Goal: Feedback & Contribution: Contribute content

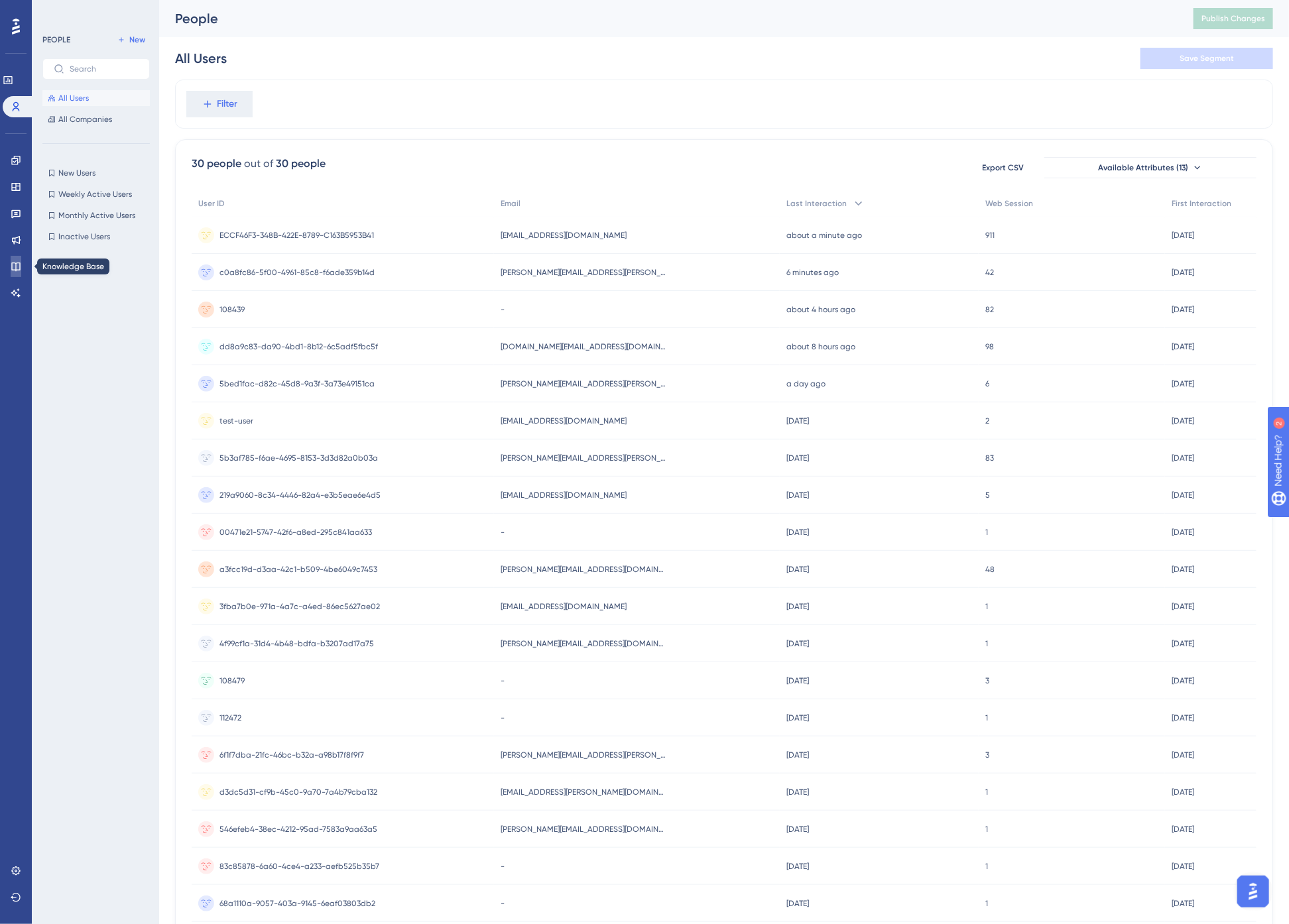
click at [17, 261] on icon at bounding box center [15, 266] width 10 height 10
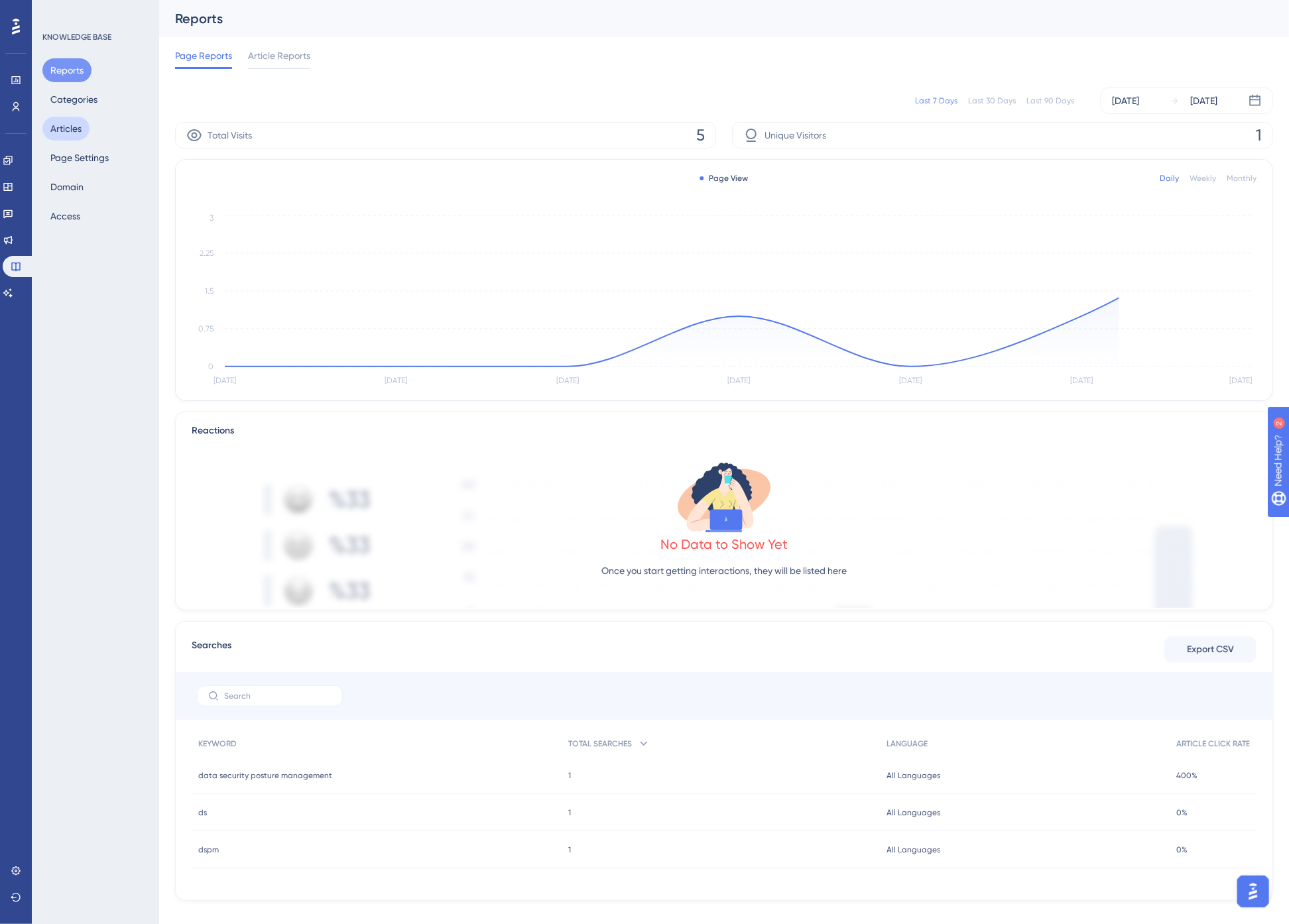
click at [69, 123] on button "Articles" at bounding box center [66, 128] width 47 height 24
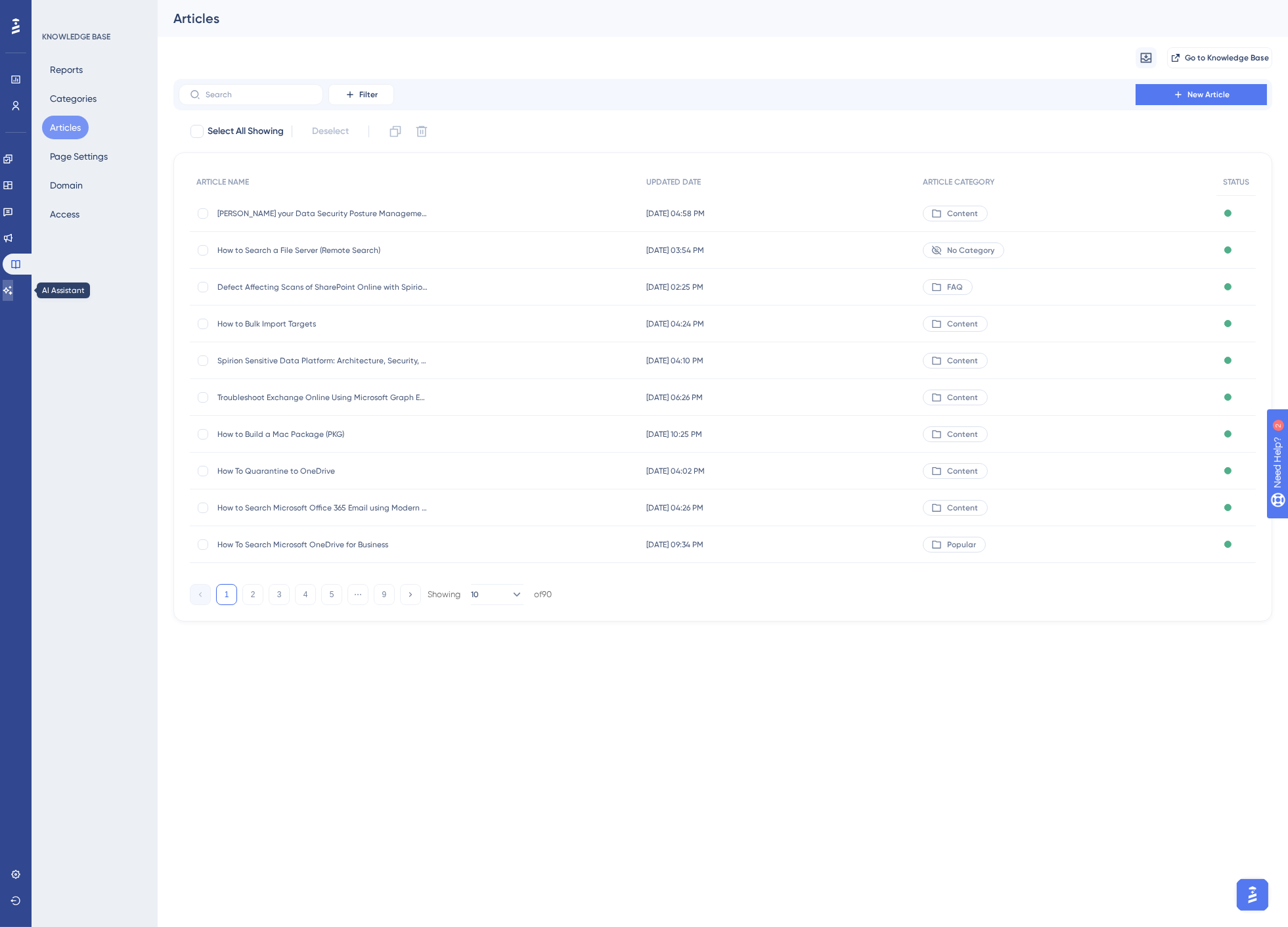
click at [13, 286] on icon at bounding box center [7, 290] width 10 height 10
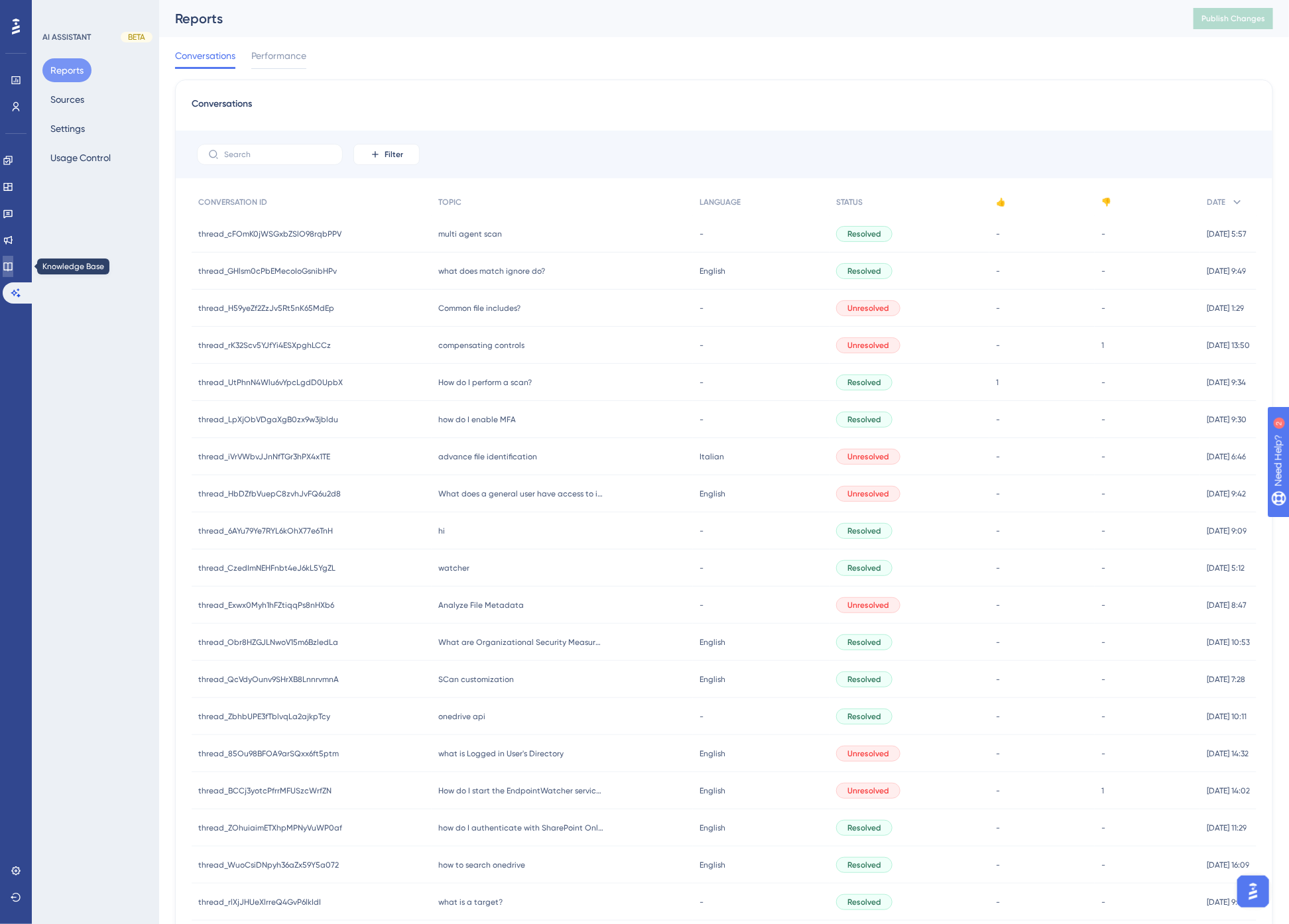
click at [11, 265] on icon at bounding box center [8, 266] width 8 height 8
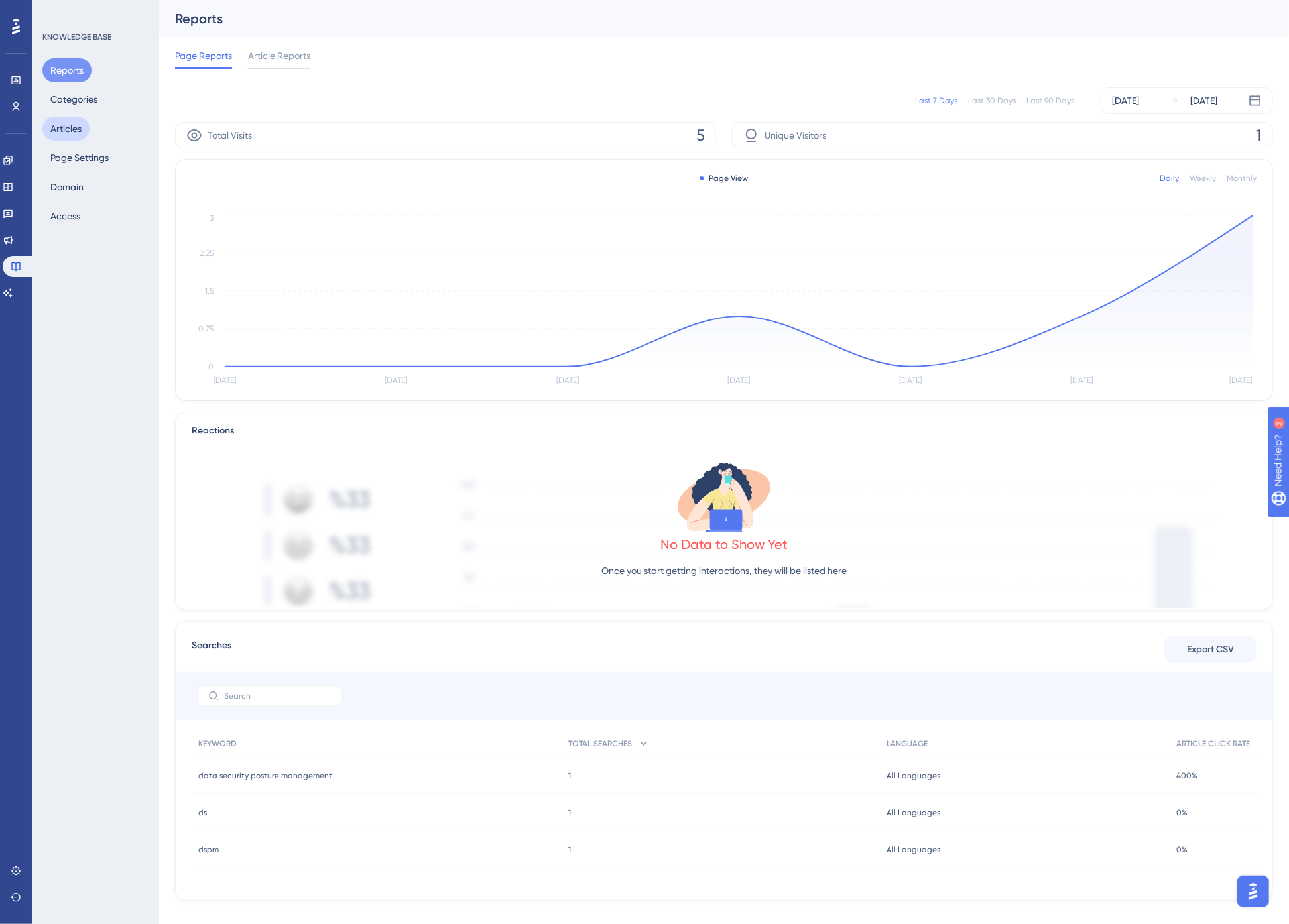
click at [76, 131] on button "Articles" at bounding box center [66, 128] width 47 height 24
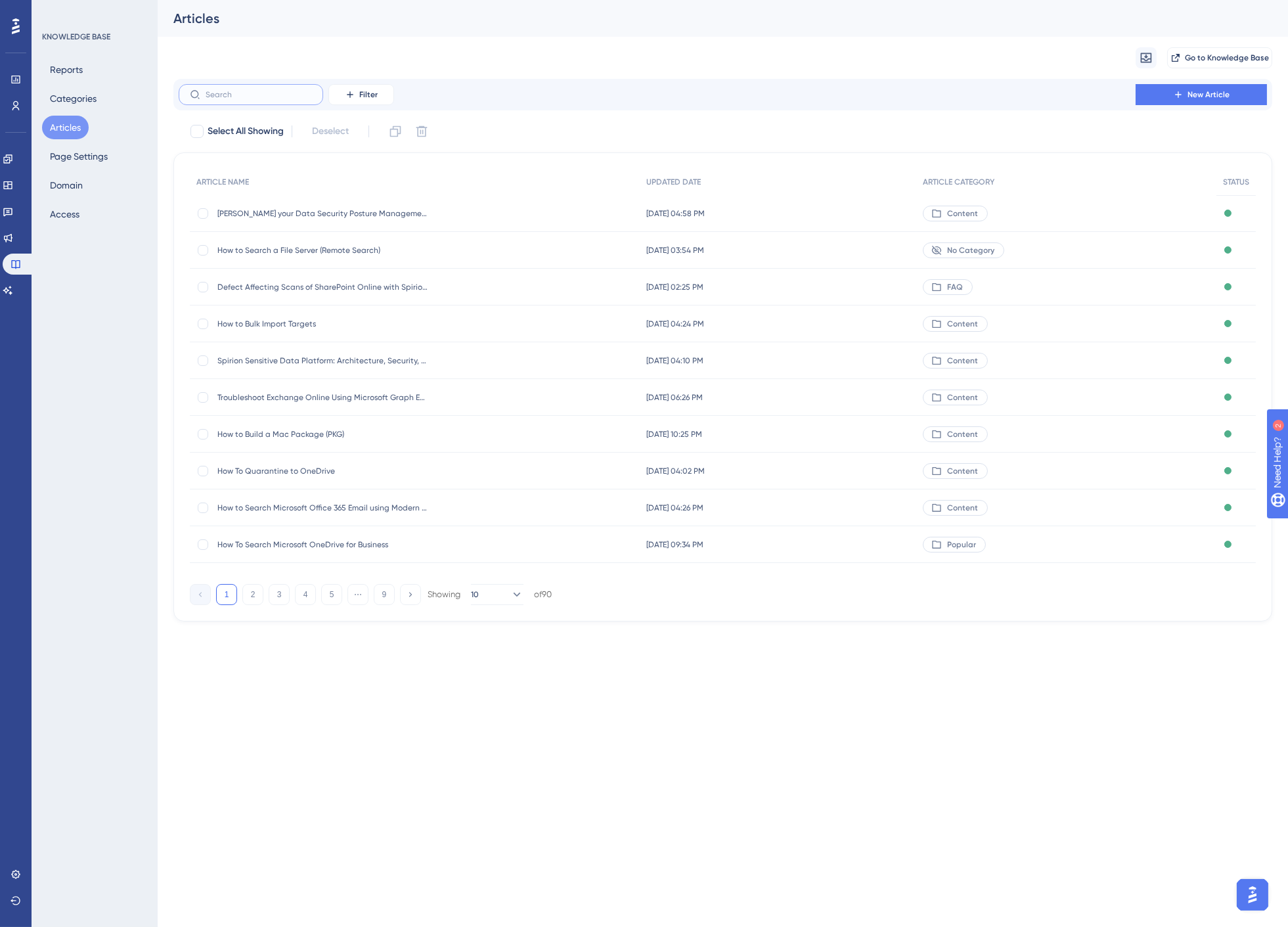
click at [228, 95] on input "text" at bounding box center [259, 94] width 107 height 9
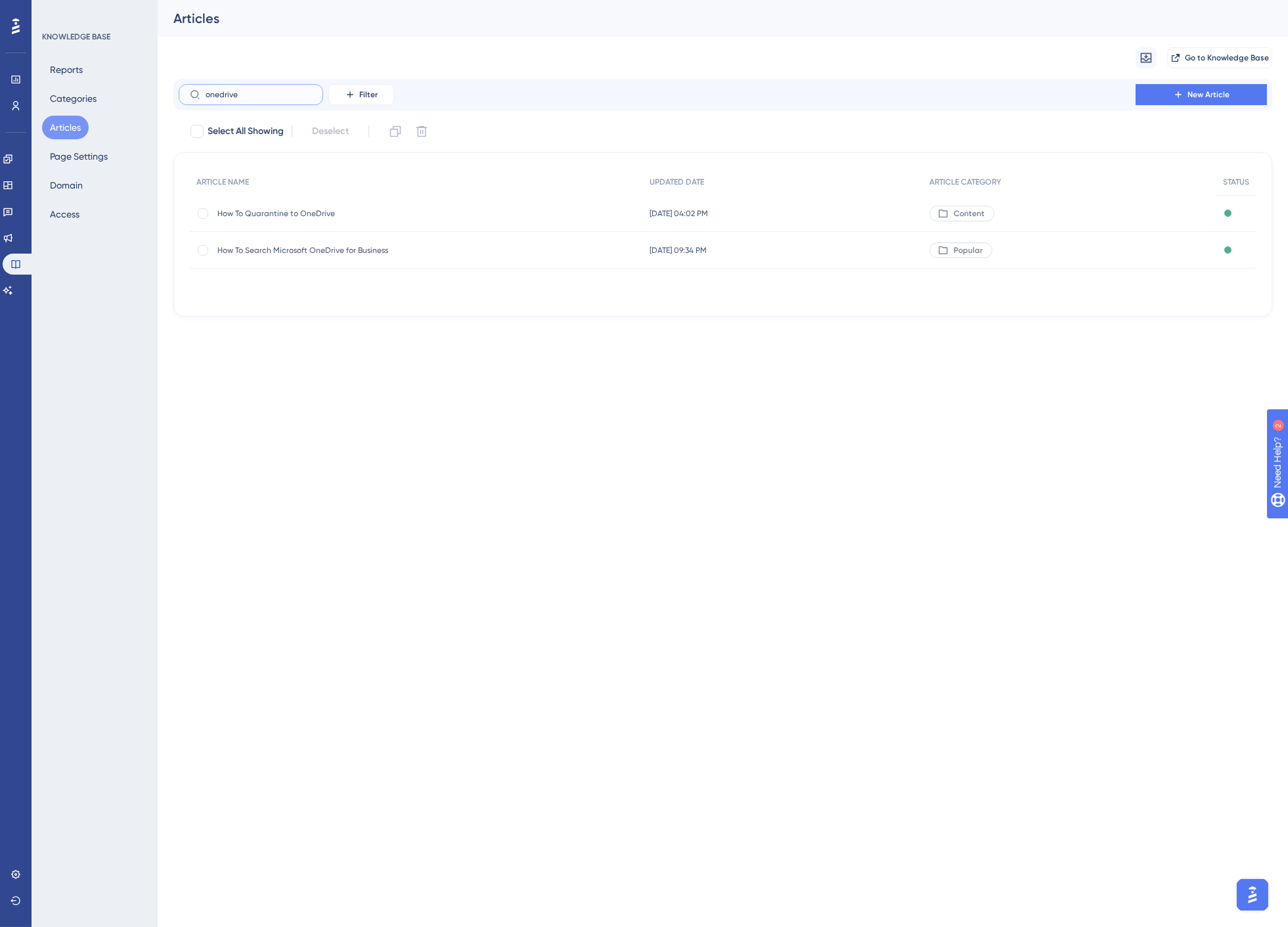
type input "onedrive"
click at [293, 210] on span "How To Quarantine to OneDrive" at bounding box center [322, 213] width 210 height 10
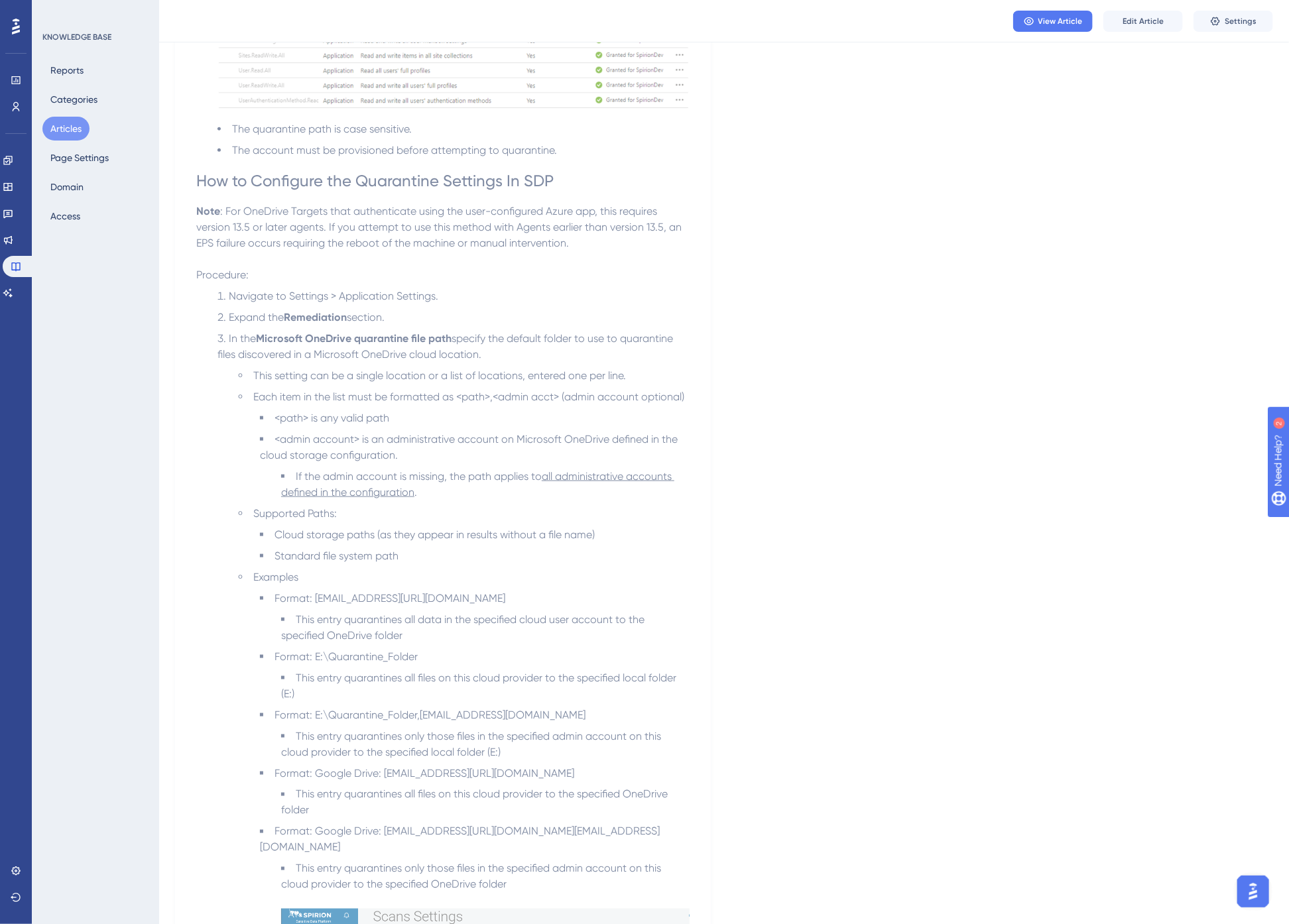
scroll to position [736, 0]
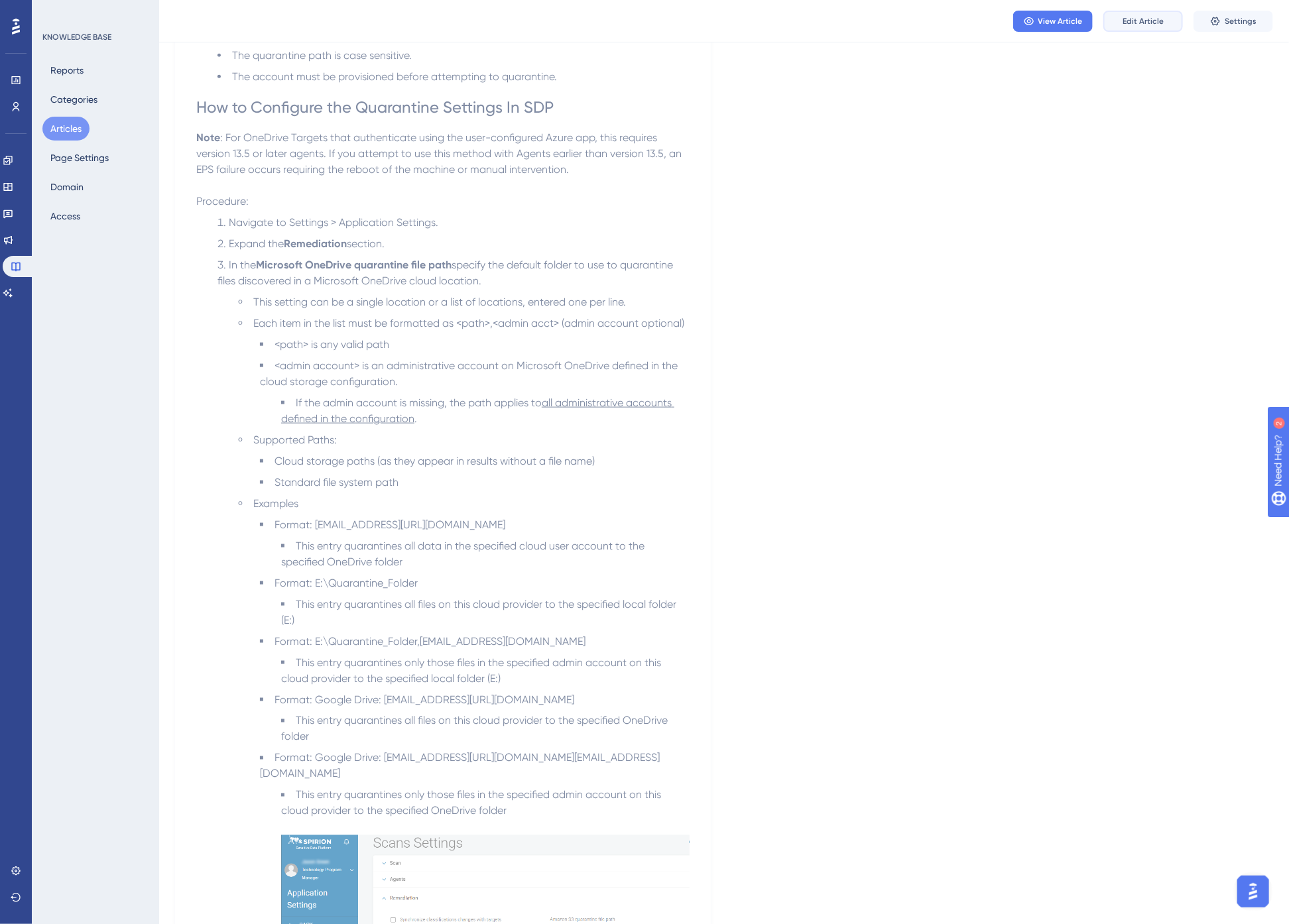
click at [1142, 21] on span "Edit Article" at bounding box center [1144, 21] width 42 height 10
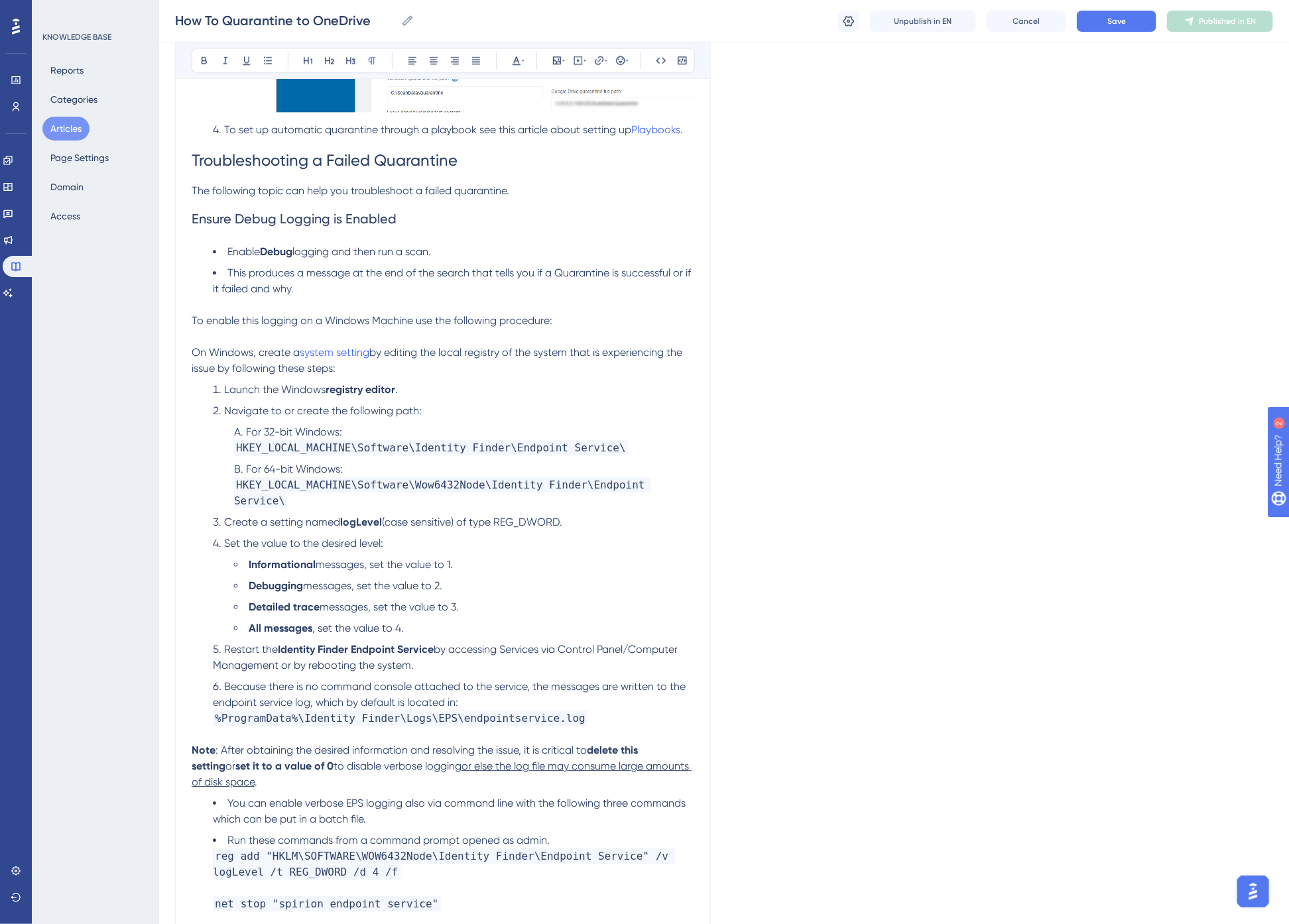
scroll to position [1730, 0]
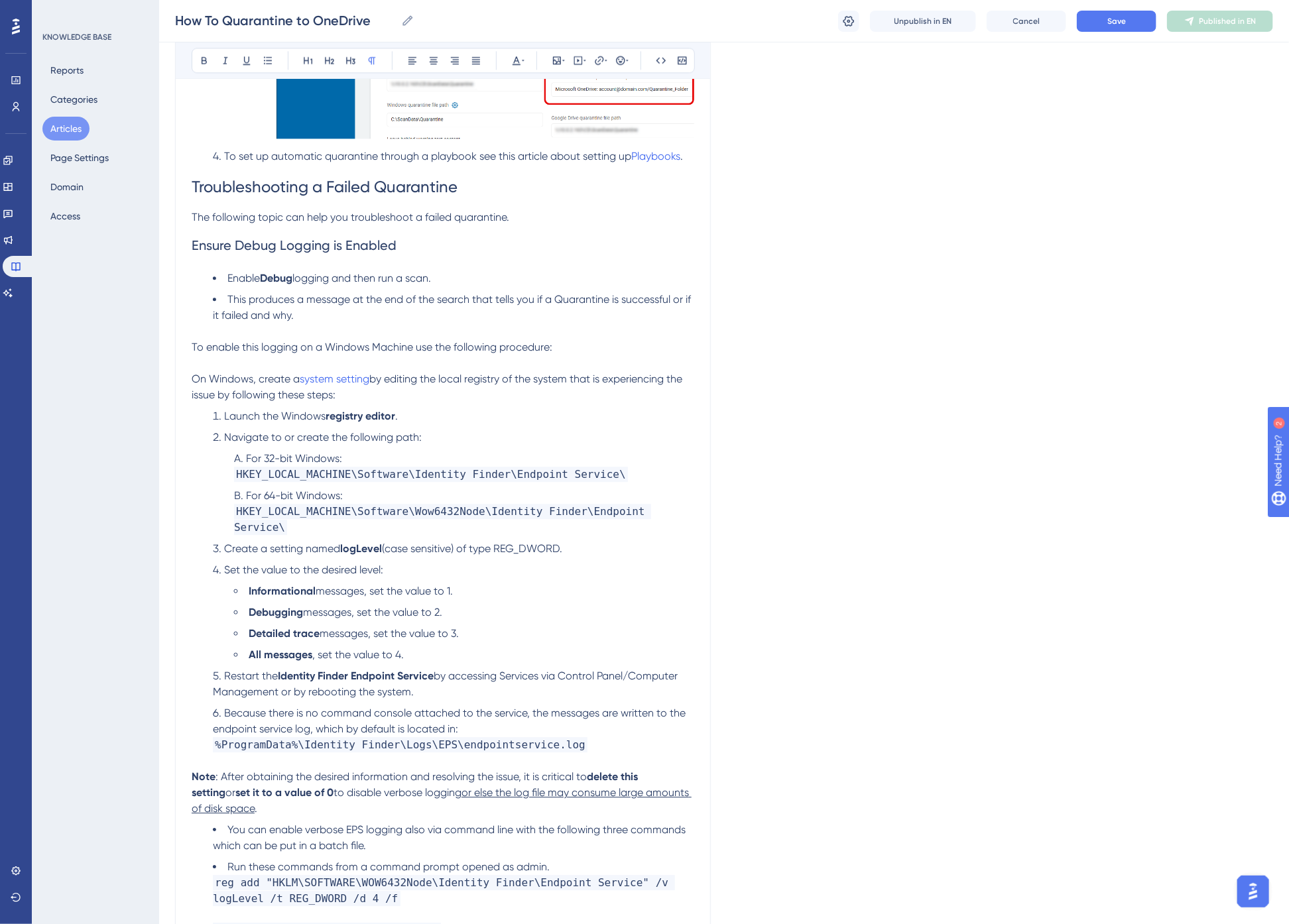
click at [567, 346] on p "To enable this logging on a Windows Machine use the following procedure:" at bounding box center [443, 347] width 502 height 16
click at [195, 377] on span "On Windows, create a" at bounding box center [246, 378] width 108 height 12
drag, startPoint x: 305, startPoint y: 393, endPoint x: 195, endPoint y: 378, distance: 111.0
click at [195, 378] on p "On Windows, create a system setting by editing the local registry of the system…" at bounding box center [443, 387] width 502 height 32
copy p "On Windows, create a system setting by editing the local registry of the system…"
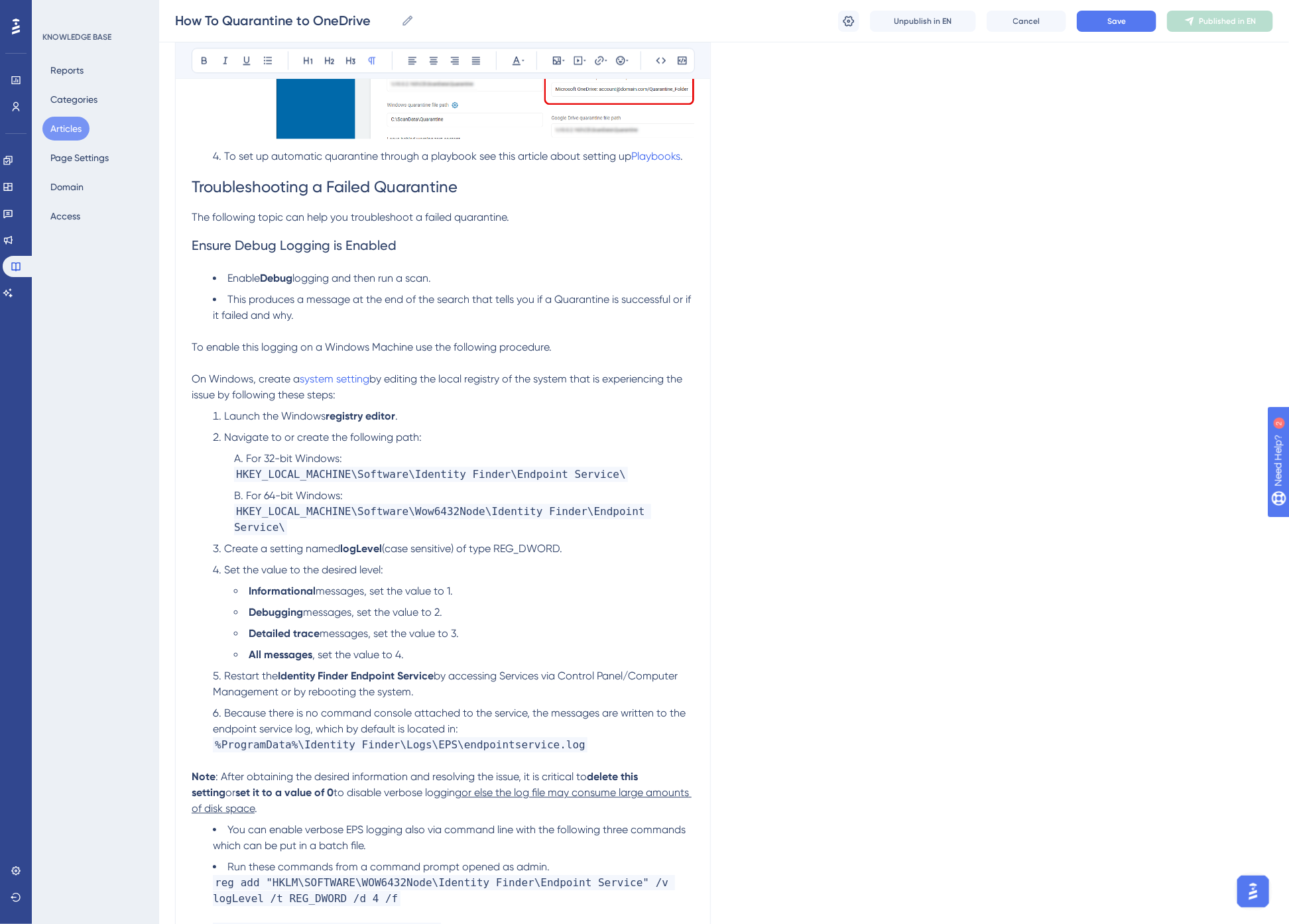
click at [229, 414] on span "Launch the Windows" at bounding box center [274, 415] width 101 height 12
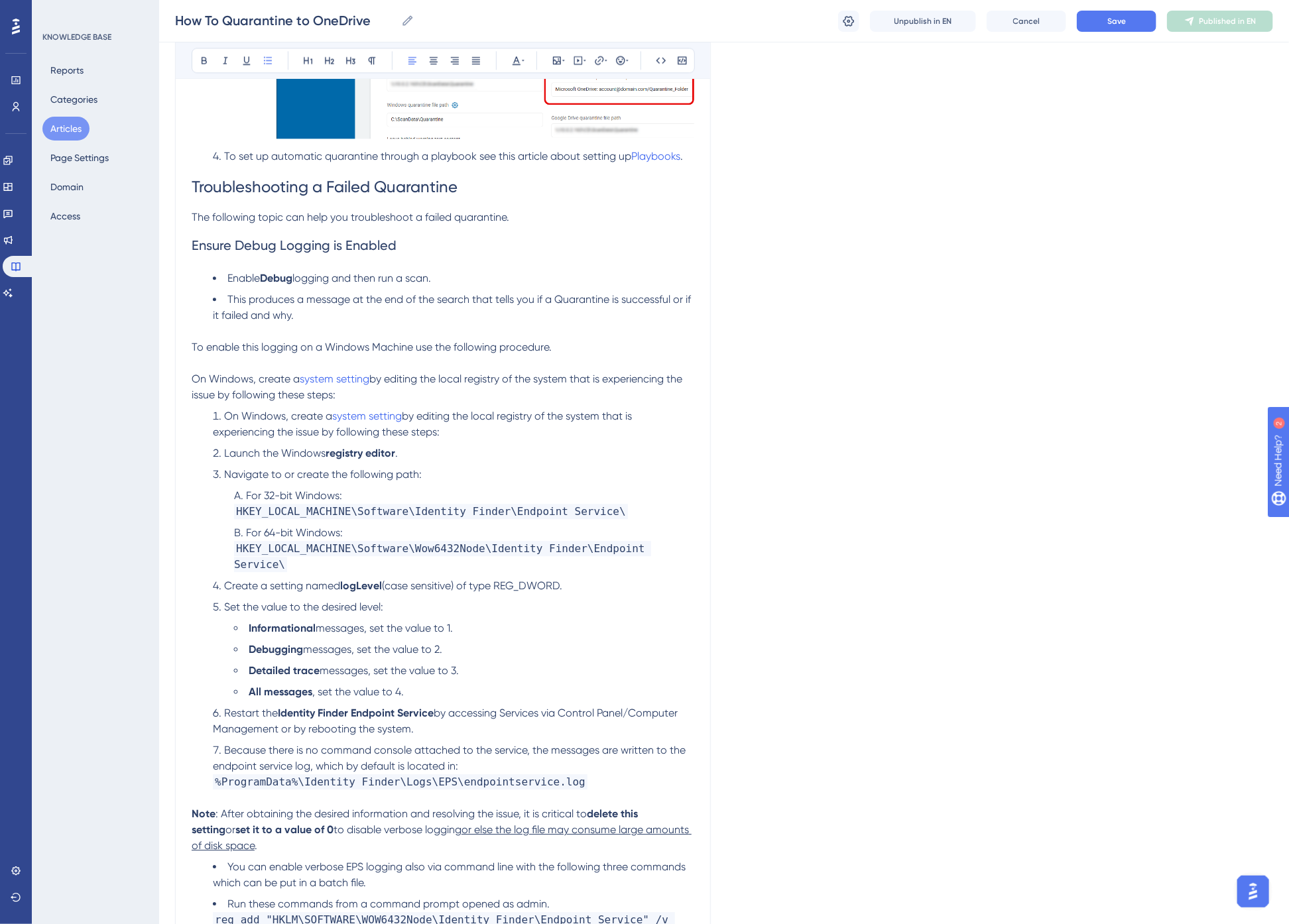
click at [446, 434] on li "On Windows, create a system setting by editing the local registry of the system…" at bounding box center [453, 425] width 482 height 32
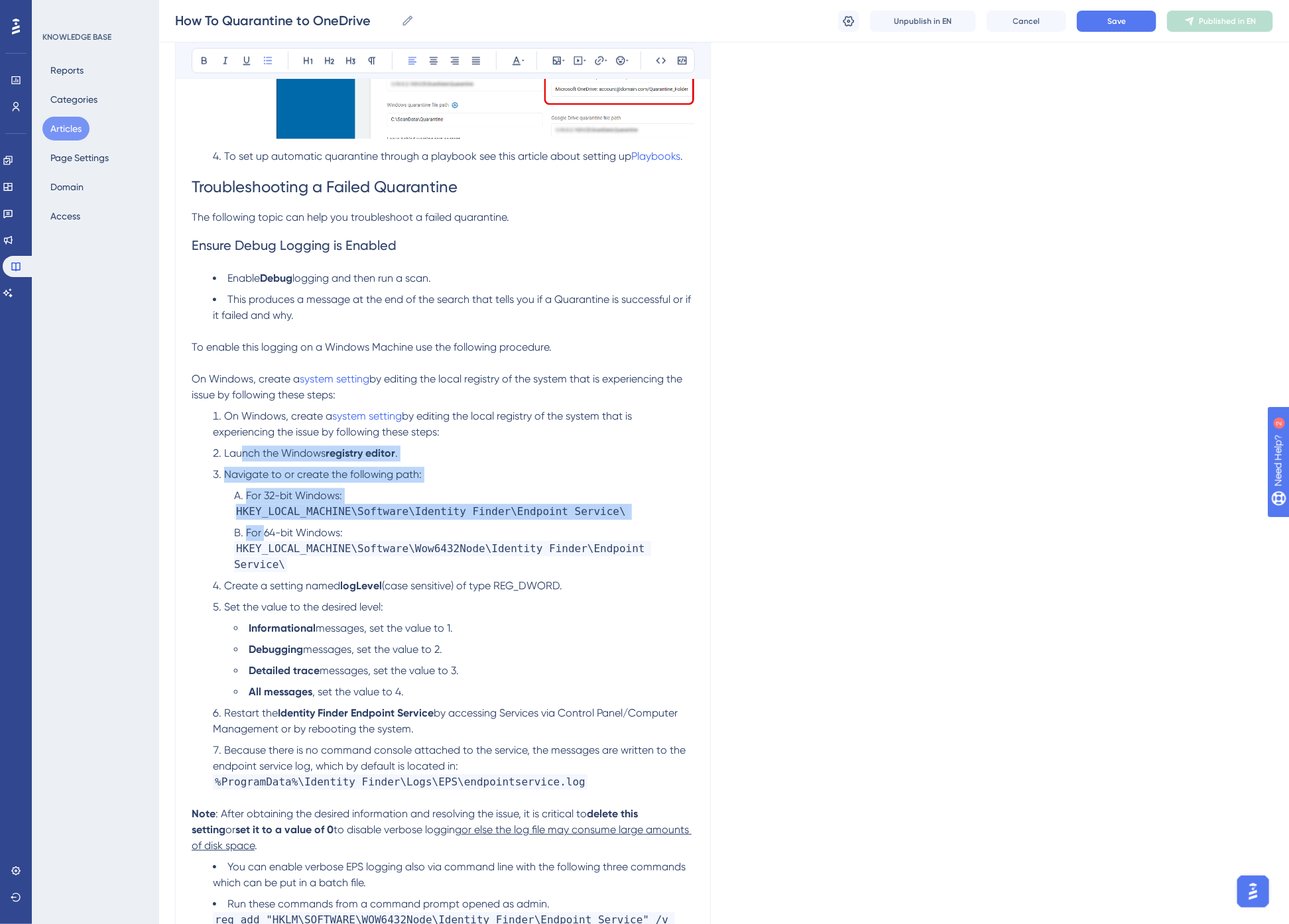
drag, startPoint x: 241, startPoint y: 452, endPoint x: 263, endPoint y: 540, distance: 90.7
click at [263, 540] on ol "On Windows, create a system setting by editing the local registry of the system…" at bounding box center [443, 599] width 502 height 382
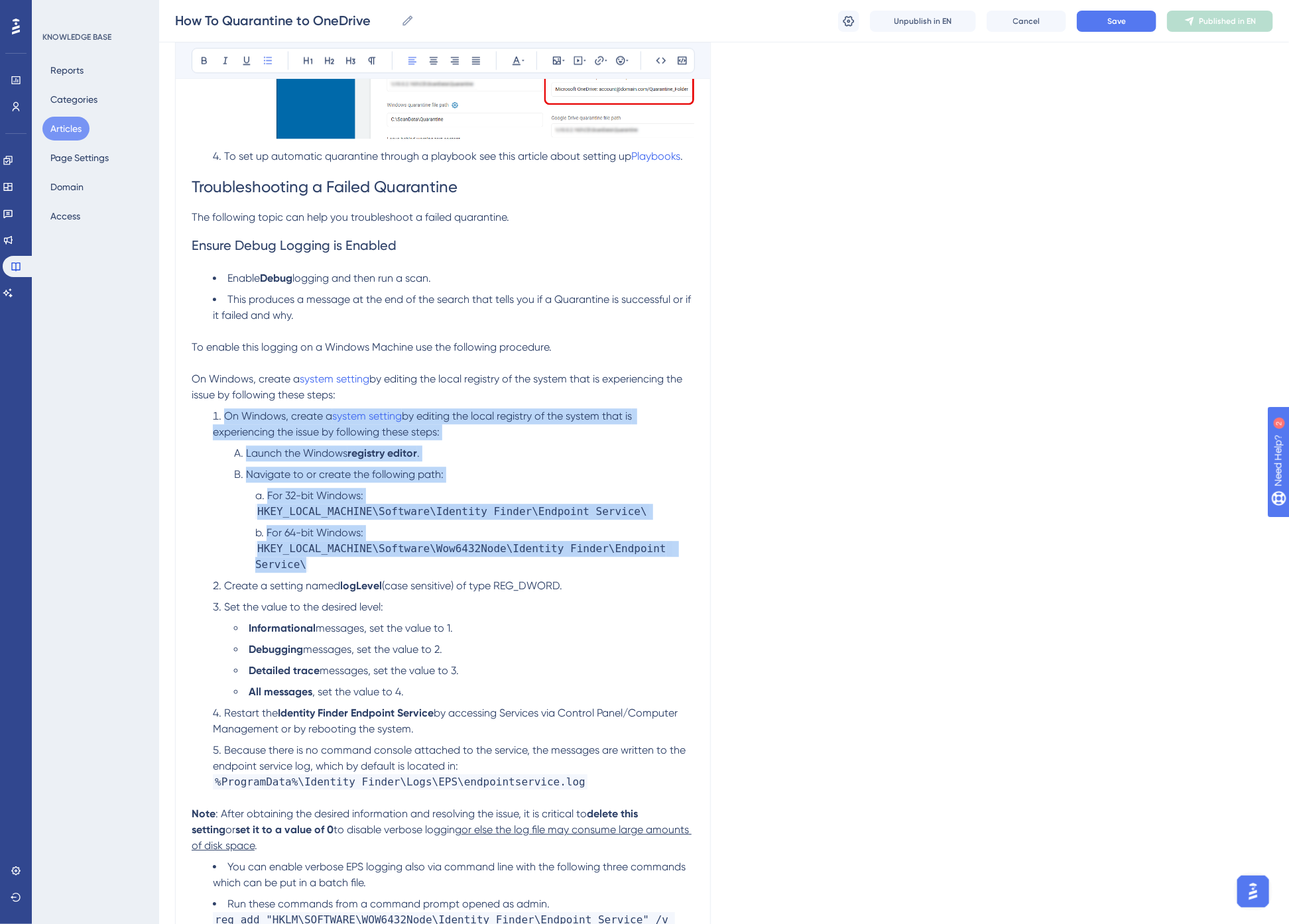
click at [319, 515] on span "HKEY_LOCAL_MACHINE\Software\Identity Finder\Endpoint Service\" at bounding box center [451, 512] width 394 height 15
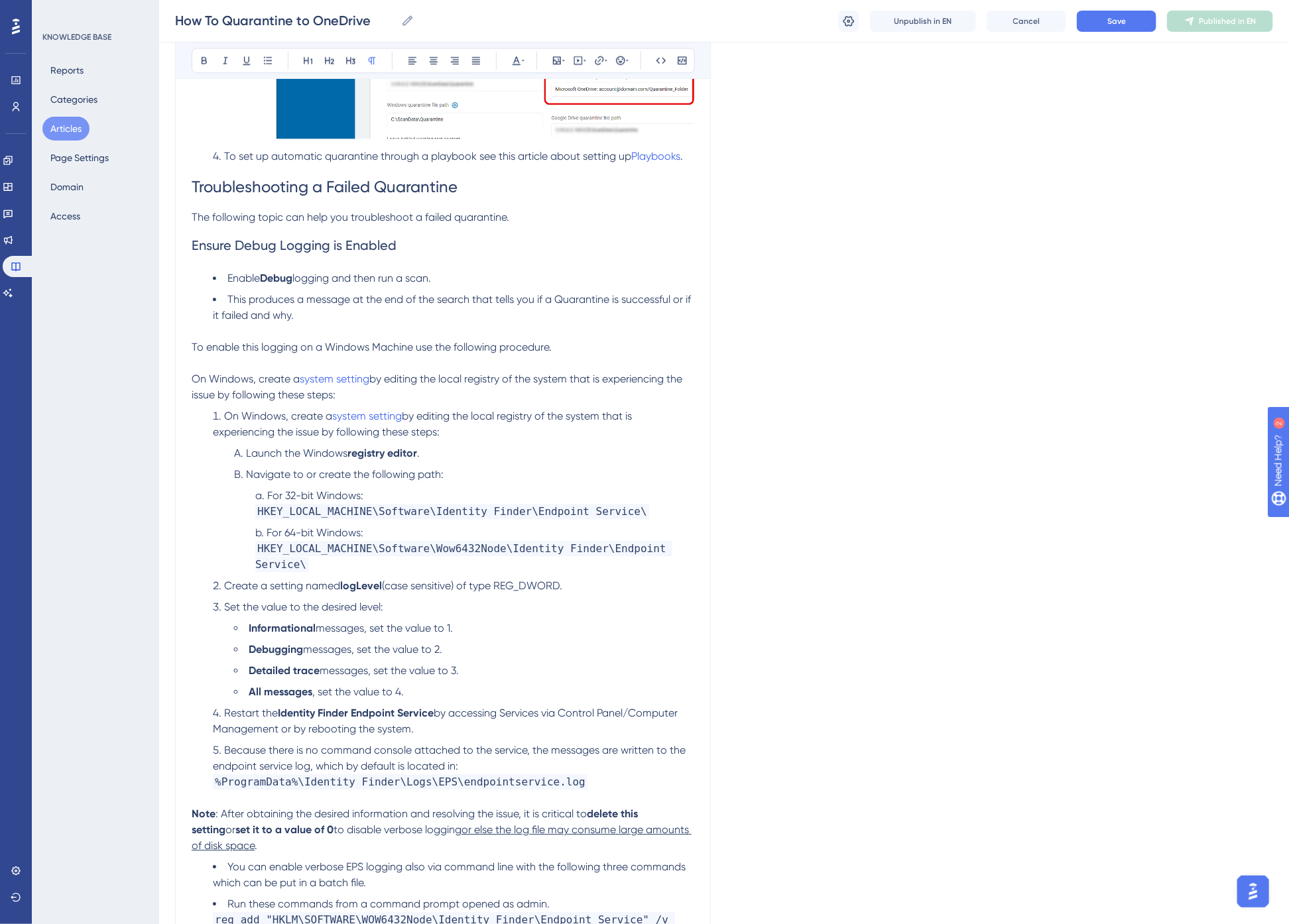
click at [193, 378] on span "On Windows, create a" at bounding box center [246, 378] width 108 height 12
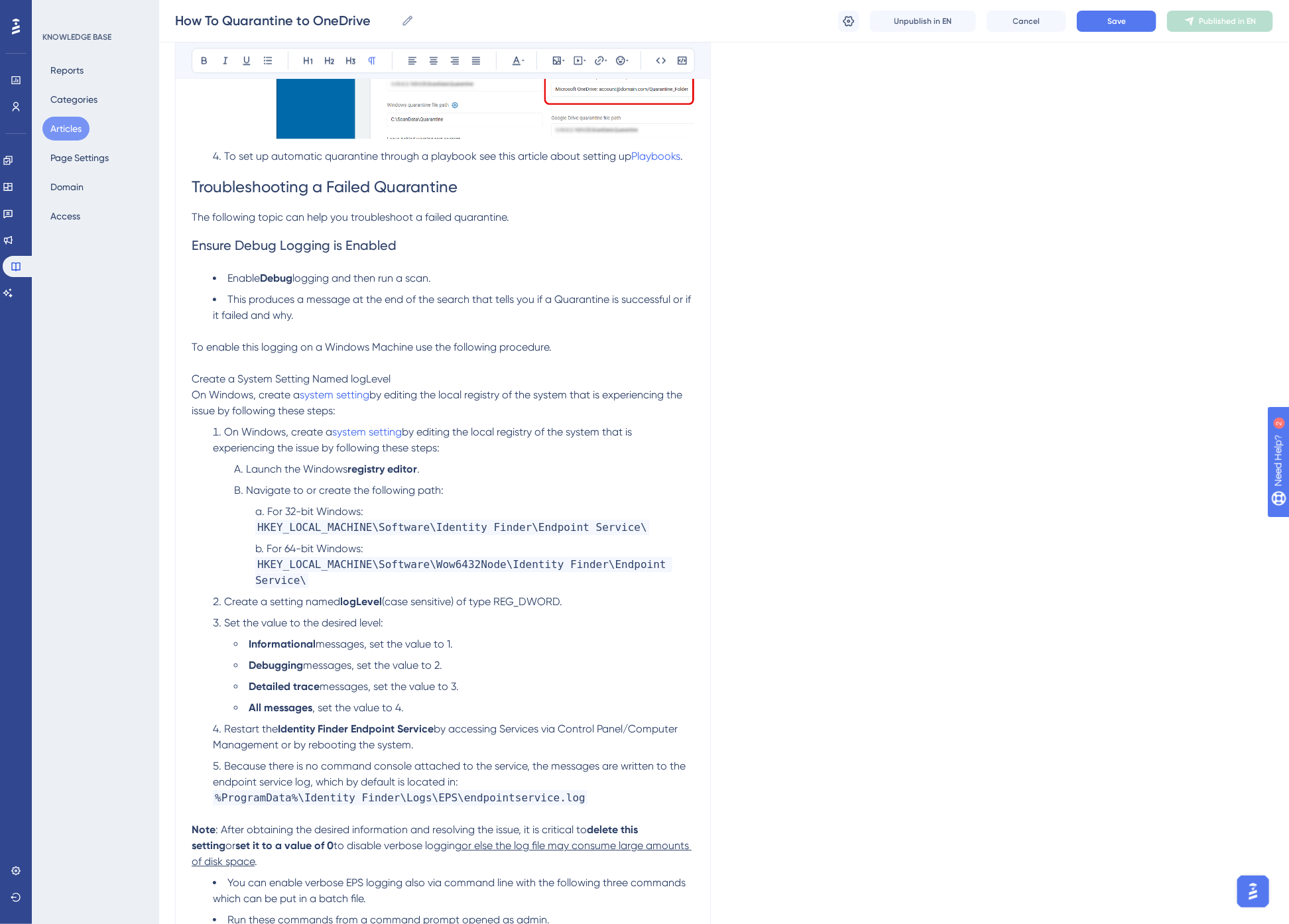
click at [254, 250] on span "Ensure Debug Logging is Enabled" at bounding box center [294, 244] width 205 height 16
click at [197, 346] on span "To enable this logging on a Windows Machine use the following procedure." at bounding box center [371, 346] width 360 height 12
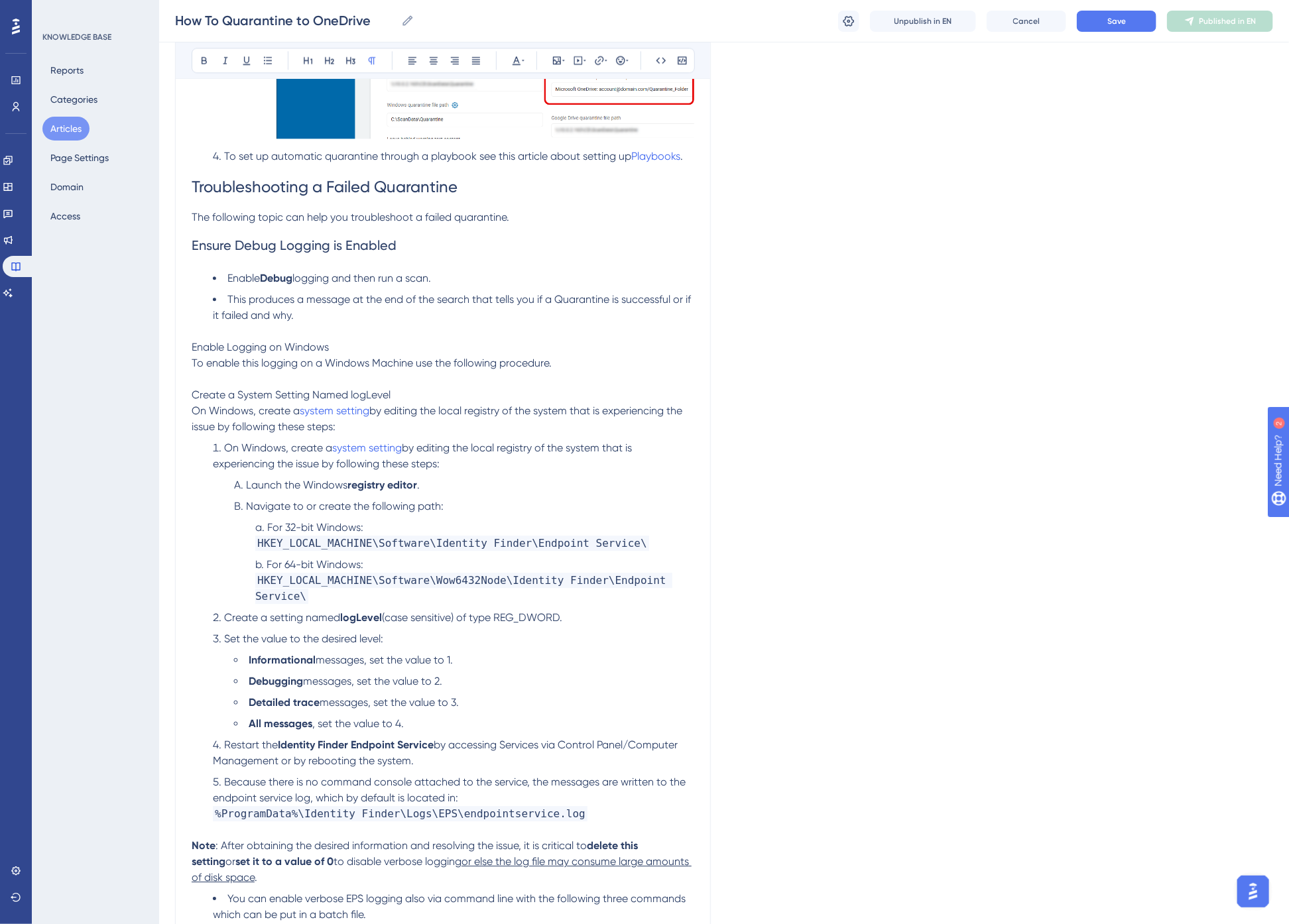
click at [289, 246] on span "Ensure Debug Logging is Enabled" at bounding box center [294, 244] width 205 height 16
click at [214, 246] on span "Ensure Debug Logging is Enabled" at bounding box center [294, 244] width 205 height 16
click at [253, 349] on span "Enable Logging on Windows" at bounding box center [260, 346] width 137 height 12
click at [252, 193] on span "Troubleshooting a Failed Quarantine" at bounding box center [325, 187] width 266 height 19
drag, startPoint x: 250, startPoint y: 348, endPoint x: 267, endPoint y: 199, distance: 150.0
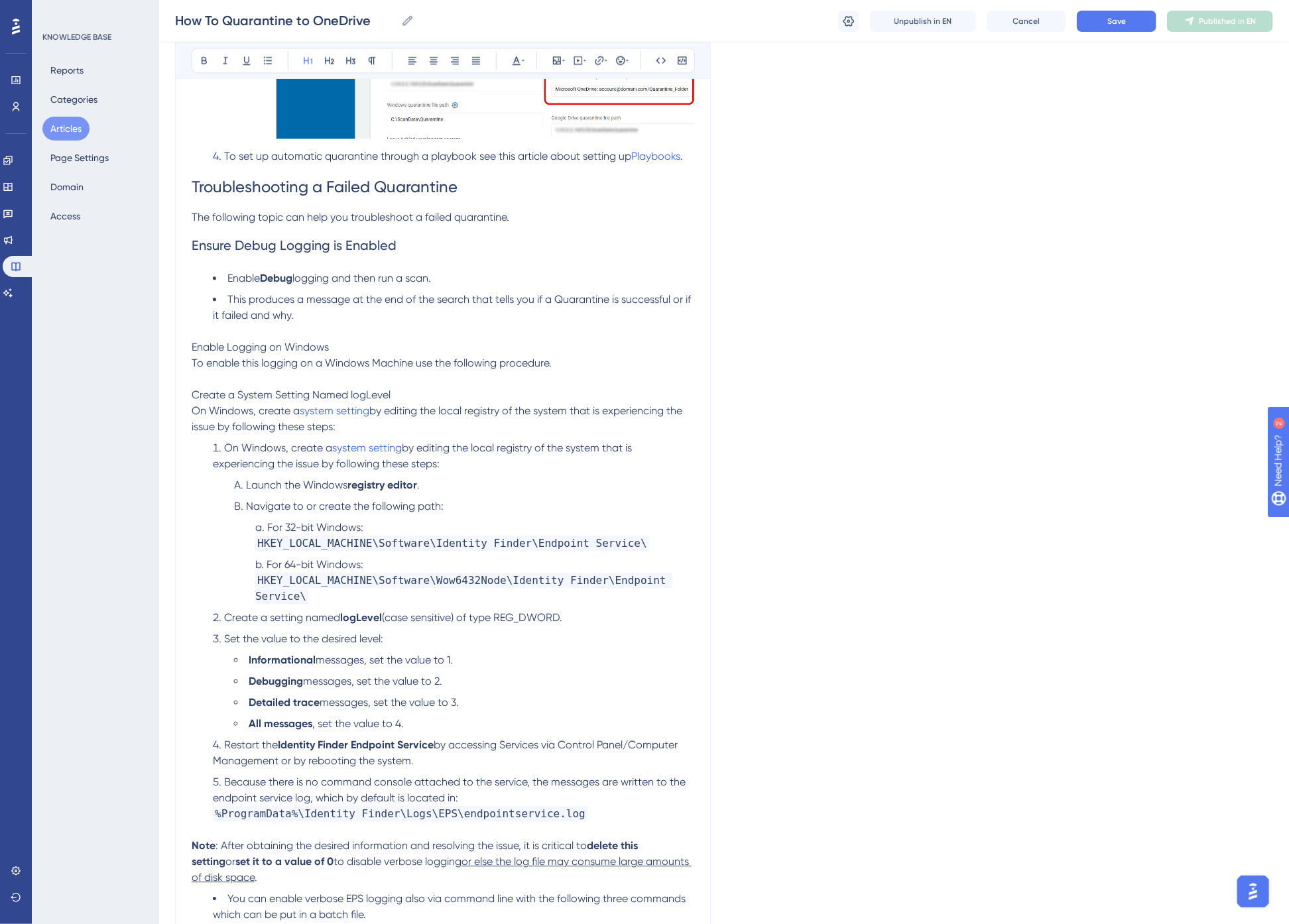
click at [250, 348] on span "Enable Logging on Windows" at bounding box center [260, 346] width 137 height 12
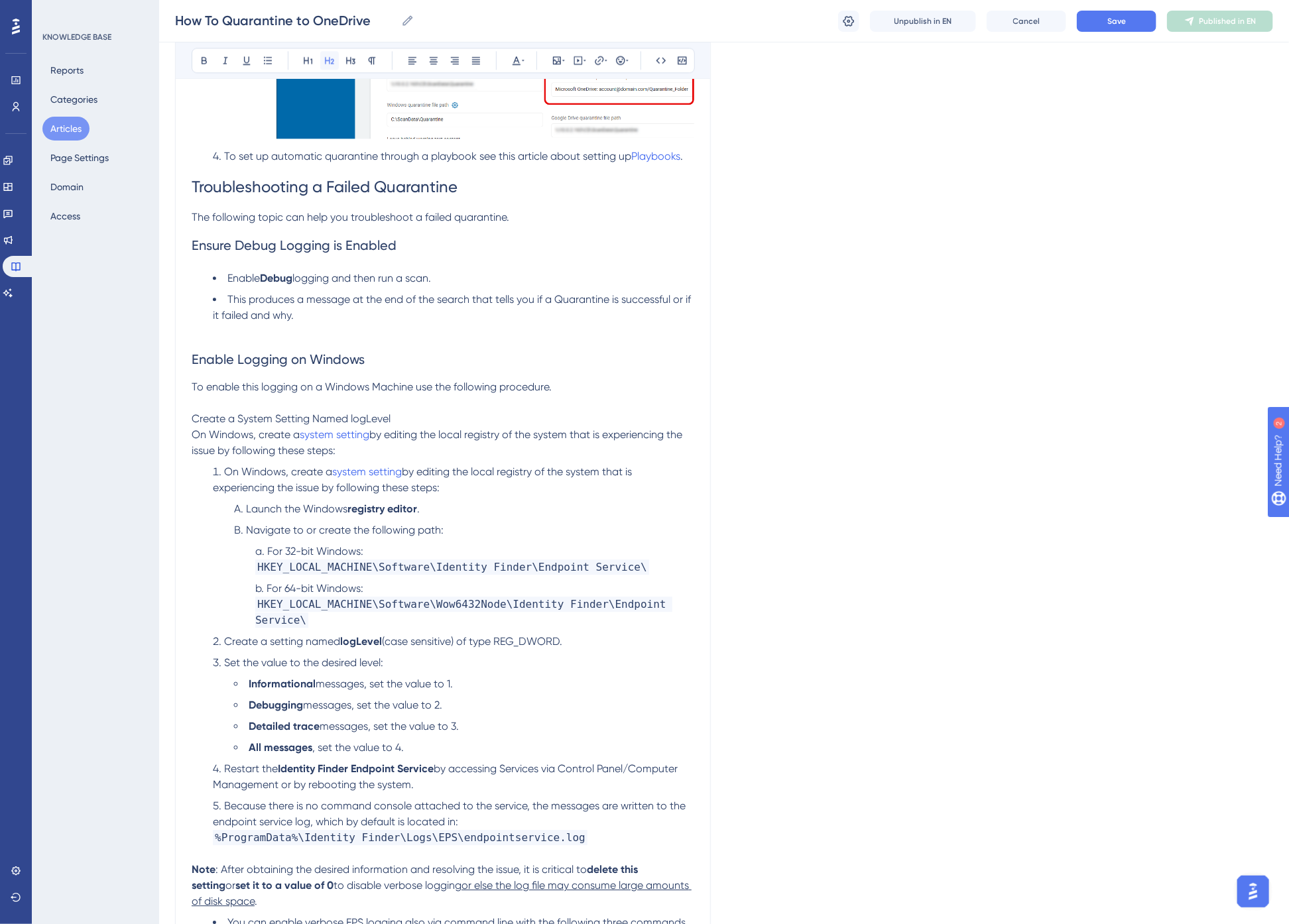
click at [324, 55] on icon at bounding box center [329, 59] width 10 height 10
click at [267, 418] on span "Create a System Setting Named logLevel" at bounding box center [291, 418] width 199 height 12
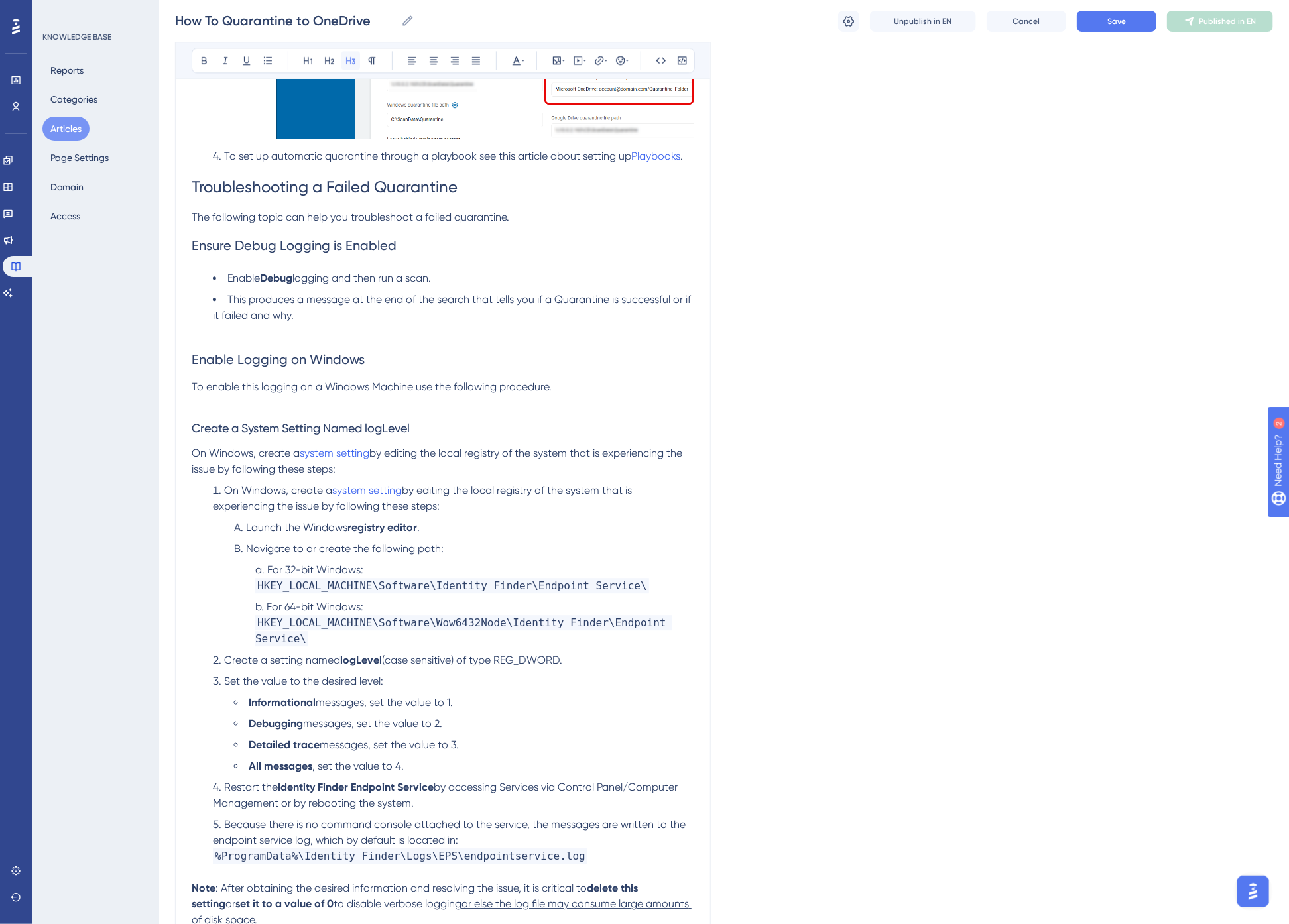
click at [351, 59] on icon at bounding box center [350, 59] width 10 height 10
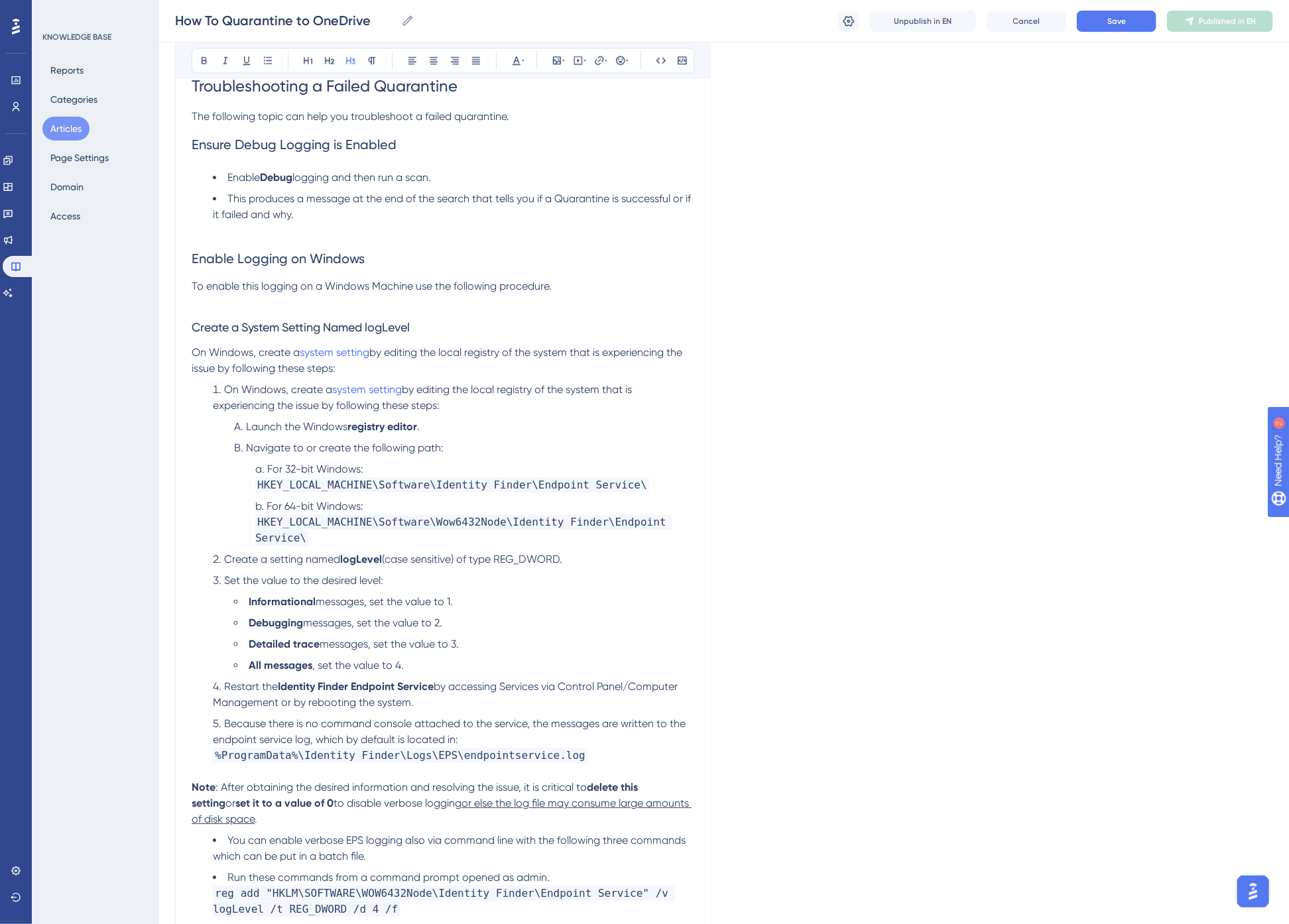
scroll to position [1877, 0]
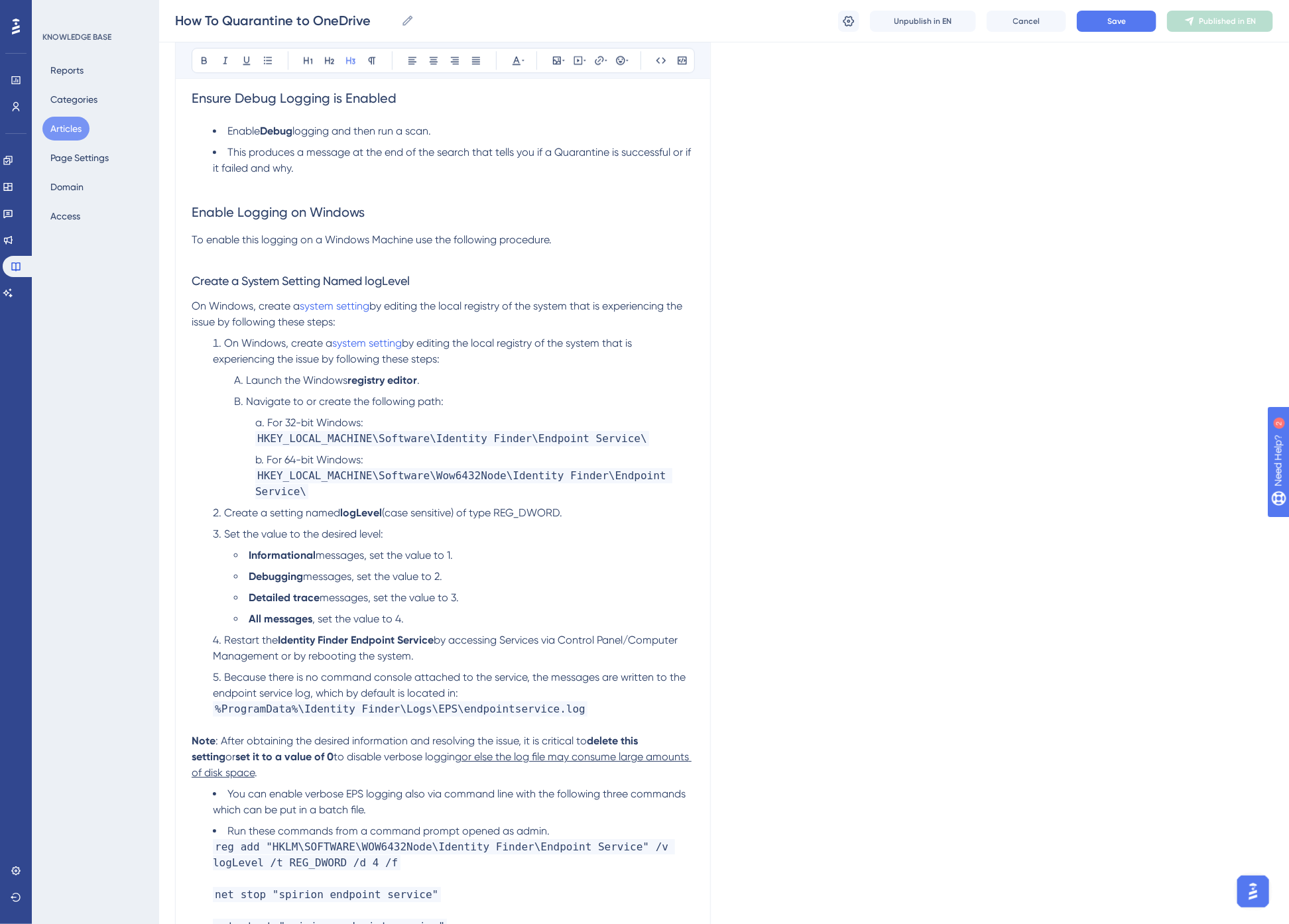
click at [590, 505] on li "Create a setting named logLevel (case sensitive) of type REG_DWORD." at bounding box center [453, 512] width 482 height 16
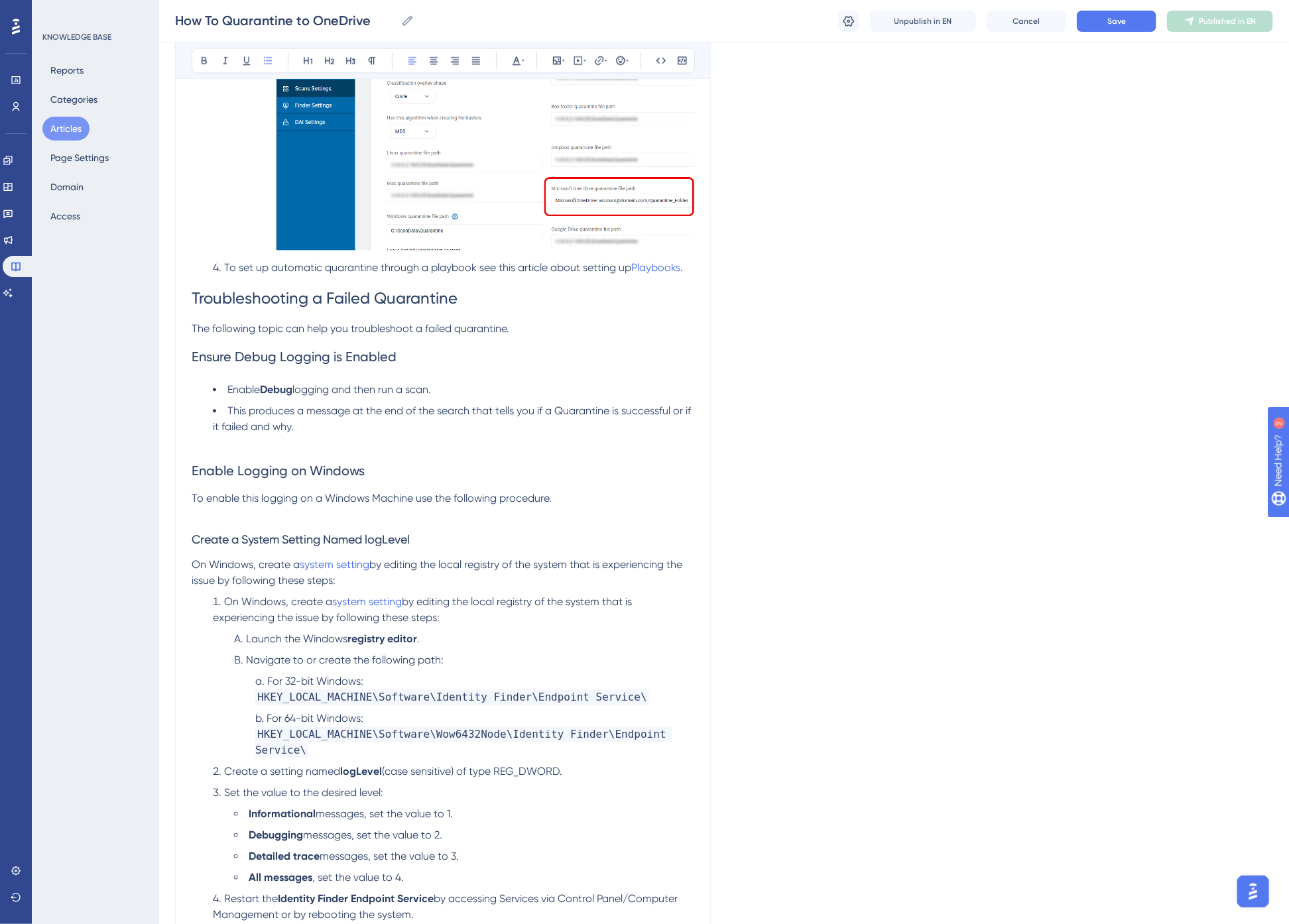
scroll to position [1403, 0]
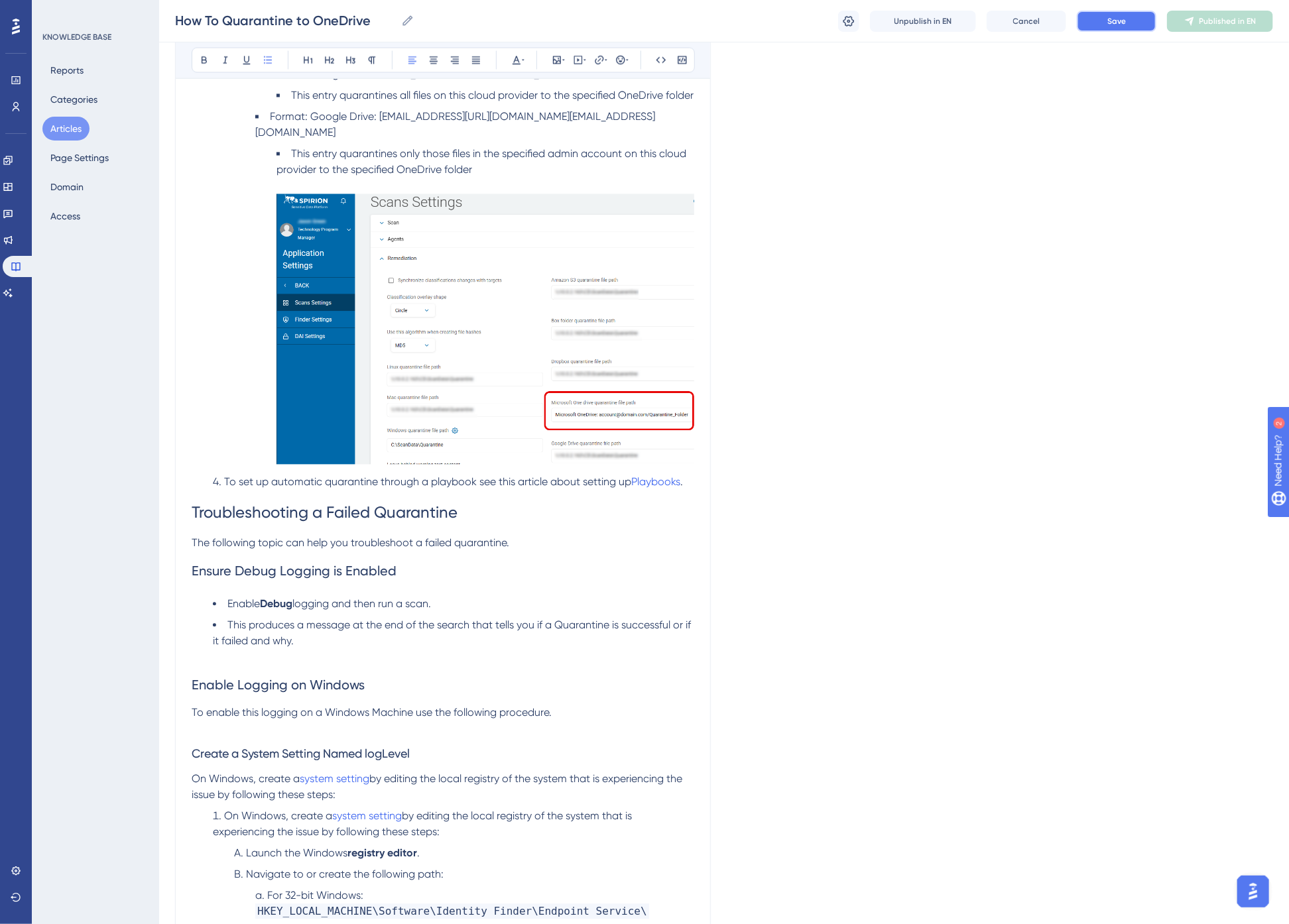
click at [1130, 21] on button "Save" at bounding box center [1117, 21] width 79 height 21
click at [253, 656] on p at bounding box center [443, 657] width 502 height 16
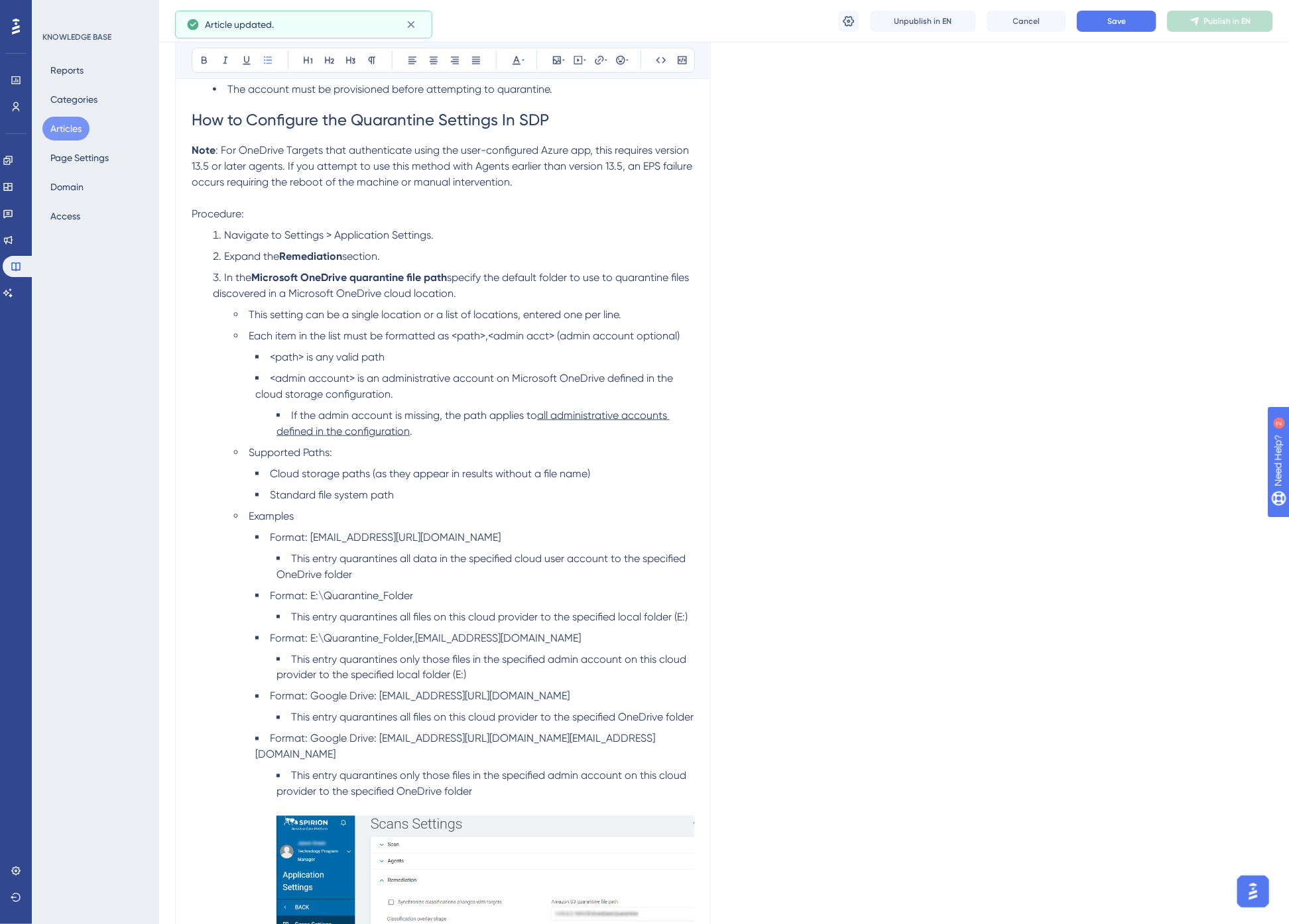
scroll to position [815, 0]
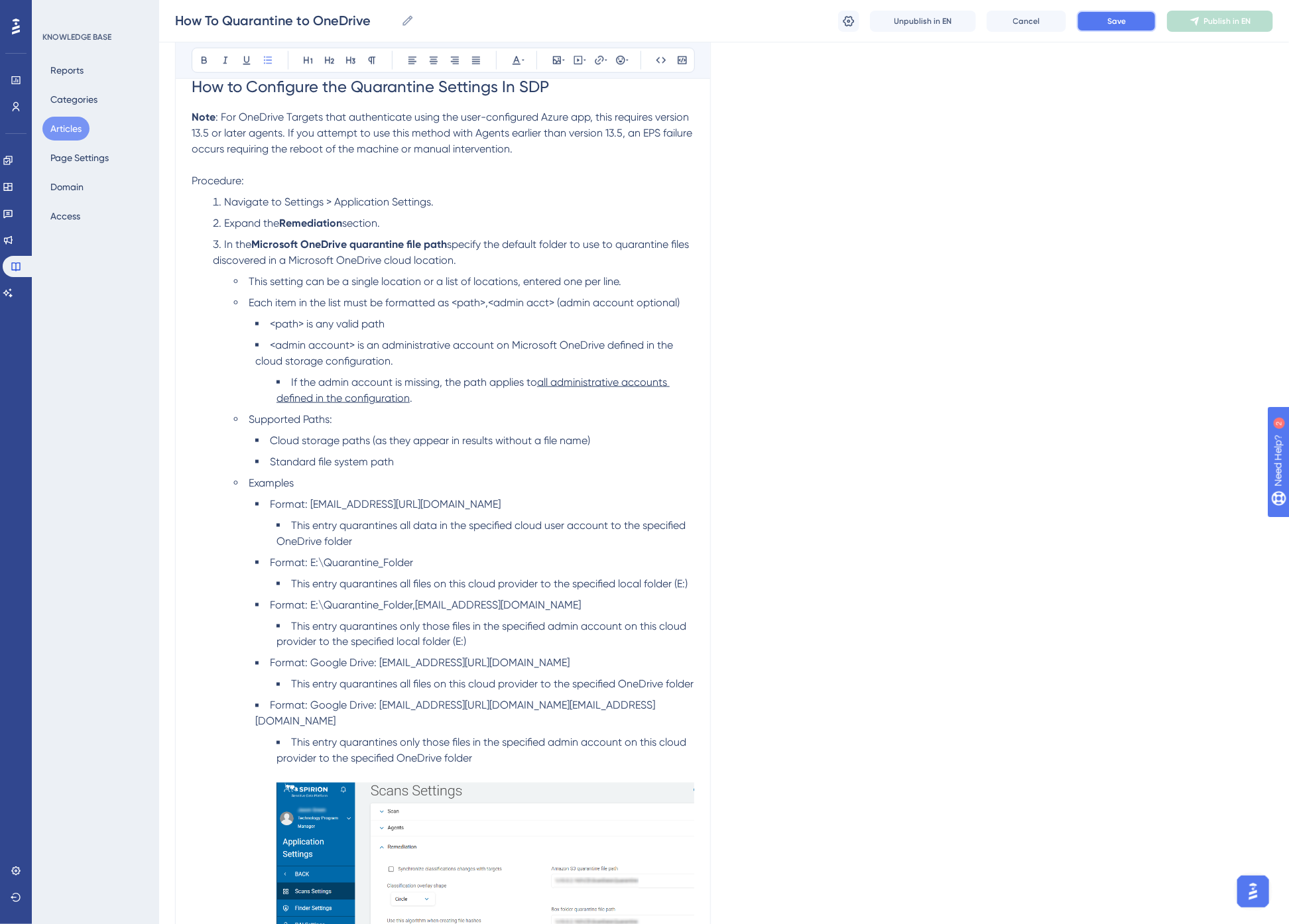
click at [1121, 21] on span "Save" at bounding box center [1117, 21] width 19 height 10
click at [283, 506] on span "Format: [EMAIL_ADDRESS][URL][DOMAIN_NAME]" at bounding box center [385, 503] width 230 height 12
click at [289, 563] on span "Format: E:\Quarantine_Folder" at bounding box center [342, 562] width 144 height 12
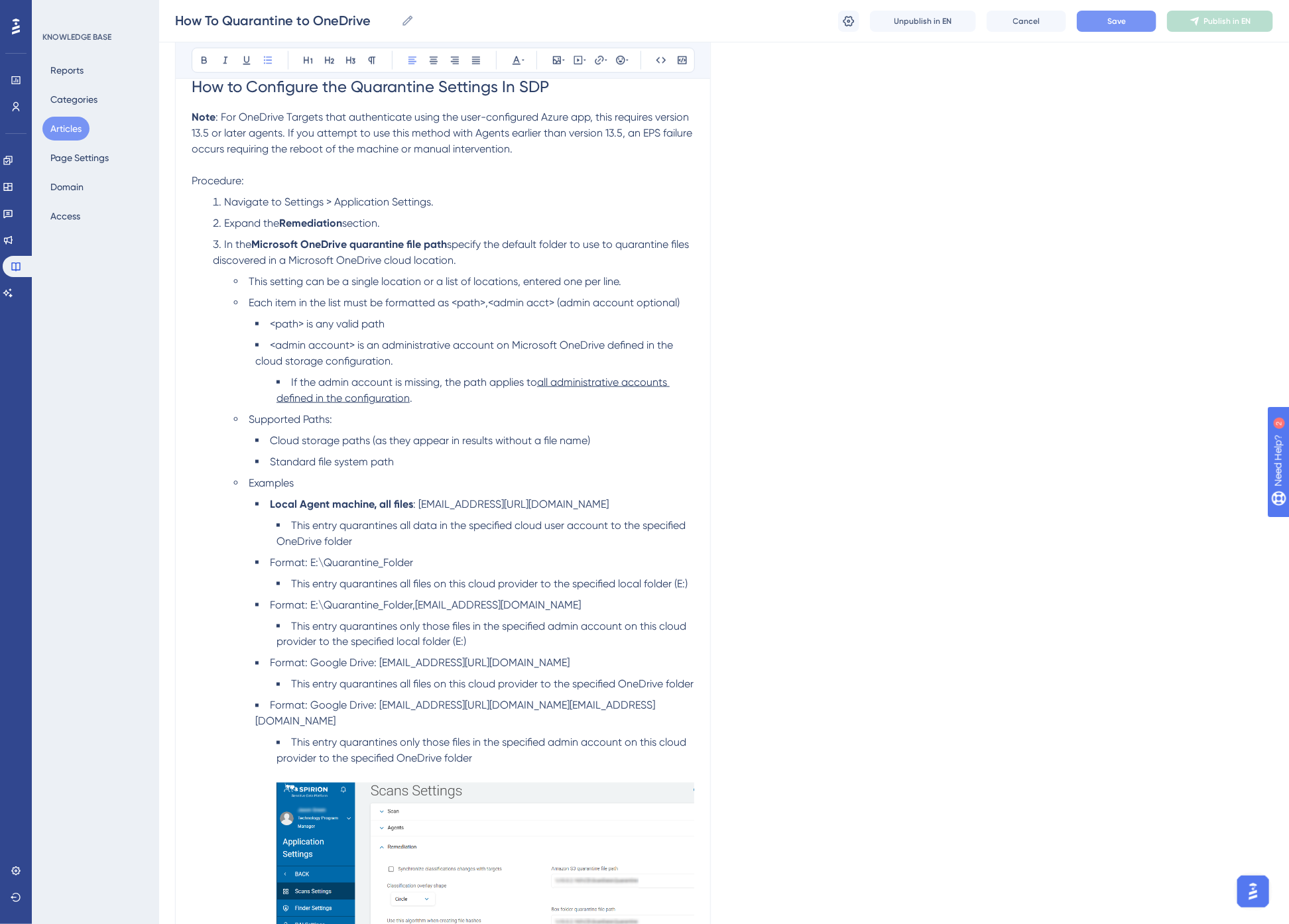
click at [289, 604] on span "Format: E:\Quarantine_Folder,[EMAIL_ADDRESS][DOMAIN_NAME]" at bounding box center [425, 604] width 311 height 12
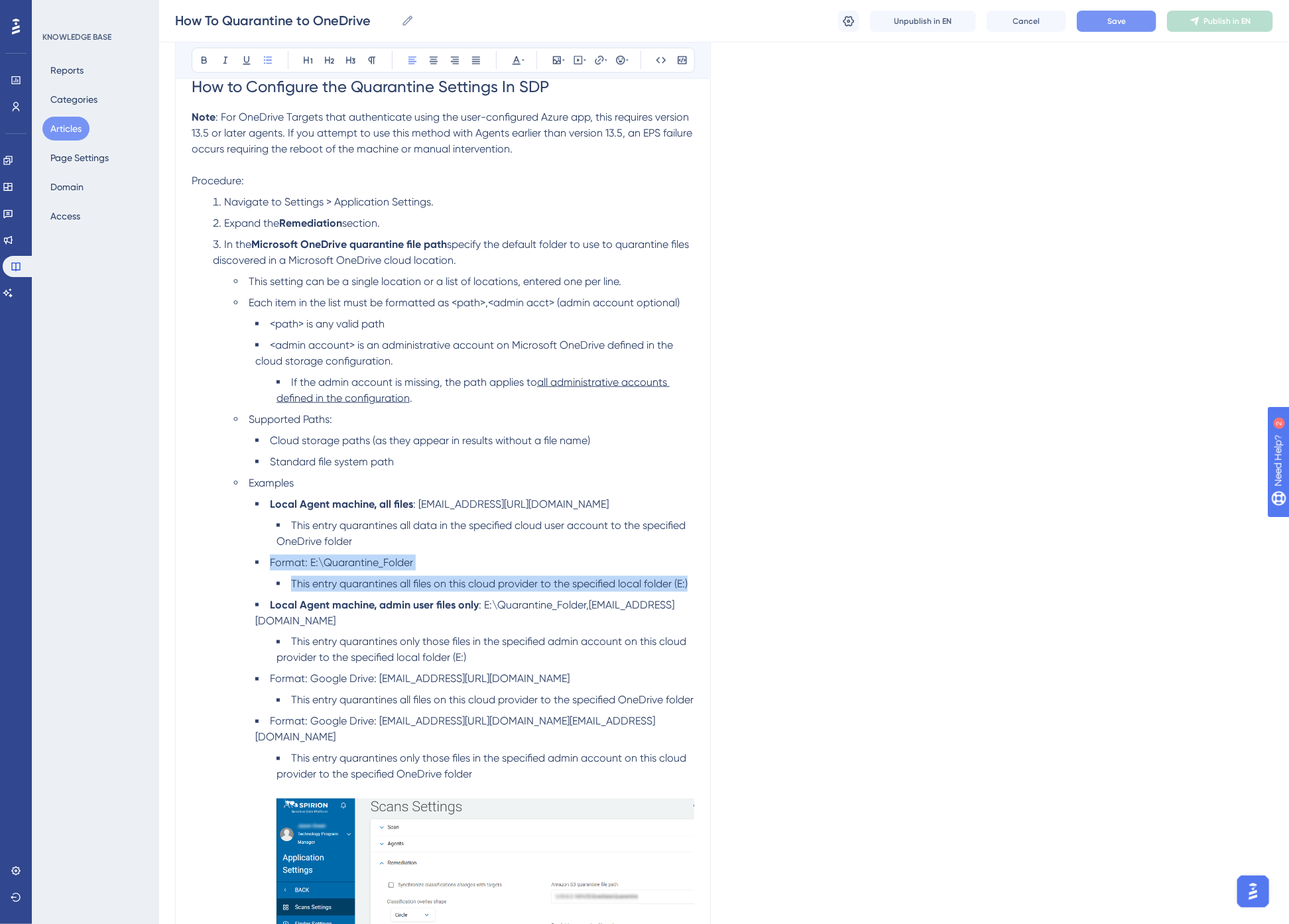
drag, startPoint x: 268, startPoint y: 563, endPoint x: 695, endPoint y: 574, distance: 427.1
click at [695, 574] on div "How To Quarantine to OneDrive Spirion highly recommends using Quarantine in an …" at bounding box center [442, 737] width 535 height 2810
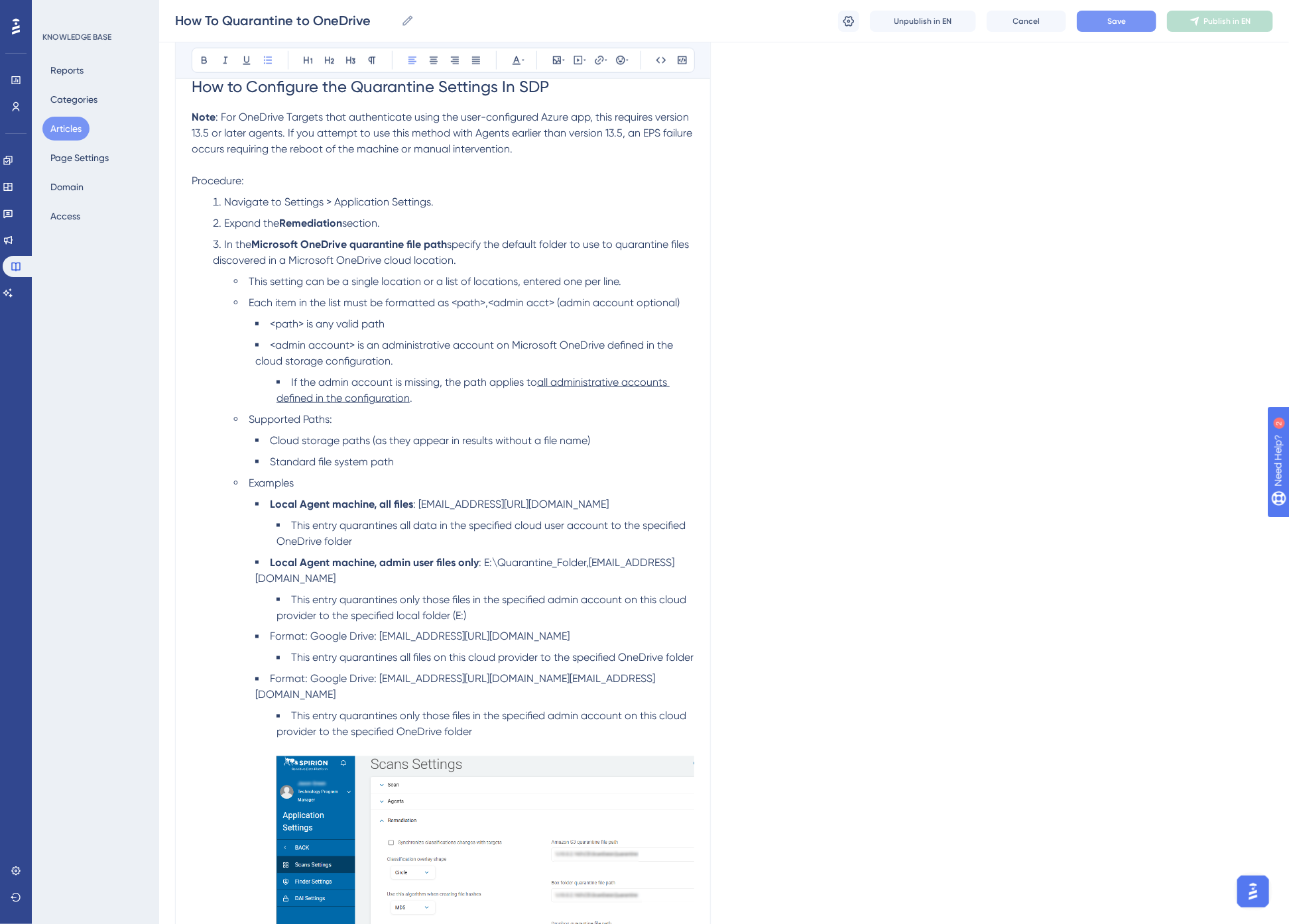
click at [1111, 17] on span "Save" at bounding box center [1117, 21] width 19 height 10
drag, startPoint x: 372, startPoint y: 620, endPoint x: 272, endPoint y: 626, distance: 100.2
click at [272, 630] on span "Format: Google Drive: [EMAIL_ADDRESS][URL][DOMAIN_NAME]" at bounding box center [419, 636] width 299 height 12
click at [361, 630] on span ": [EMAIL_ADDRESS][URL][DOMAIN_NAME]" at bounding box center [452, 636] width 195 height 12
drag, startPoint x: 355, startPoint y: 618, endPoint x: 273, endPoint y: 620, distance: 82.0
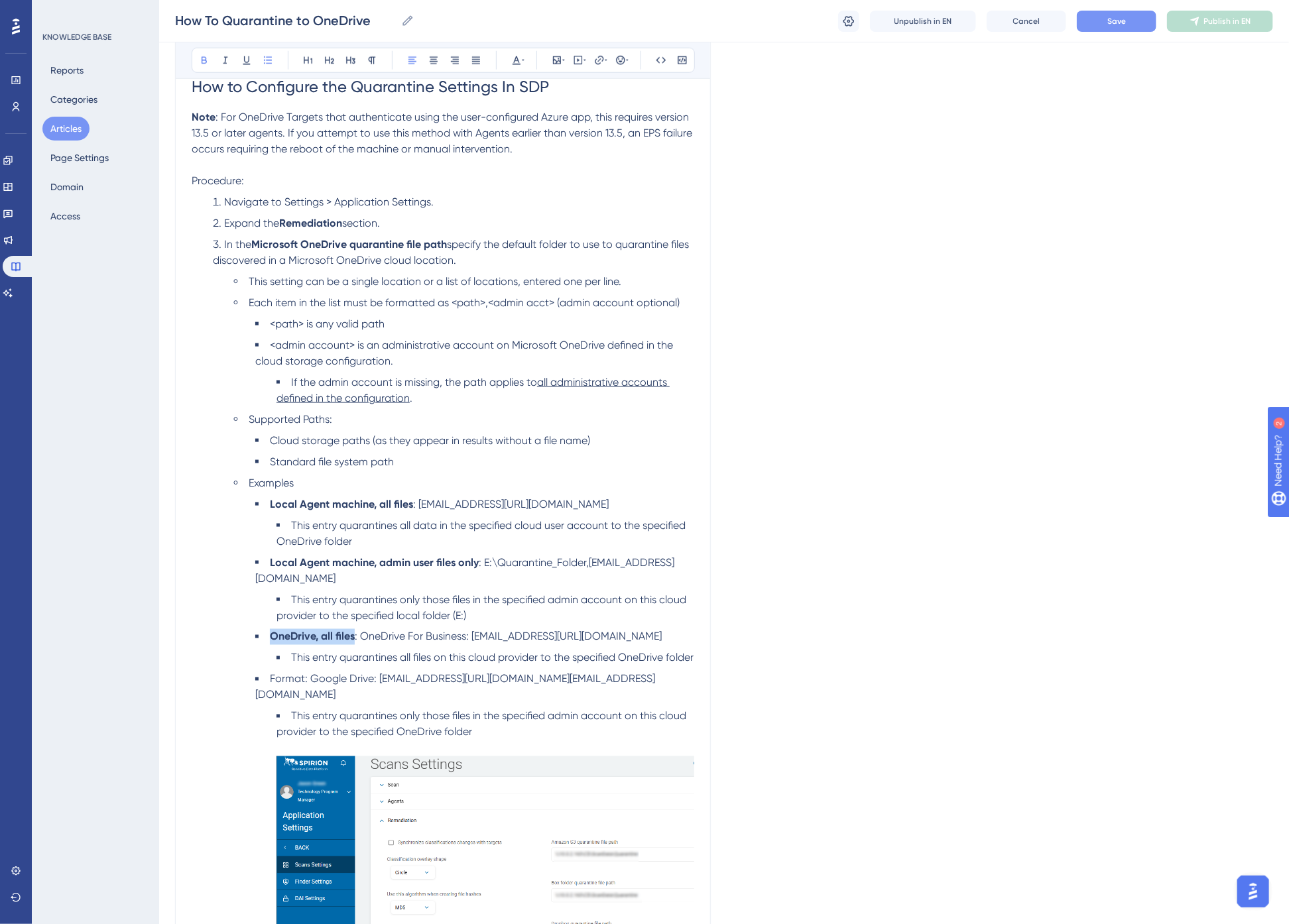
click at [273, 629] on li "OneDrive, all files : OneDrive For Business: [EMAIL_ADDRESS][URL][DOMAIN_NAME]" at bounding box center [474, 636] width 439 height 16
copy strong "OneDrive, all files"
click at [295, 680] on span "Format: Google Drive: [EMAIL_ADDRESS][URL][DOMAIN_NAME][EMAIL_ADDRESS][DOMAIN_N…" at bounding box center [454, 687] width 399 height 28
click at [445, 678] on span ": Google Drive: [EMAIL_ADDRESS][URL][DOMAIN_NAME][EMAIL_ADDRESS][DOMAIN_NAME]" at bounding box center [469, 687] width 430 height 28
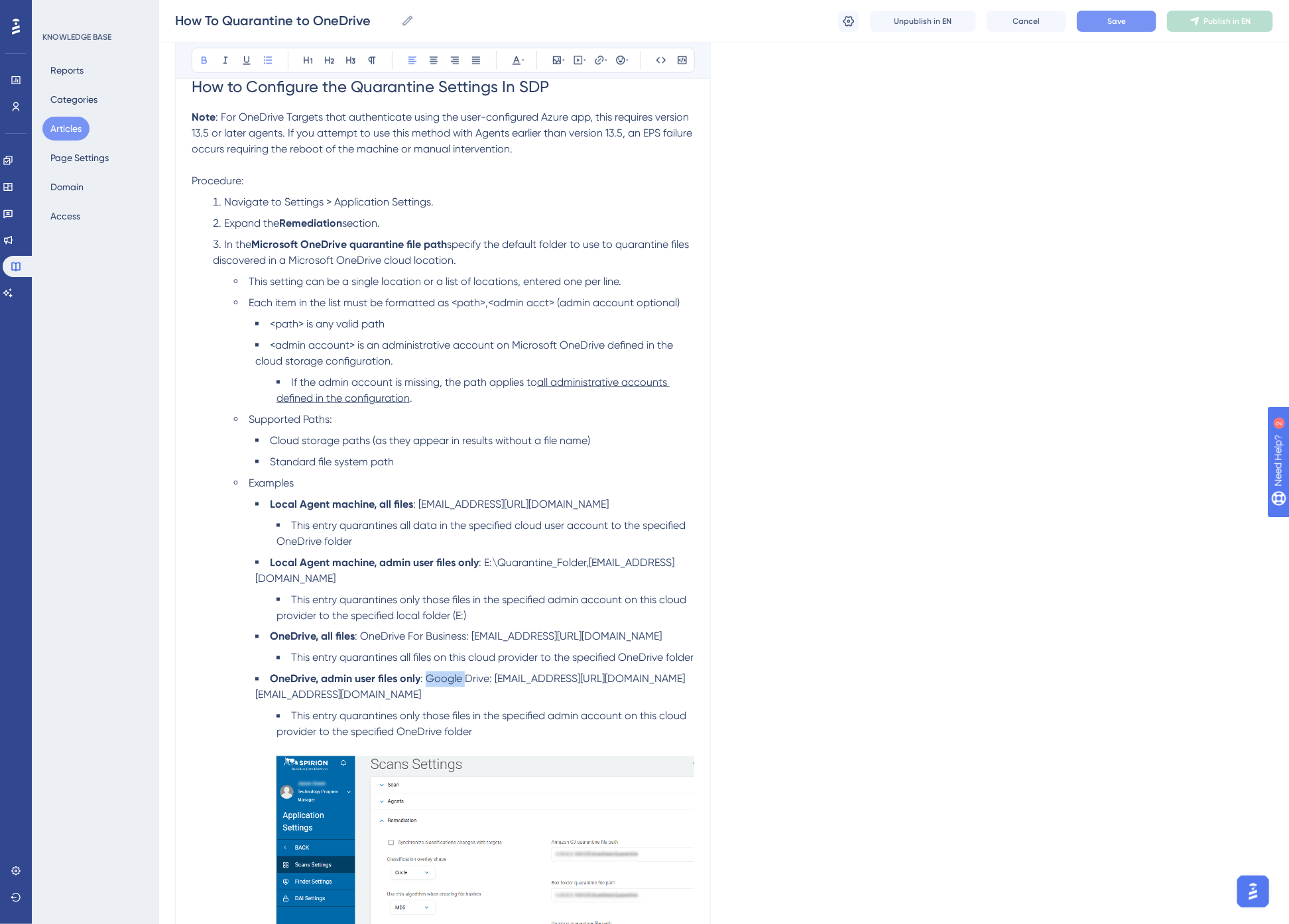
click at [445, 678] on span ": Google Drive: [EMAIL_ADDRESS][URL][DOMAIN_NAME][EMAIL_ADDRESS][DOMAIN_NAME]" at bounding box center [469, 687] width 430 height 28
drag, startPoint x: 362, startPoint y: 622, endPoint x: 467, endPoint y: 620, distance: 105.0
click at [467, 630] on span ": OneDrive For Business: [EMAIL_ADDRESS][URL][DOMAIN_NAME]" at bounding box center [508, 636] width 307 height 12
copy span "OneDrive For Business:"
click at [445, 680] on span ": Google Drive: [EMAIL_ADDRESS][URL][DOMAIN_NAME][EMAIL_ADDRESS][DOMAIN_NAME]" at bounding box center [469, 687] width 430 height 28
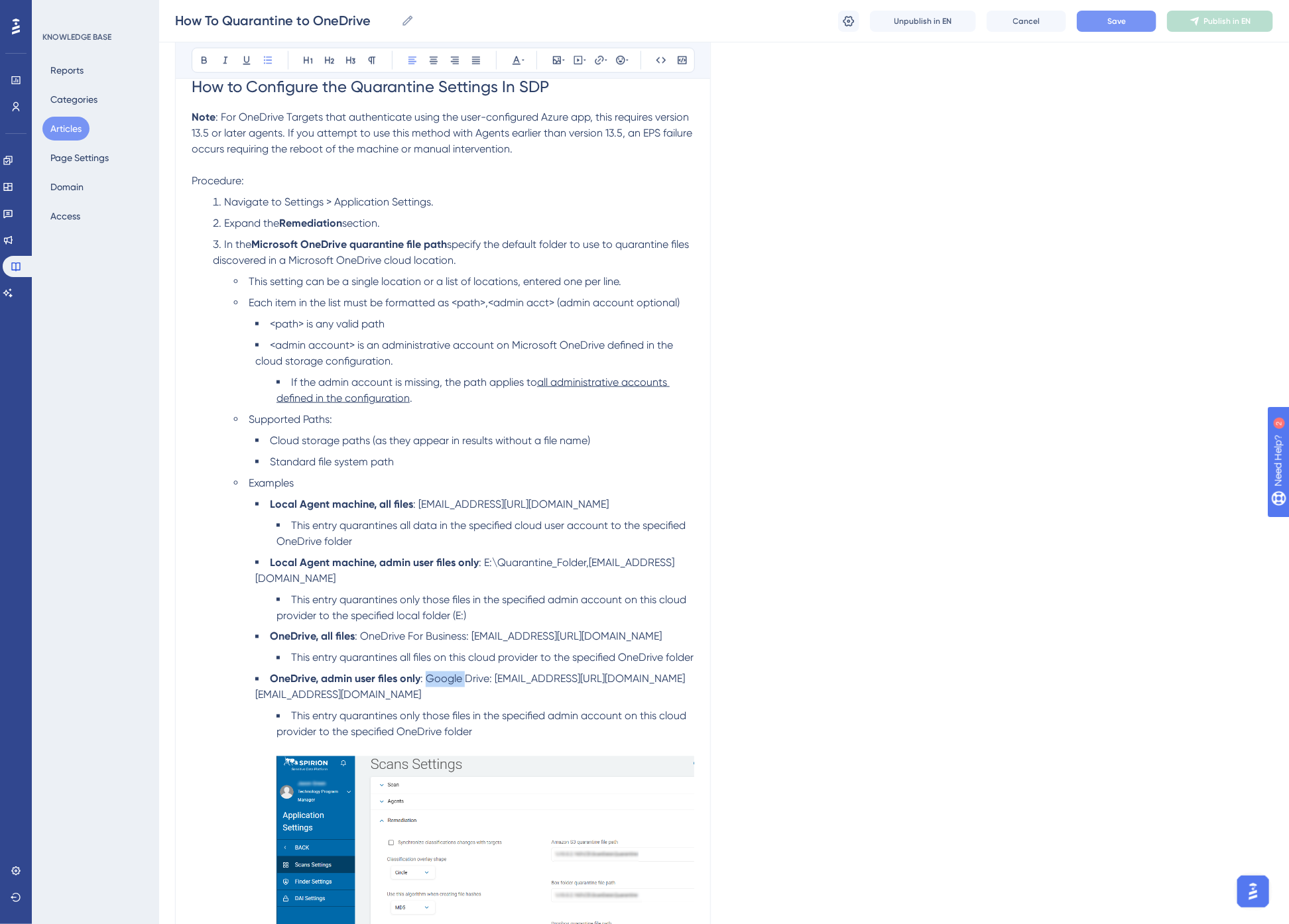
click at [445, 680] on span ": Google Drive: [EMAIL_ADDRESS][URL][DOMAIN_NAME][EMAIL_ADDRESS][DOMAIN_NAME]" at bounding box center [469, 687] width 430 height 28
click at [400, 731] on span "This entry quarantines only those files in the specified admin account on this …" at bounding box center [483, 724] width 413 height 28
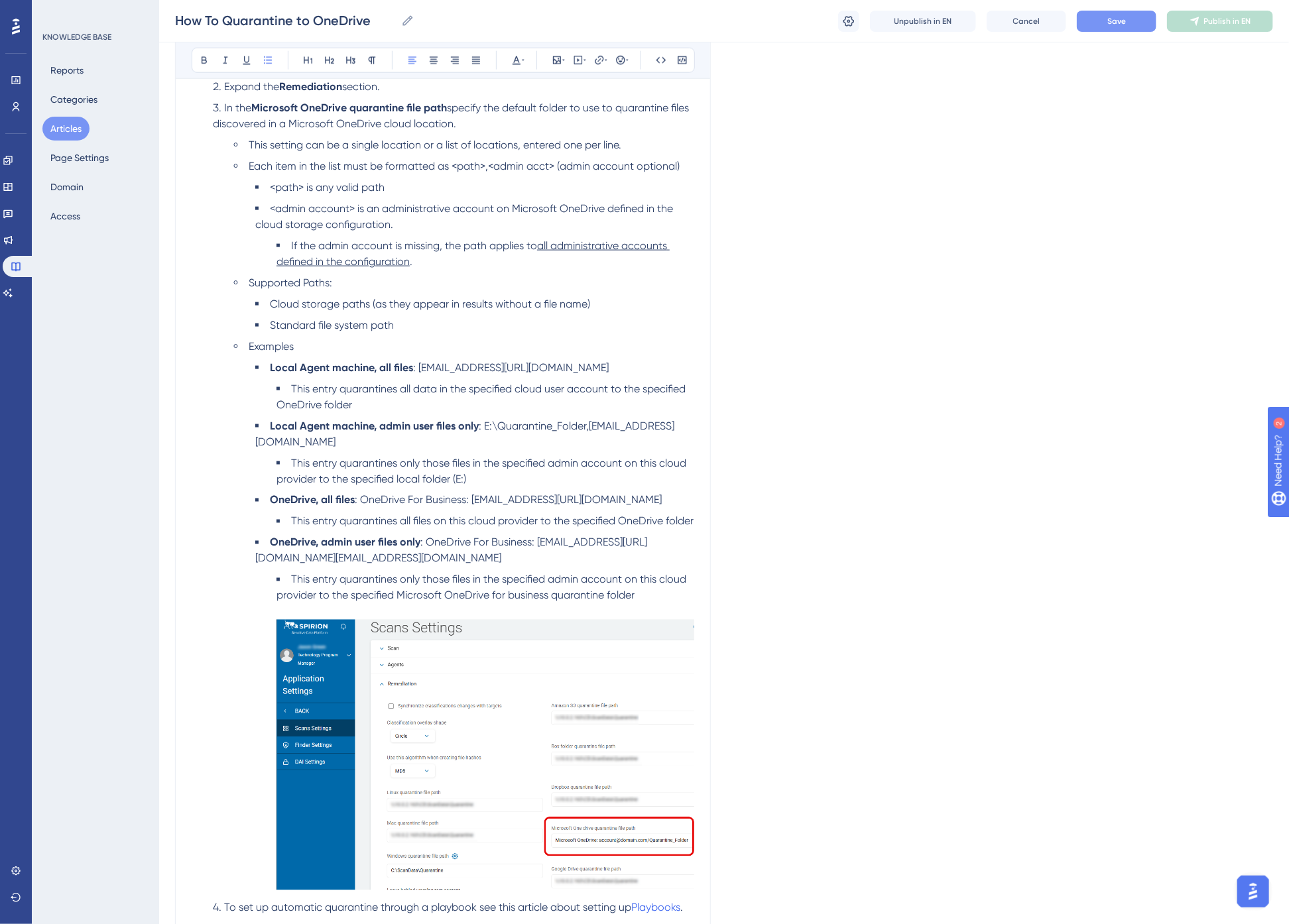
scroll to position [963, 0]
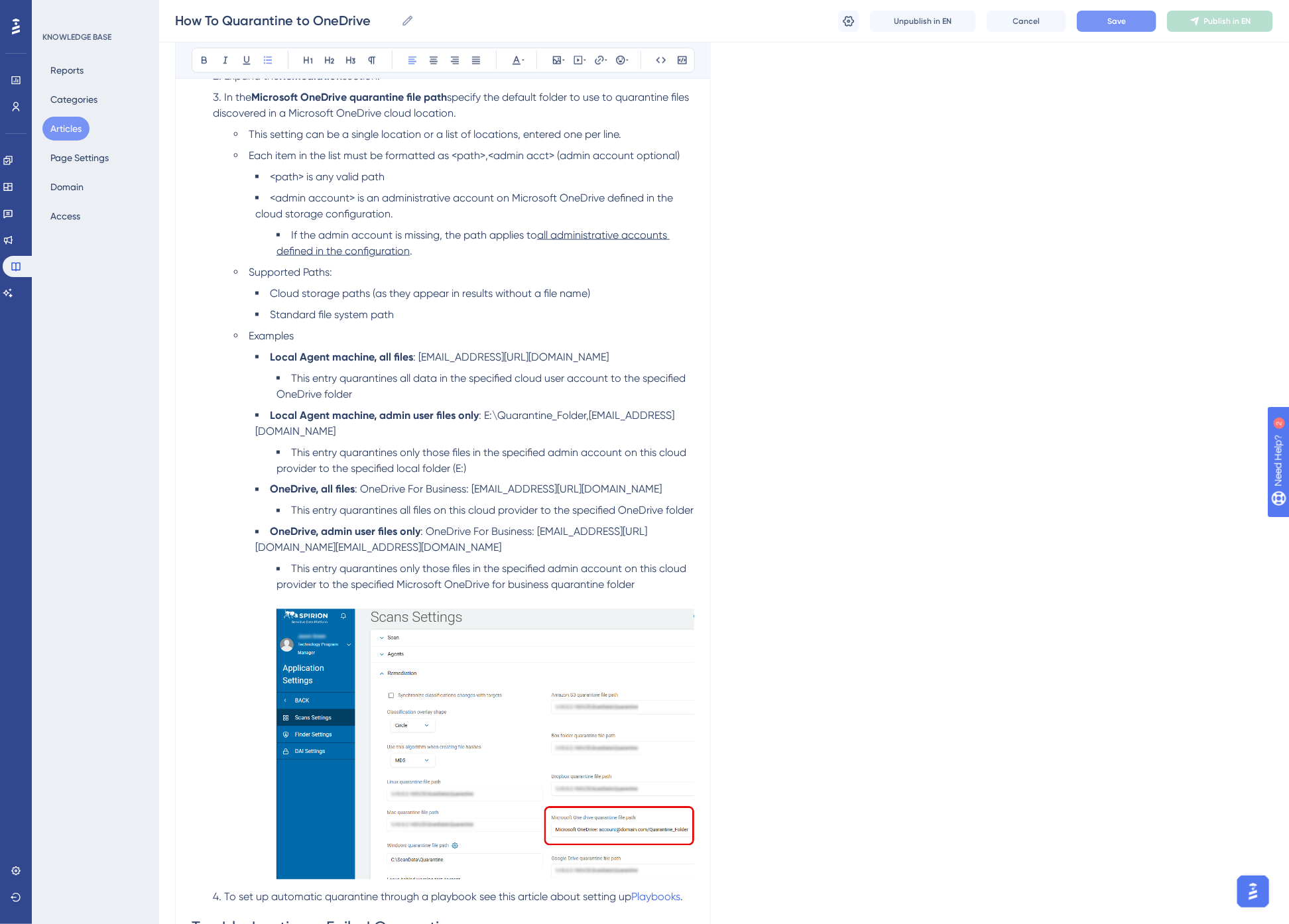
click at [509, 529] on span ": OneDrive For Business: [EMAIL_ADDRESS][URL][DOMAIN_NAME][EMAIL_ADDRESS][DOMAI…" at bounding box center [450, 540] width 392 height 28
copy span "Microsoft OneDrive"
click at [361, 483] on span ": OneDrive For Business: [EMAIL_ADDRESS][URL][DOMAIN_NAME]" at bounding box center [508, 489] width 307 height 12
click at [414, 584] on span "This entry quarantines only those files in the specified admin account on this …" at bounding box center [483, 577] width 413 height 28
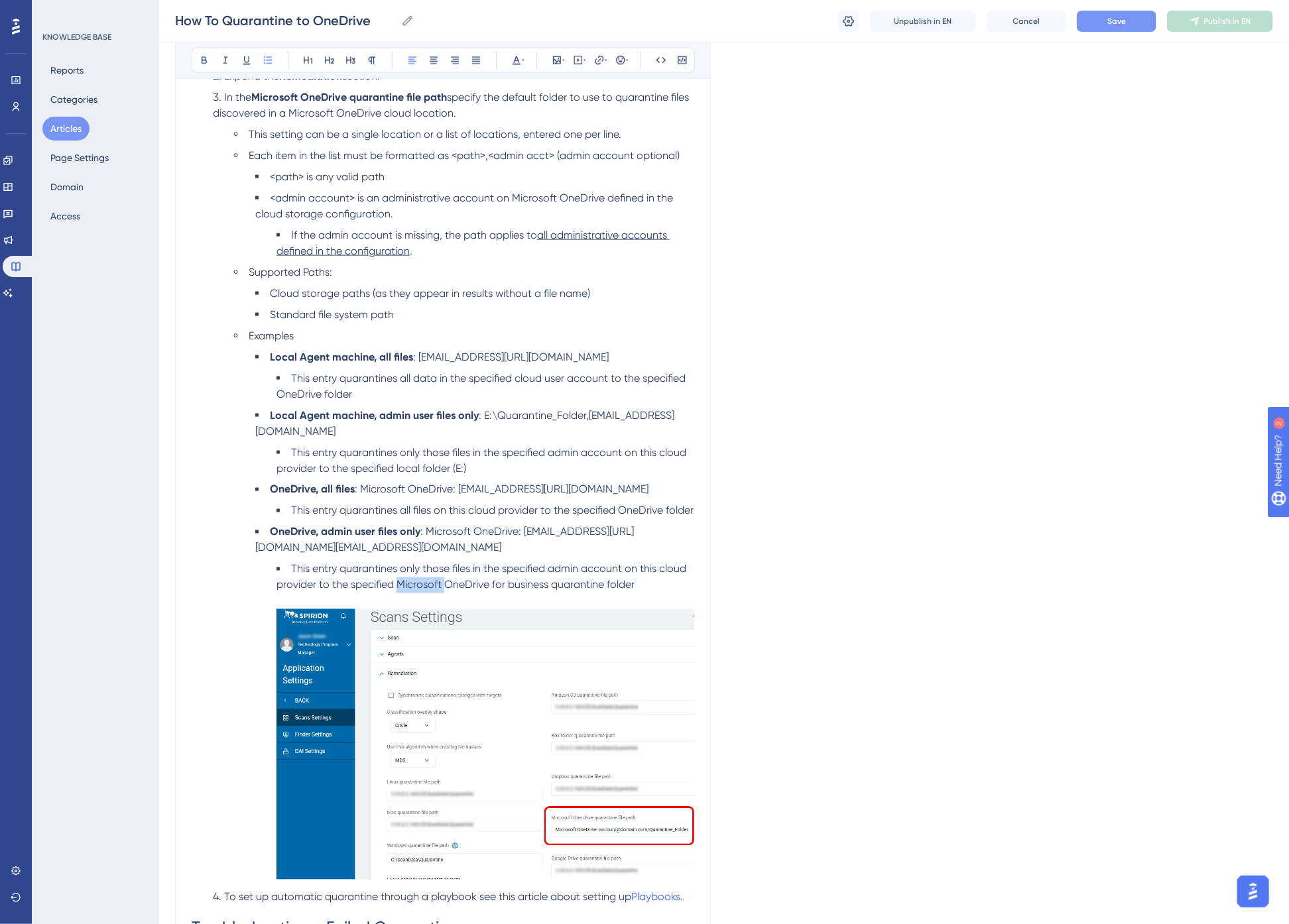
click at [414, 584] on span "This entry quarantines only those files in the specified admin account on this …" at bounding box center [483, 577] width 413 height 28
click at [668, 504] on span "This entry quarantines all files on this cloud provider to the specified OneDri…" at bounding box center [492, 510] width 402 height 12
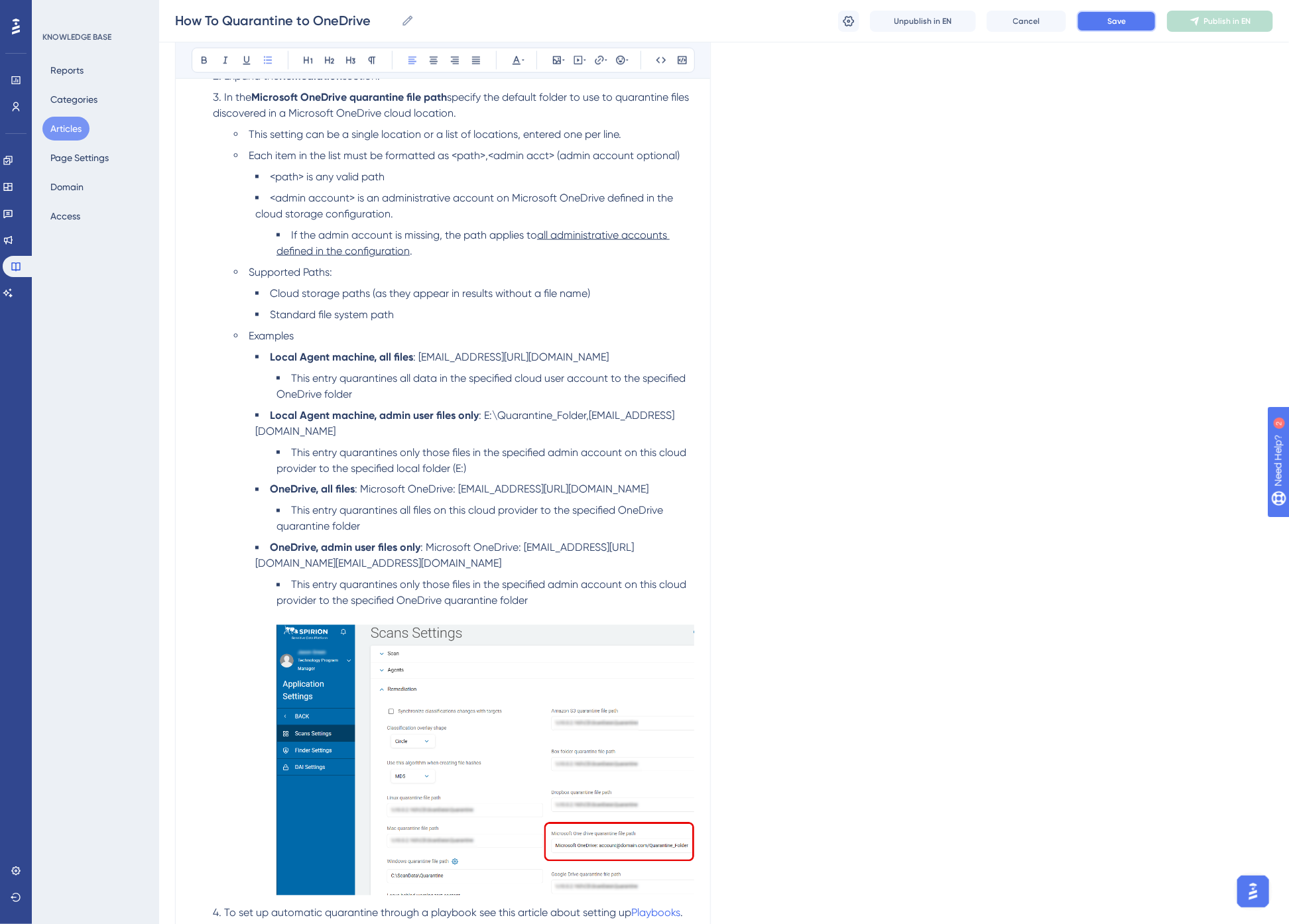
click at [1124, 21] on span "Save" at bounding box center [1117, 21] width 19 height 10
click at [278, 339] on span "Examples" at bounding box center [271, 335] width 45 height 12
click at [360, 353] on strong "Local Agent machine, all files" at bounding box center [342, 357] width 144 height 12
click at [280, 338] on strong "Examples" at bounding box center [271, 335] width 45 height 12
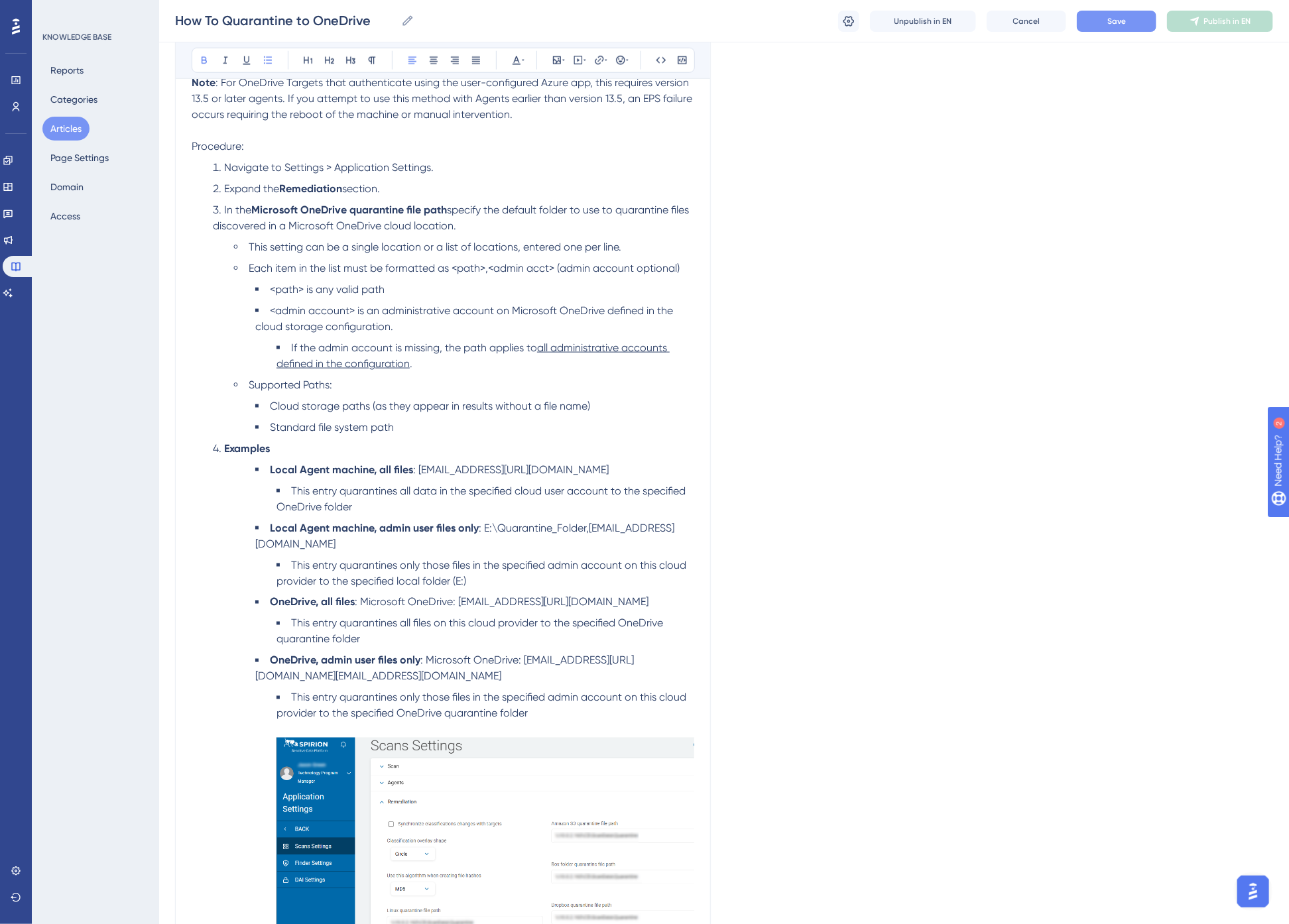
scroll to position [815, 0]
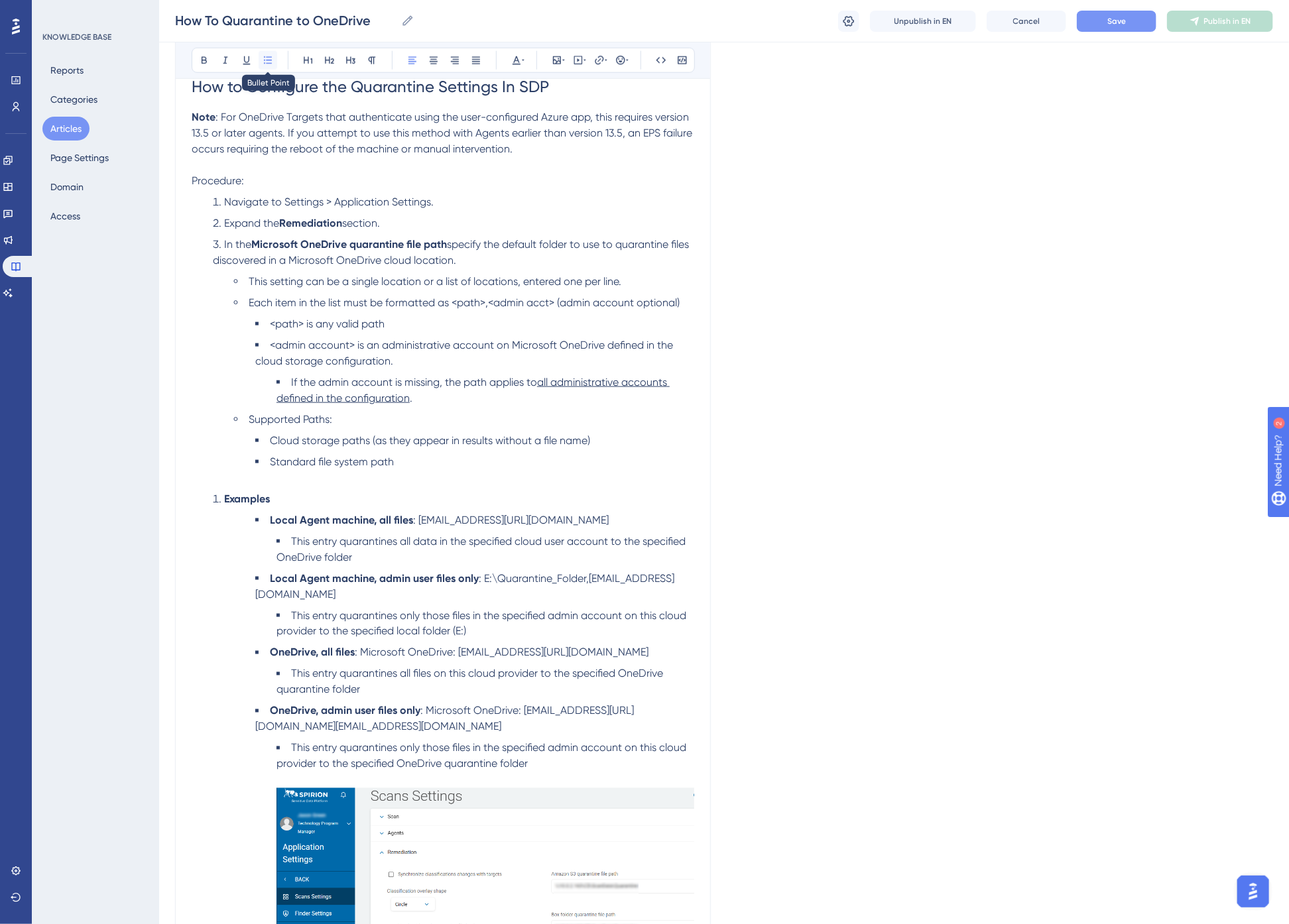
click at [269, 62] on icon at bounding box center [267, 59] width 10 height 10
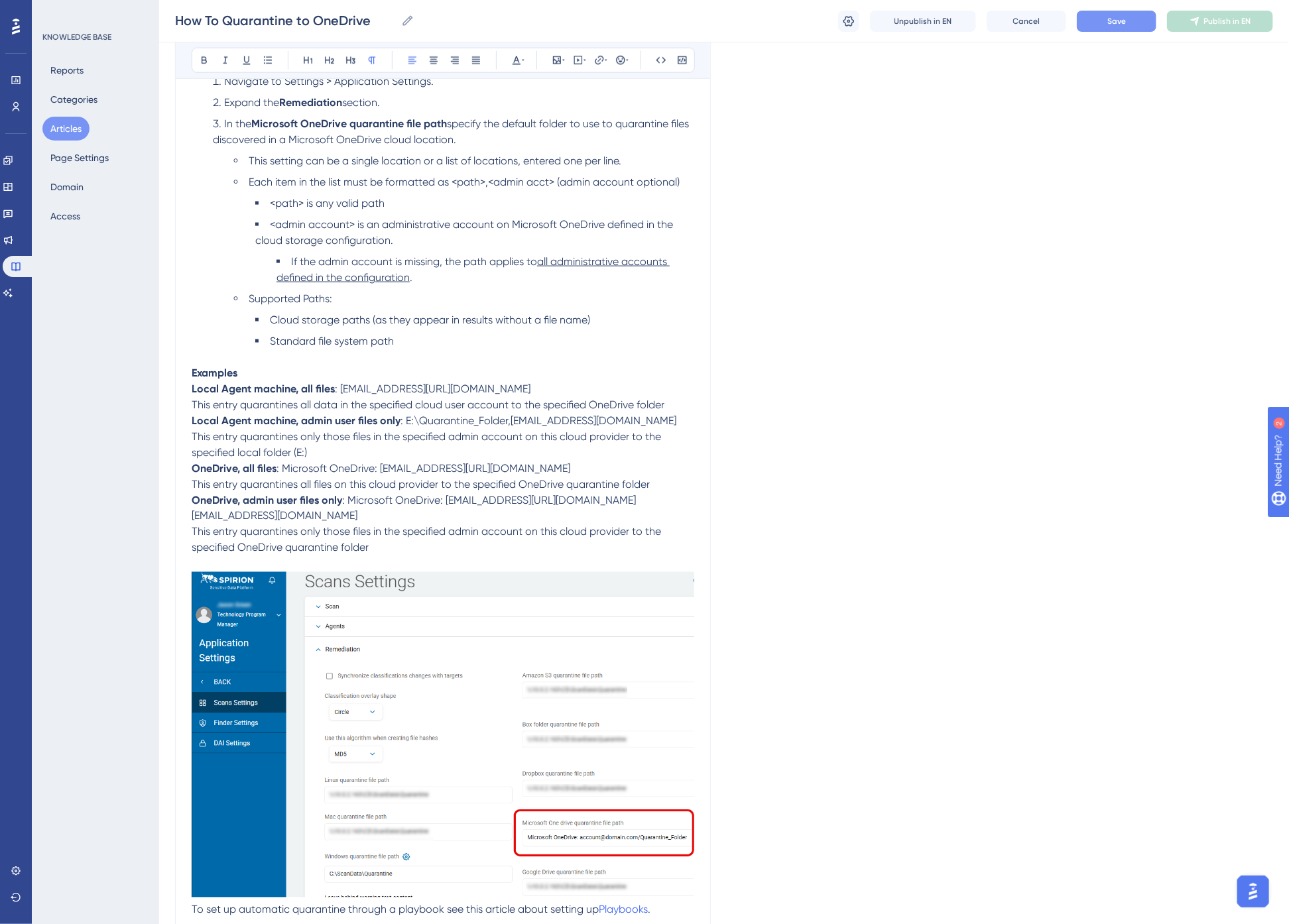
scroll to position [963, 0]
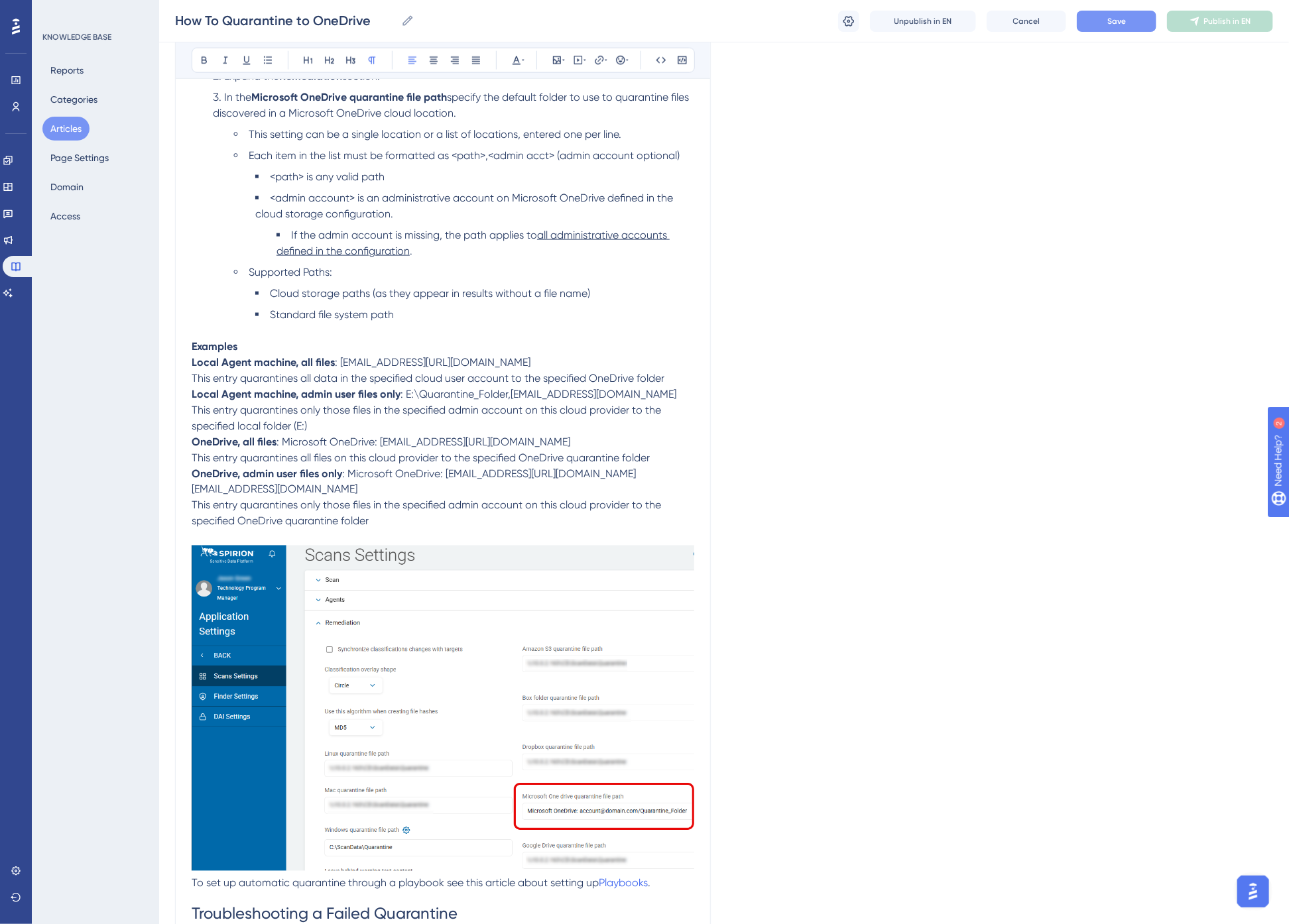
click at [257, 348] on p "Examples" at bounding box center [443, 346] width 502 height 16
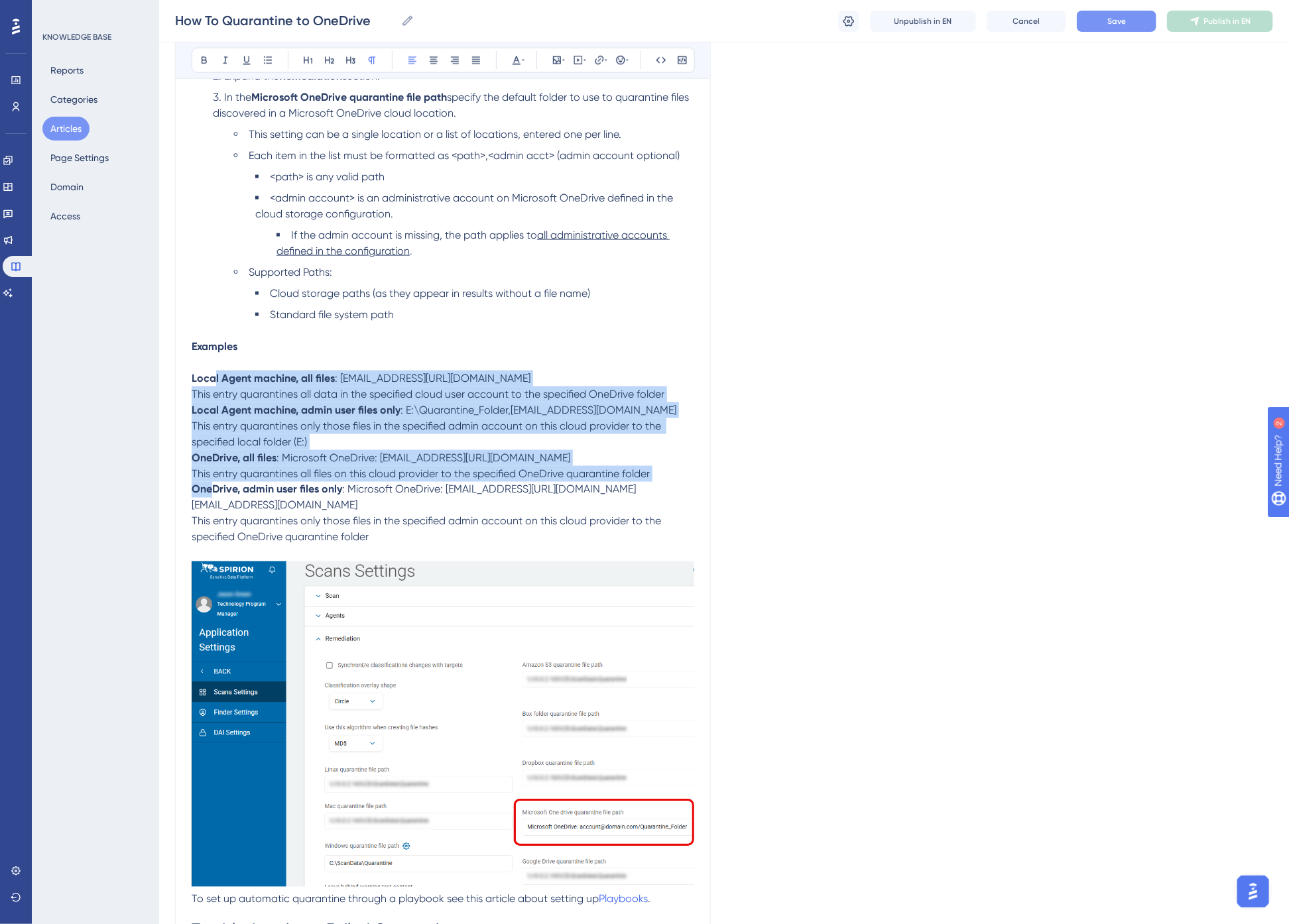
drag, startPoint x: 214, startPoint y: 379, endPoint x: 212, endPoint y: 484, distance: 105.0
click at [212, 484] on div "Spirion highly recommends using Quarantine in an enterprise environment to prot…" at bounding box center [443, 629] width 502 height 2619
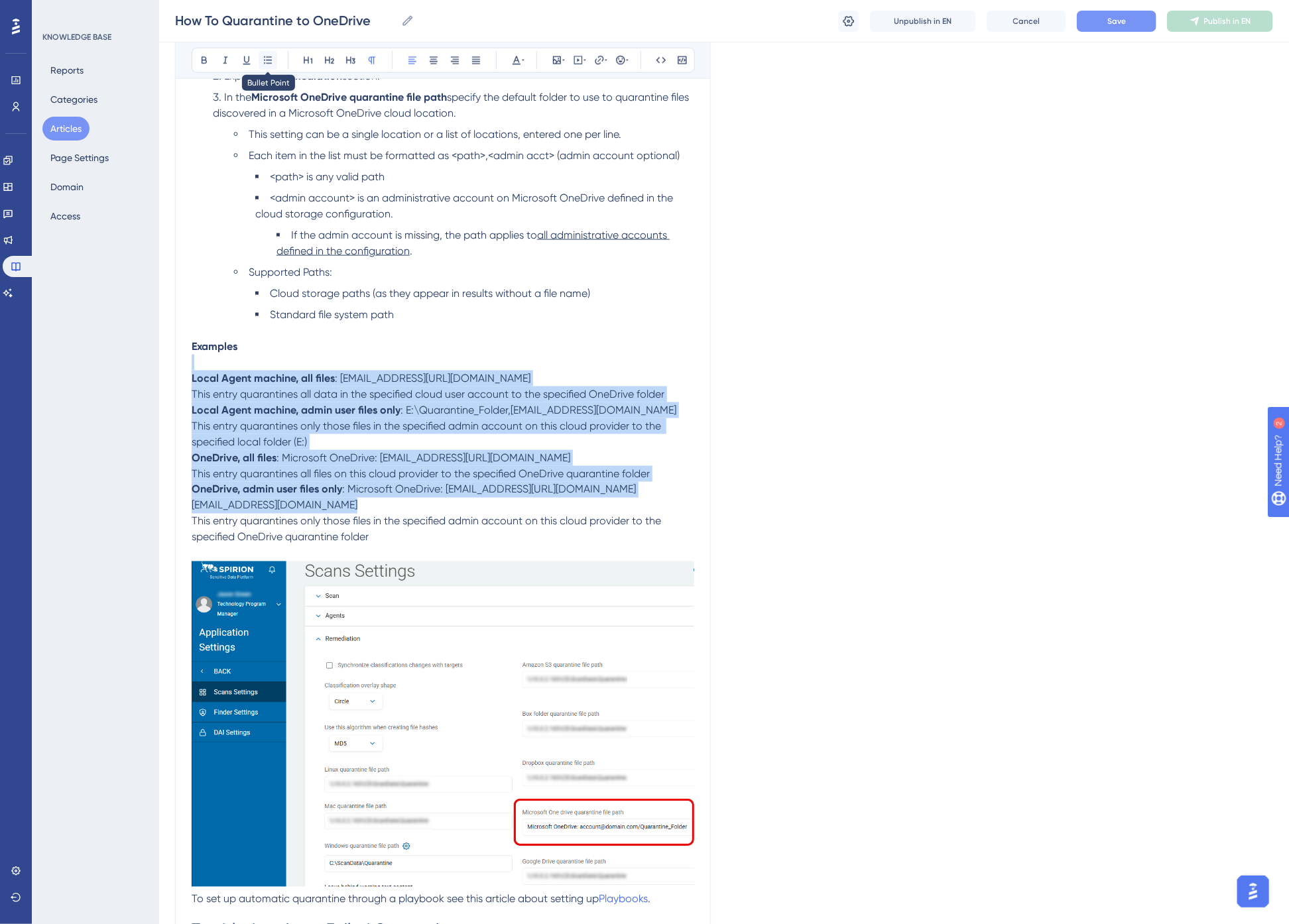
click at [268, 59] on icon at bounding box center [267, 59] width 10 height 10
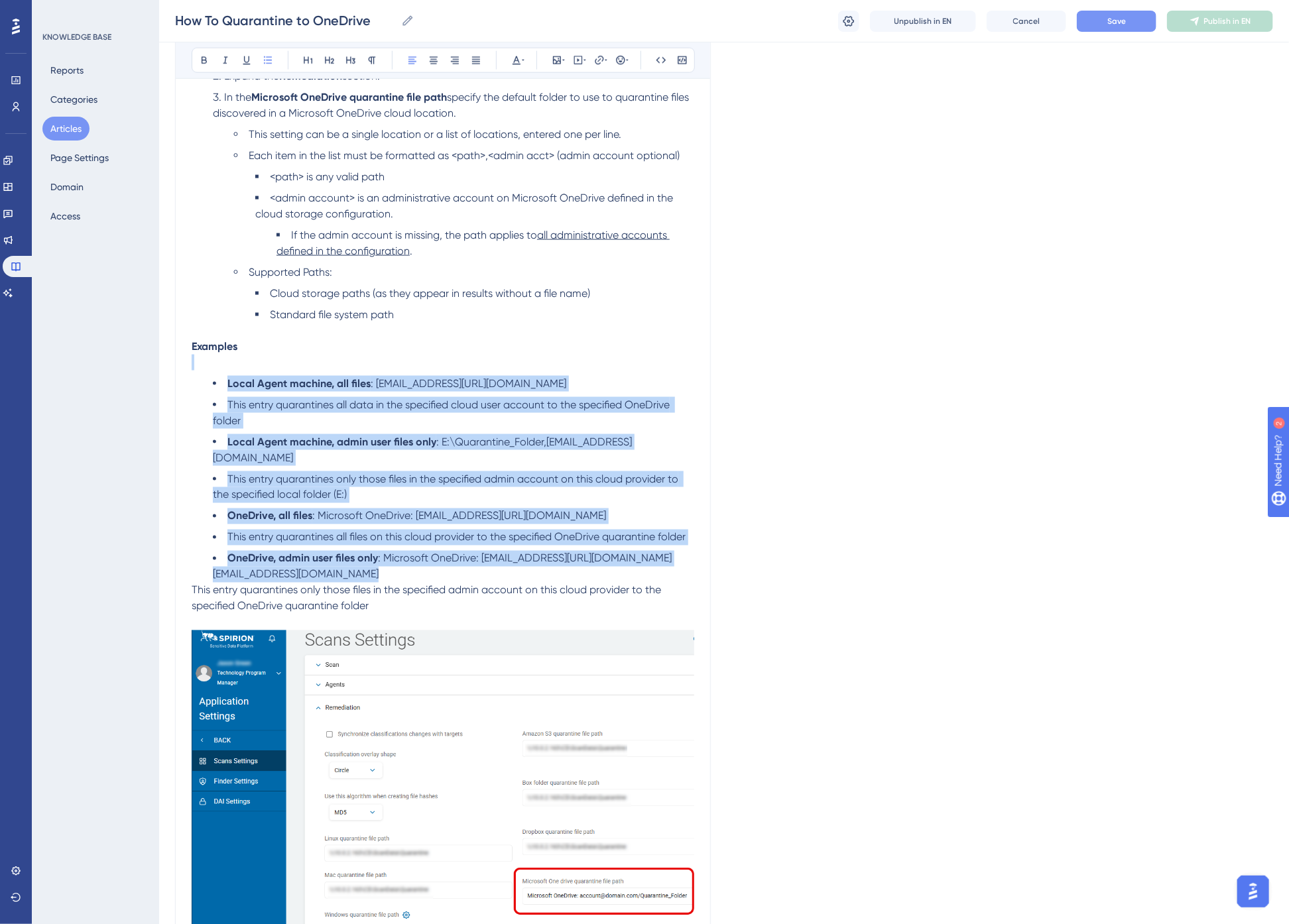
click at [352, 473] on span "This entry quarantines only those files in the specified admin account on this …" at bounding box center [447, 487] width 468 height 28
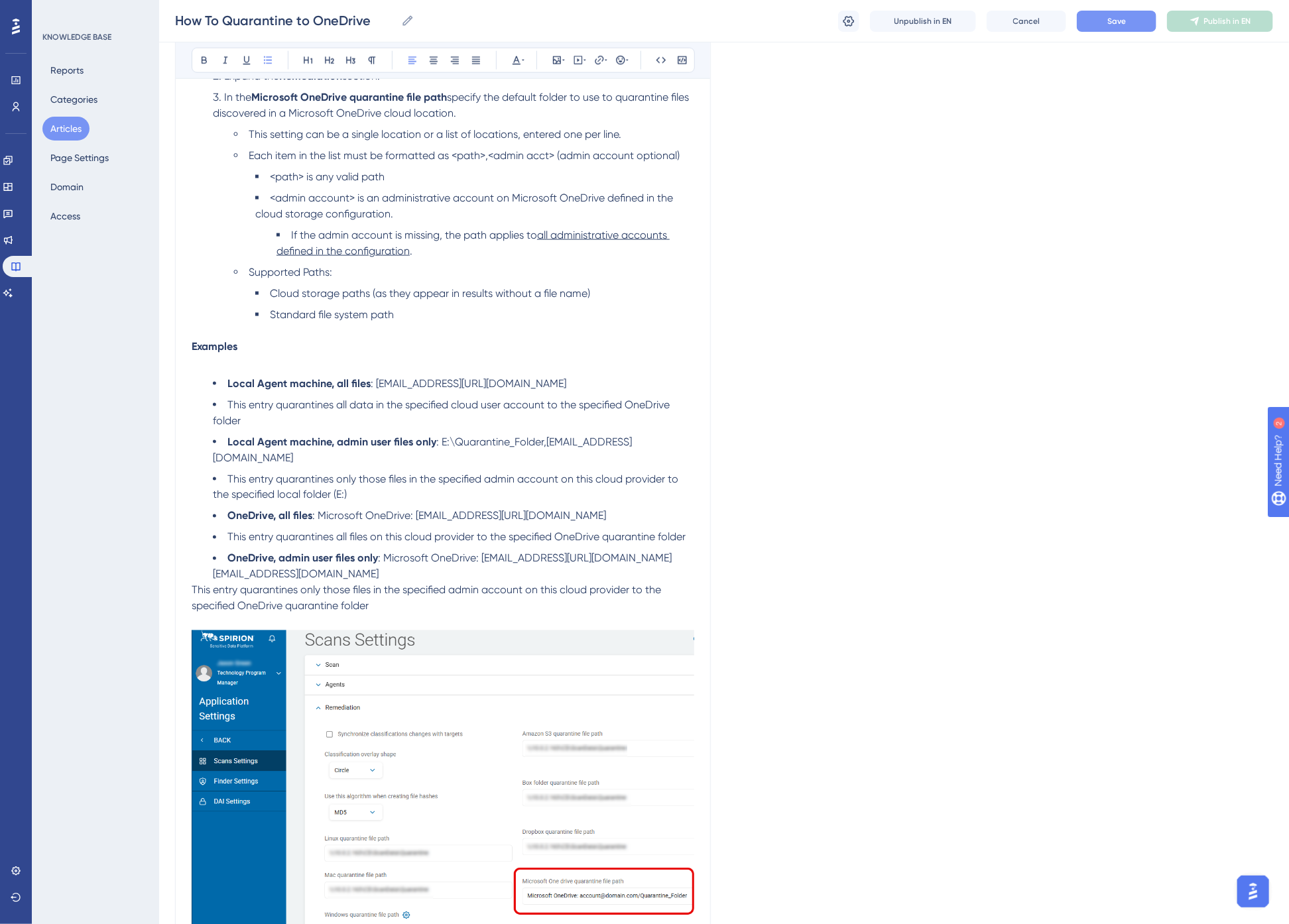
click at [224, 401] on li "This entry quarantines all data in the specified cloud user account to the spec…" at bounding box center [453, 413] width 482 height 32
click at [226, 471] on li "This entry quarantines only those files in the specified admin account on this …" at bounding box center [453, 487] width 482 height 32
click at [222, 529] on li "This entry quarantines all files on this cloud provider to the specified OneDri…" at bounding box center [453, 537] width 482 height 16
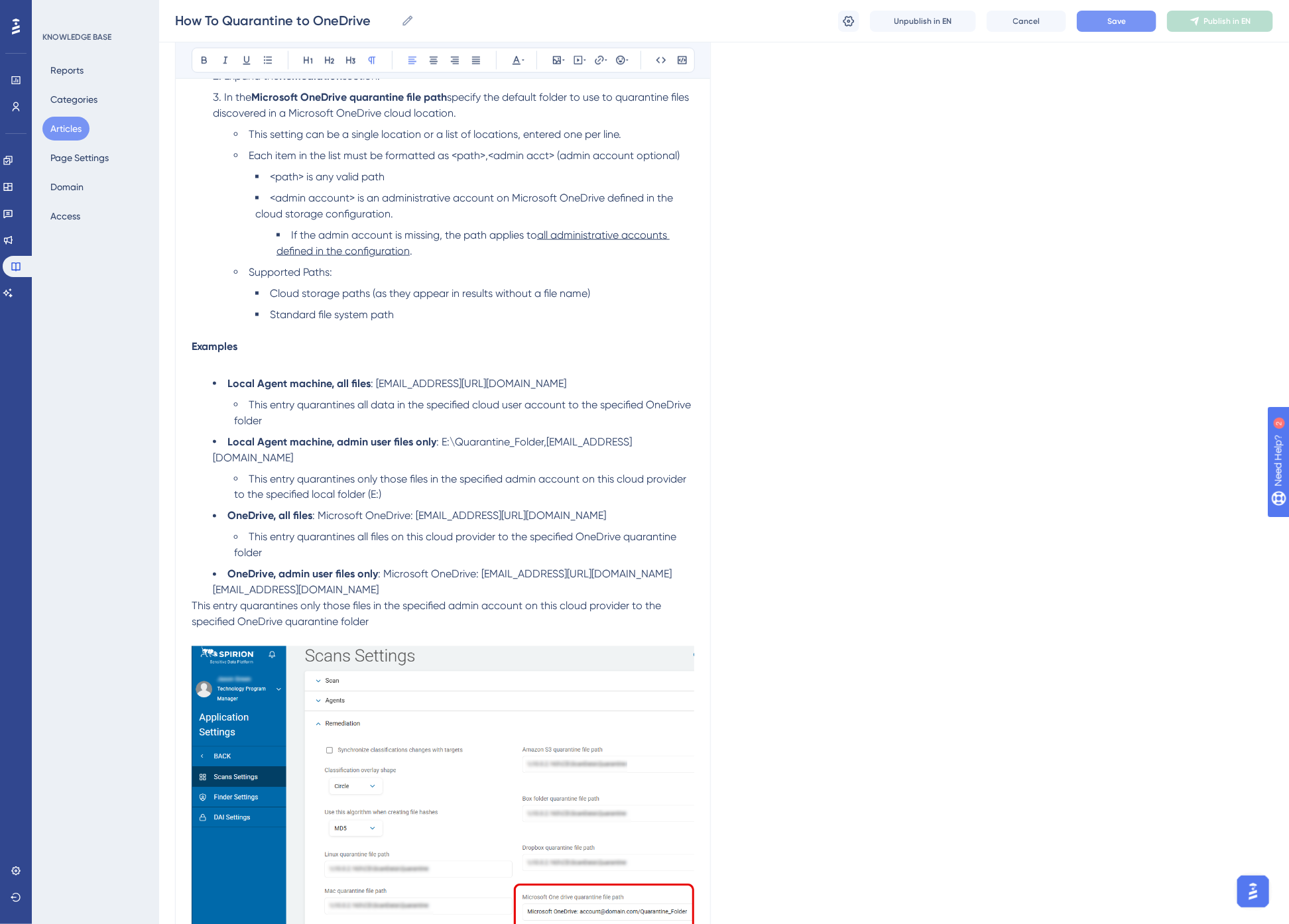
click at [203, 600] on span "This entry quarantines only those files in the specified admin account on this …" at bounding box center [428, 614] width 472 height 28
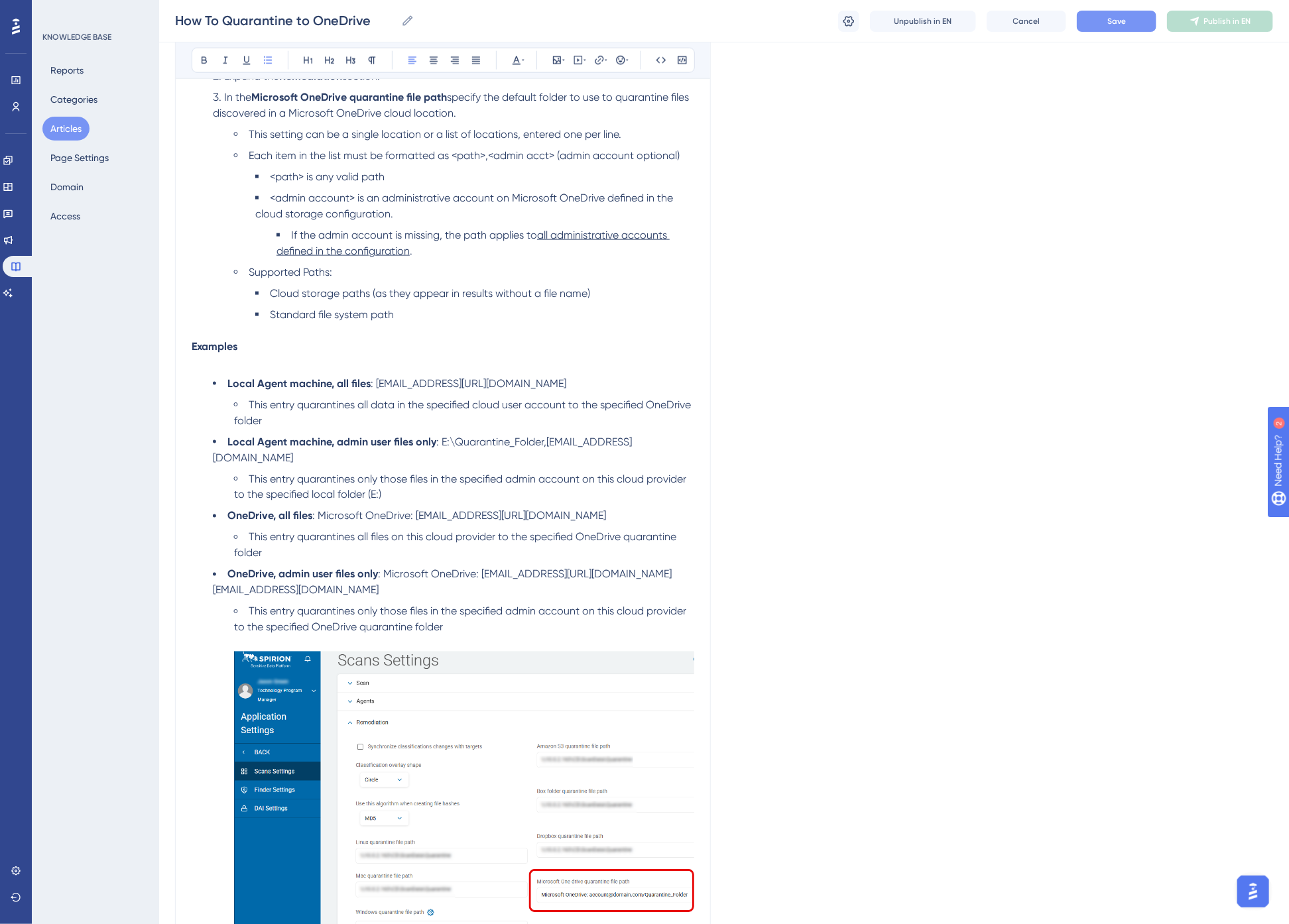
click at [502, 566] on li "OneDrive, admin user files only : Microsoft OneDrive: [EMAIL_ADDRESS][URL][DOMA…" at bounding box center [453, 582] width 482 height 32
click at [1136, 15] on button "Save" at bounding box center [1117, 21] width 79 height 21
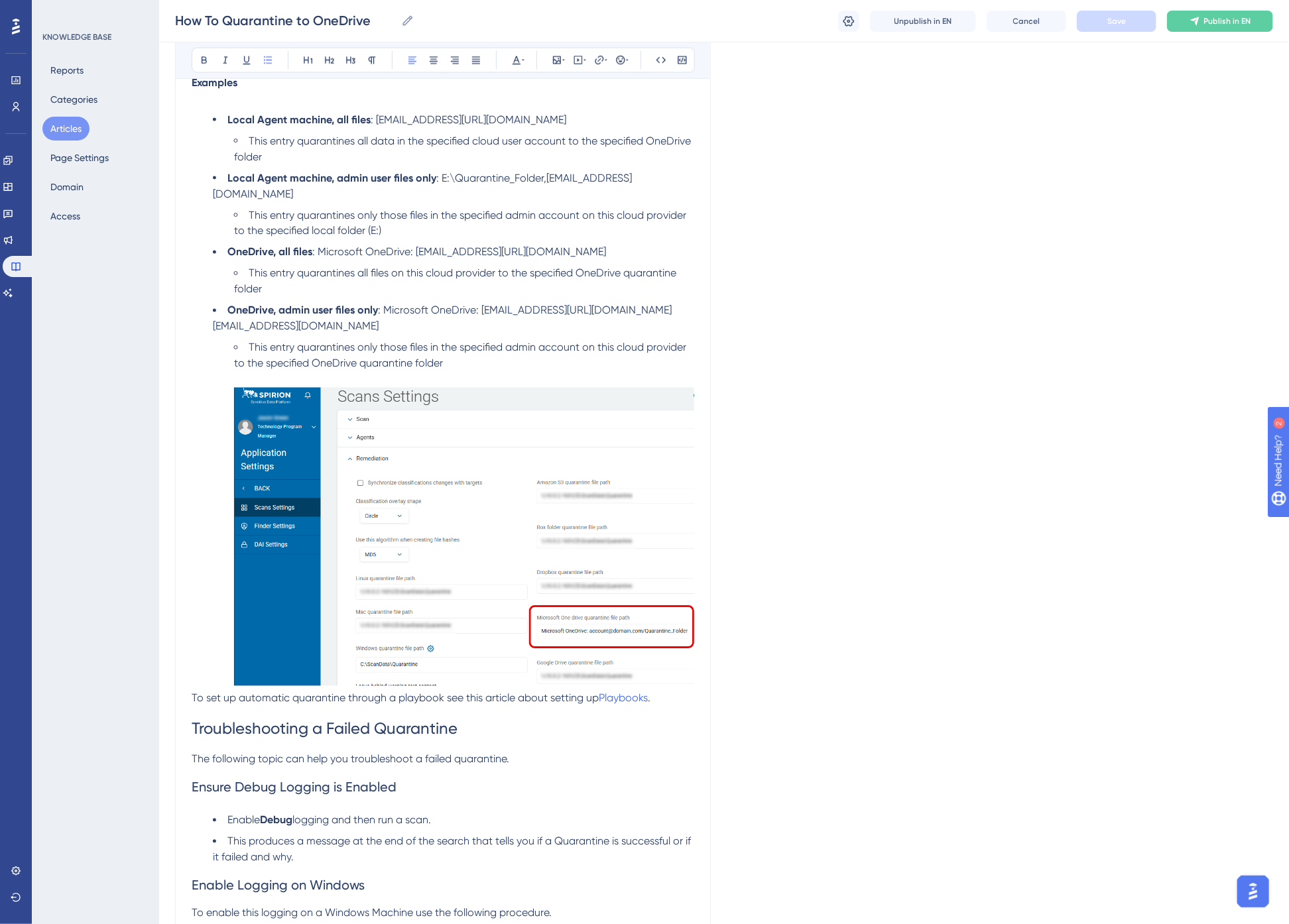
scroll to position [1257, 0]
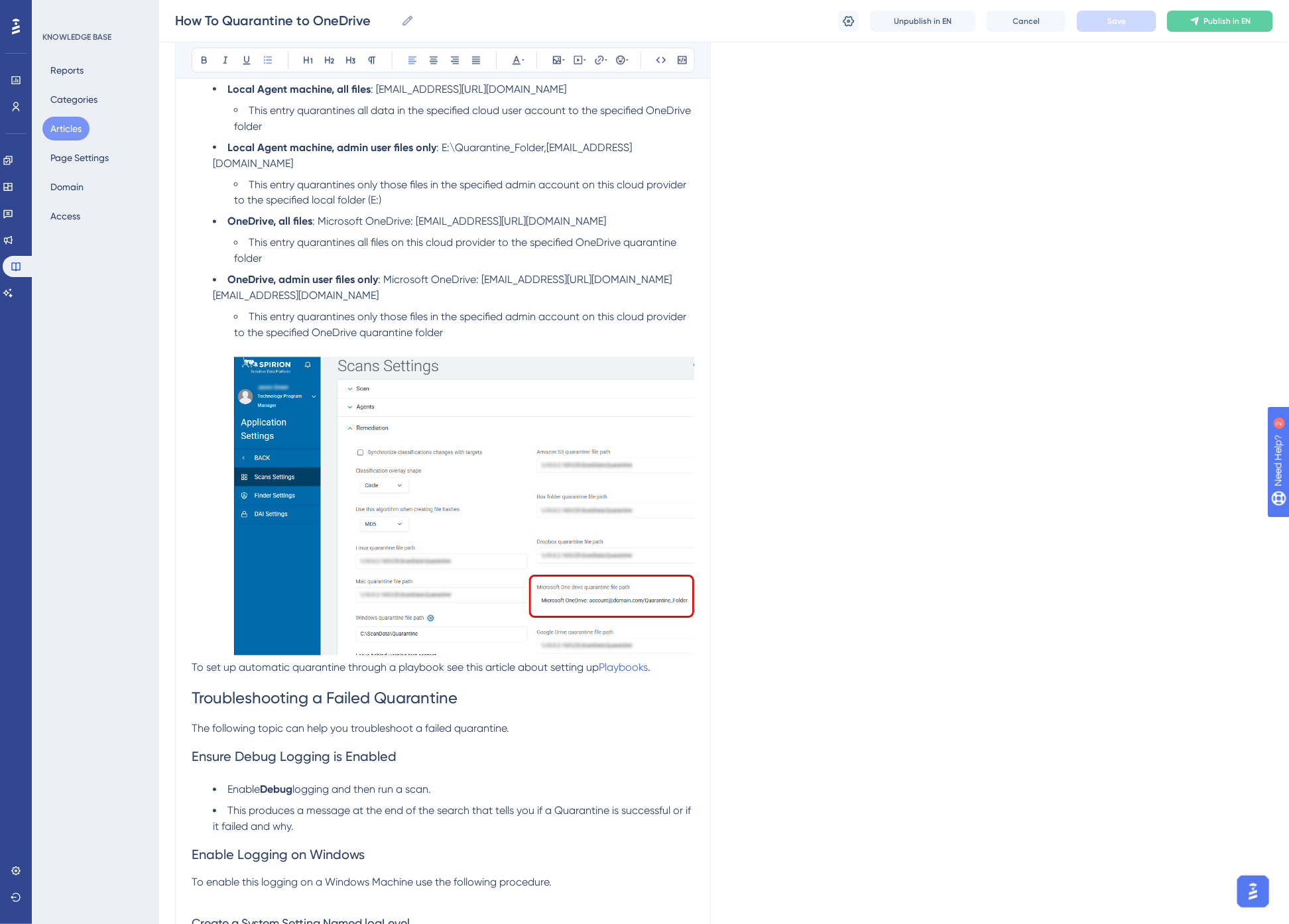
click at [206, 662] on span "To set up automatic quarantine through a playbook see this article about settin…" at bounding box center [395, 667] width 407 height 12
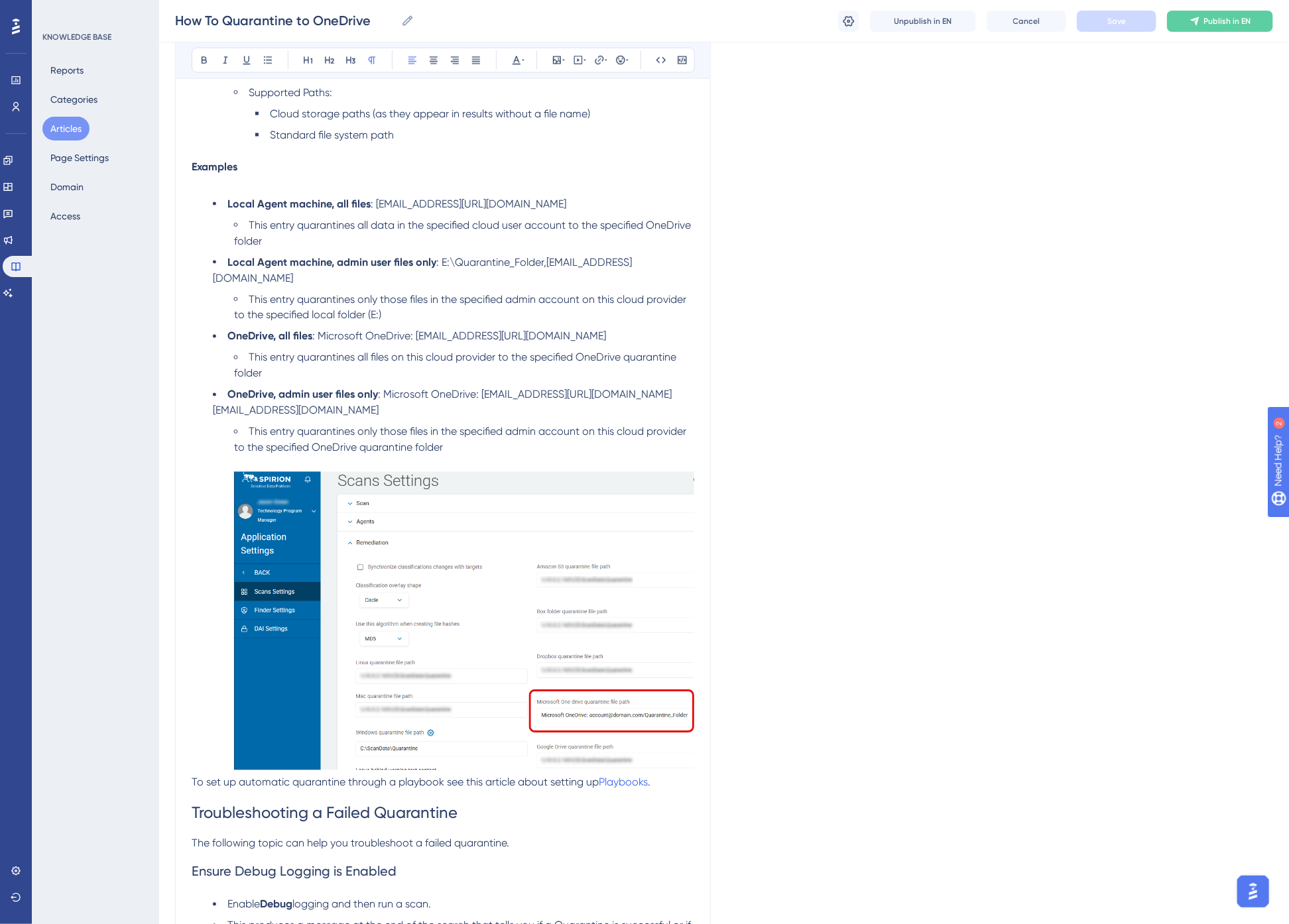
scroll to position [1110, 0]
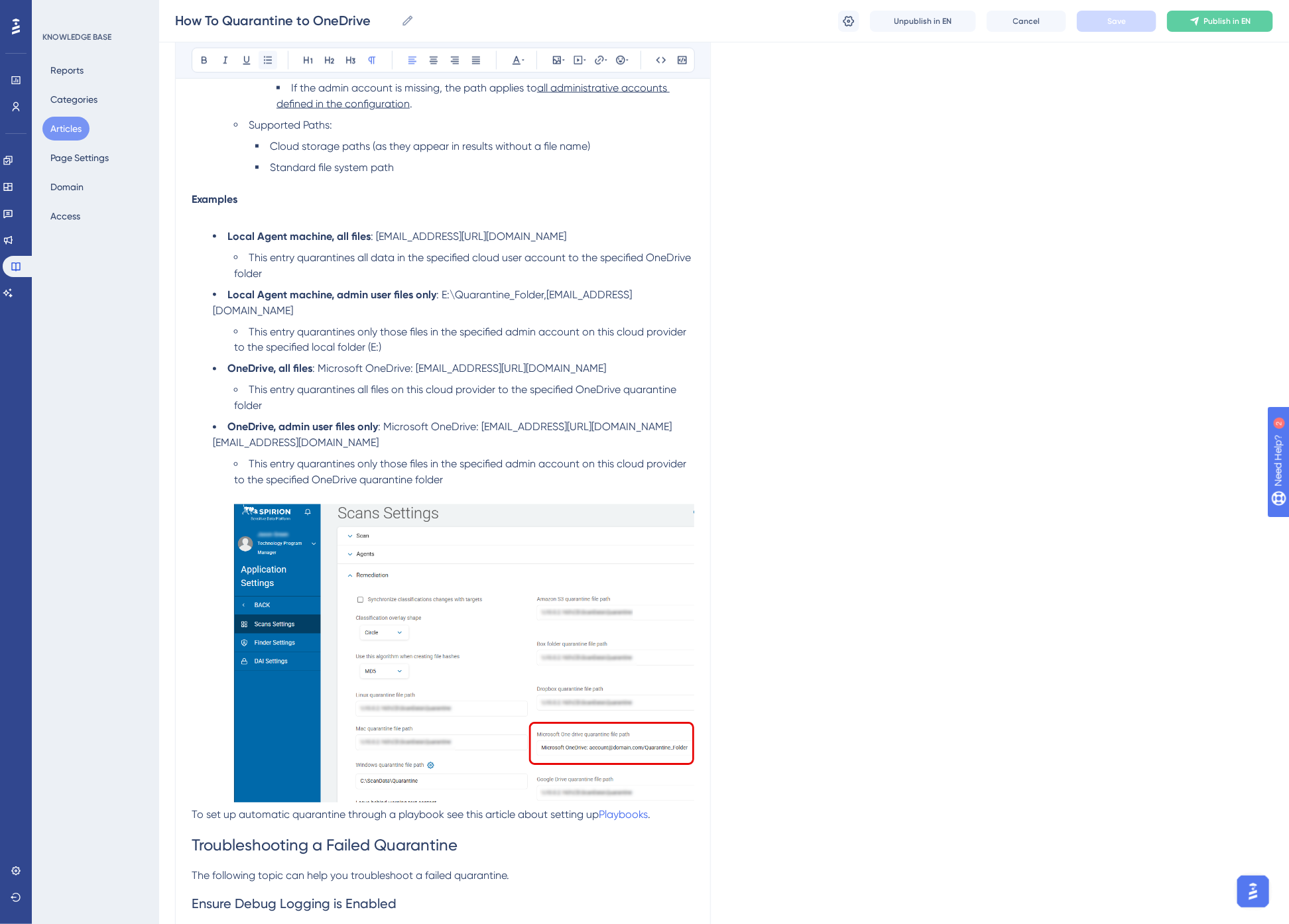
click at [266, 63] on icon at bounding box center [267, 59] width 10 height 10
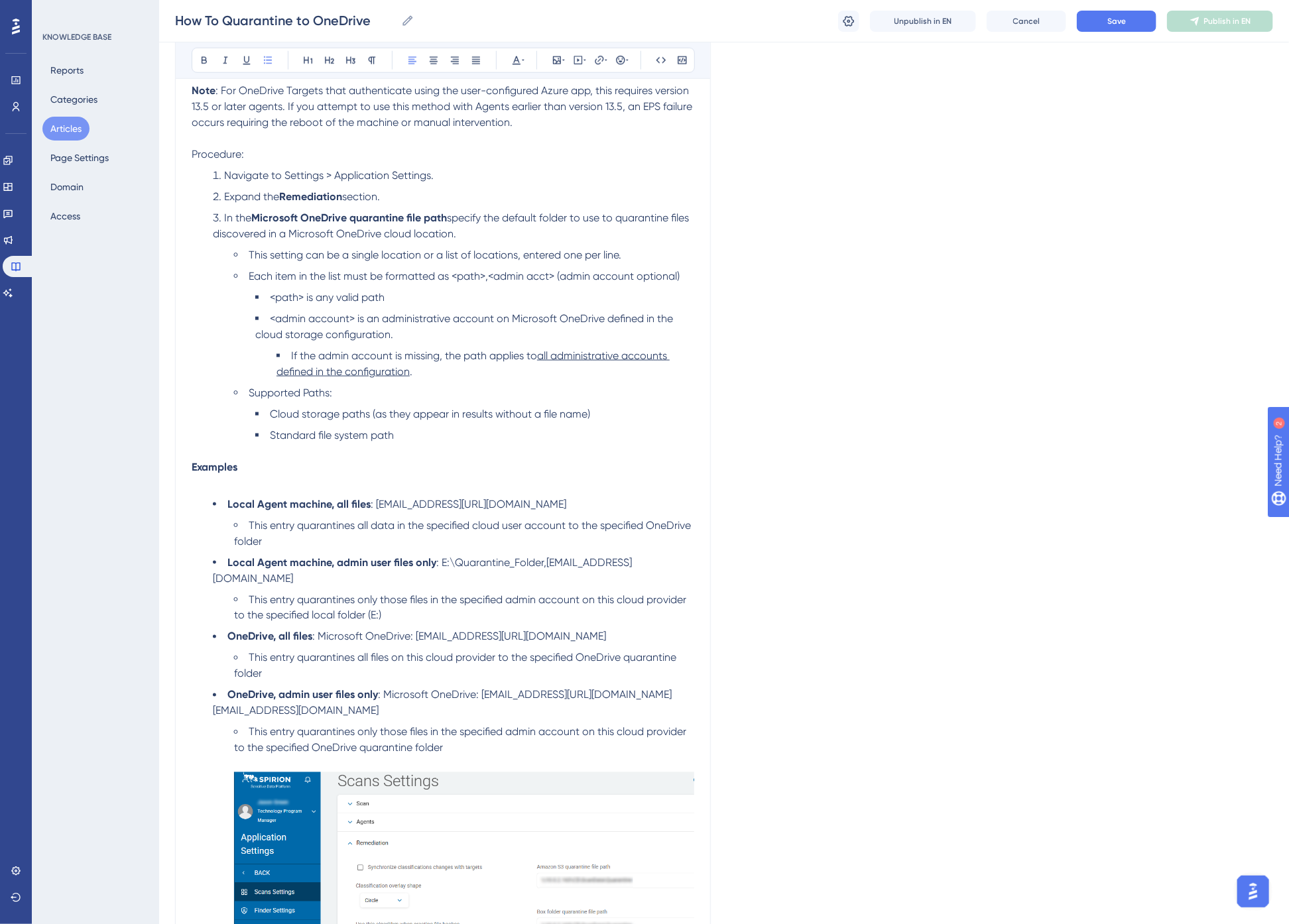
scroll to position [815, 0]
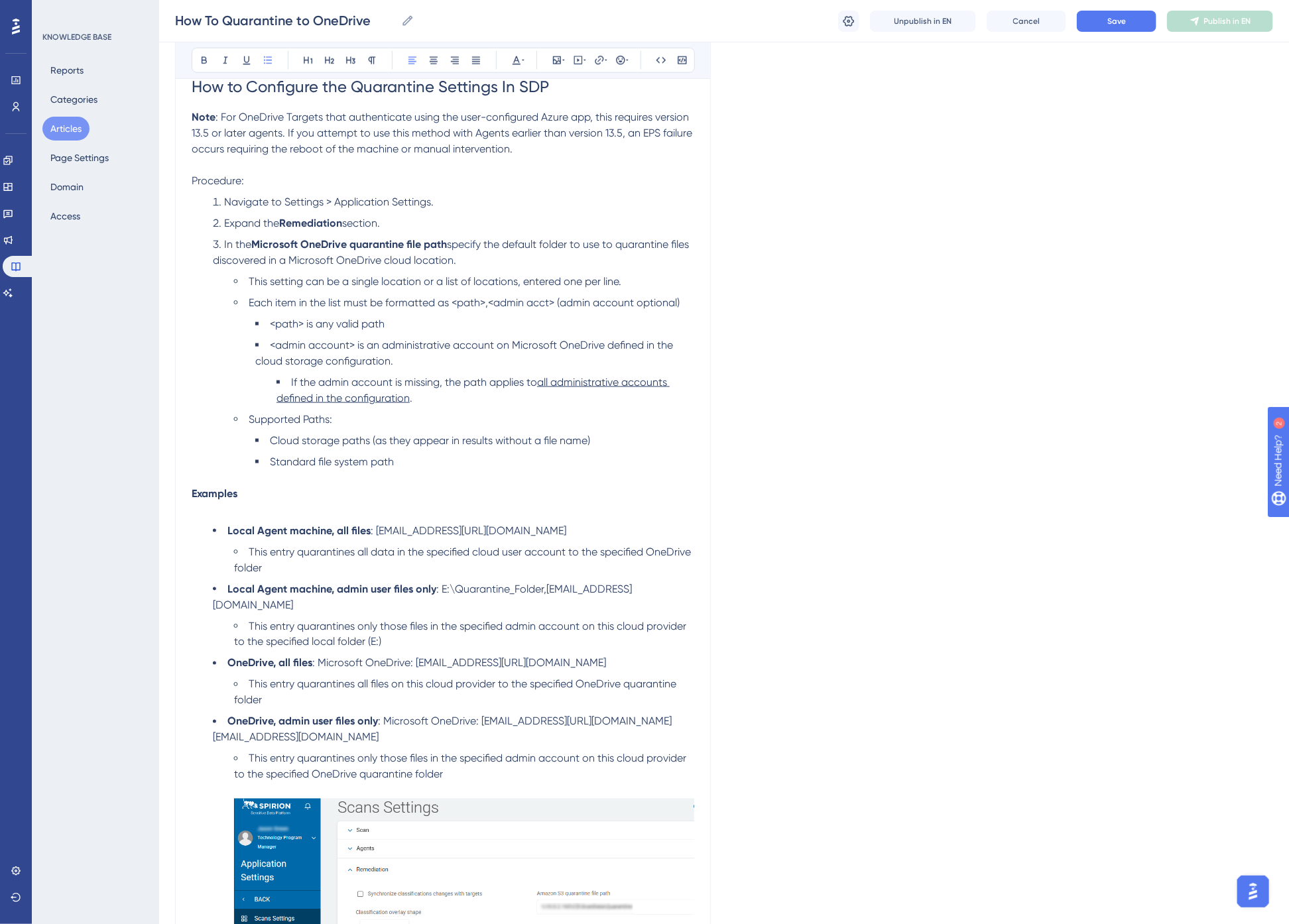
click at [435, 328] on li "<path> is any valid path" at bounding box center [474, 324] width 439 height 16
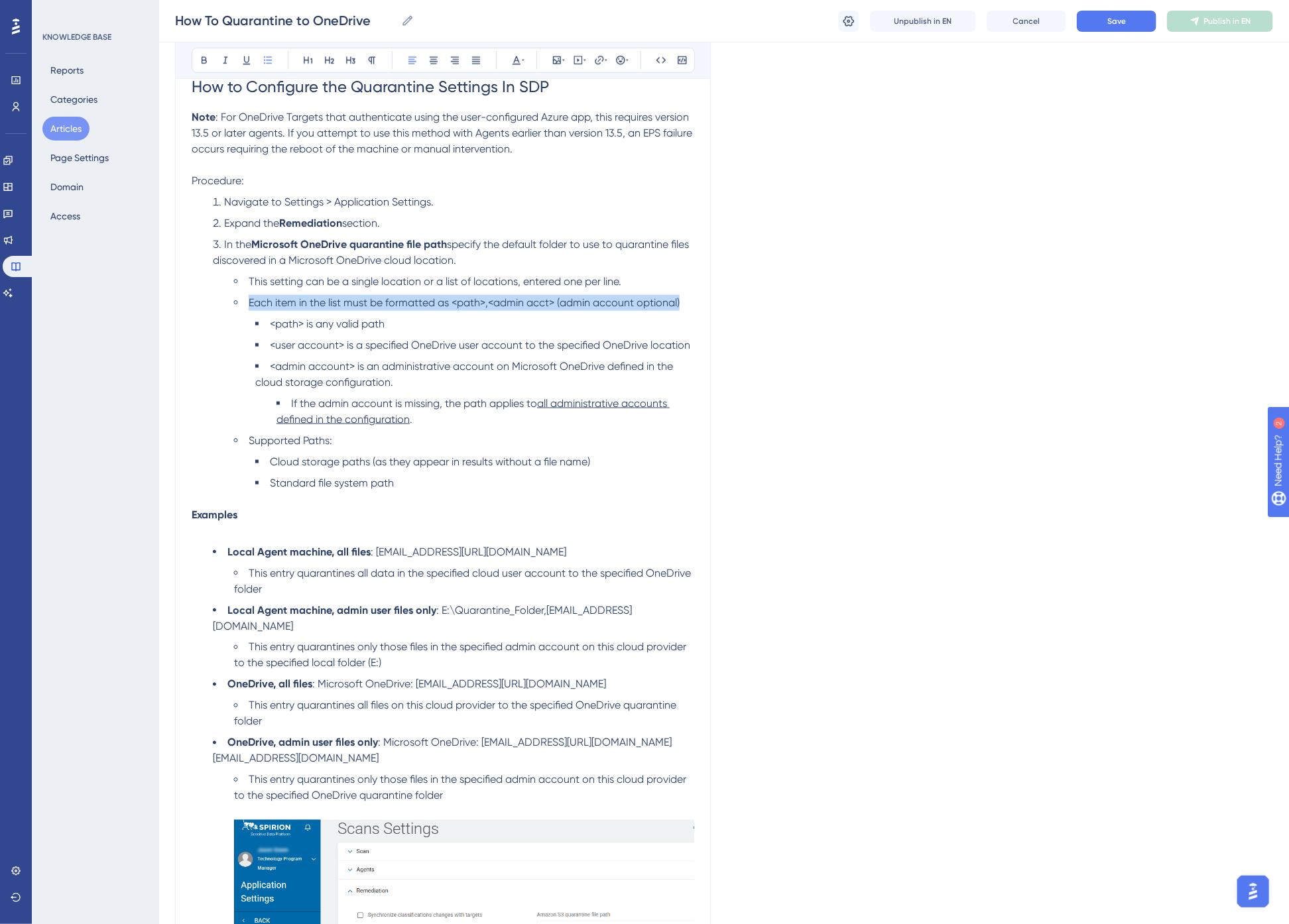
drag, startPoint x: 679, startPoint y: 298, endPoint x: 248, endPoint y: 295, distance: 431.0
click at [248, 295] on li "Each item in the list must be formatted as <path>,<admin acct> (admin account o…" at bounding box center [464, 303] width 460 height 16
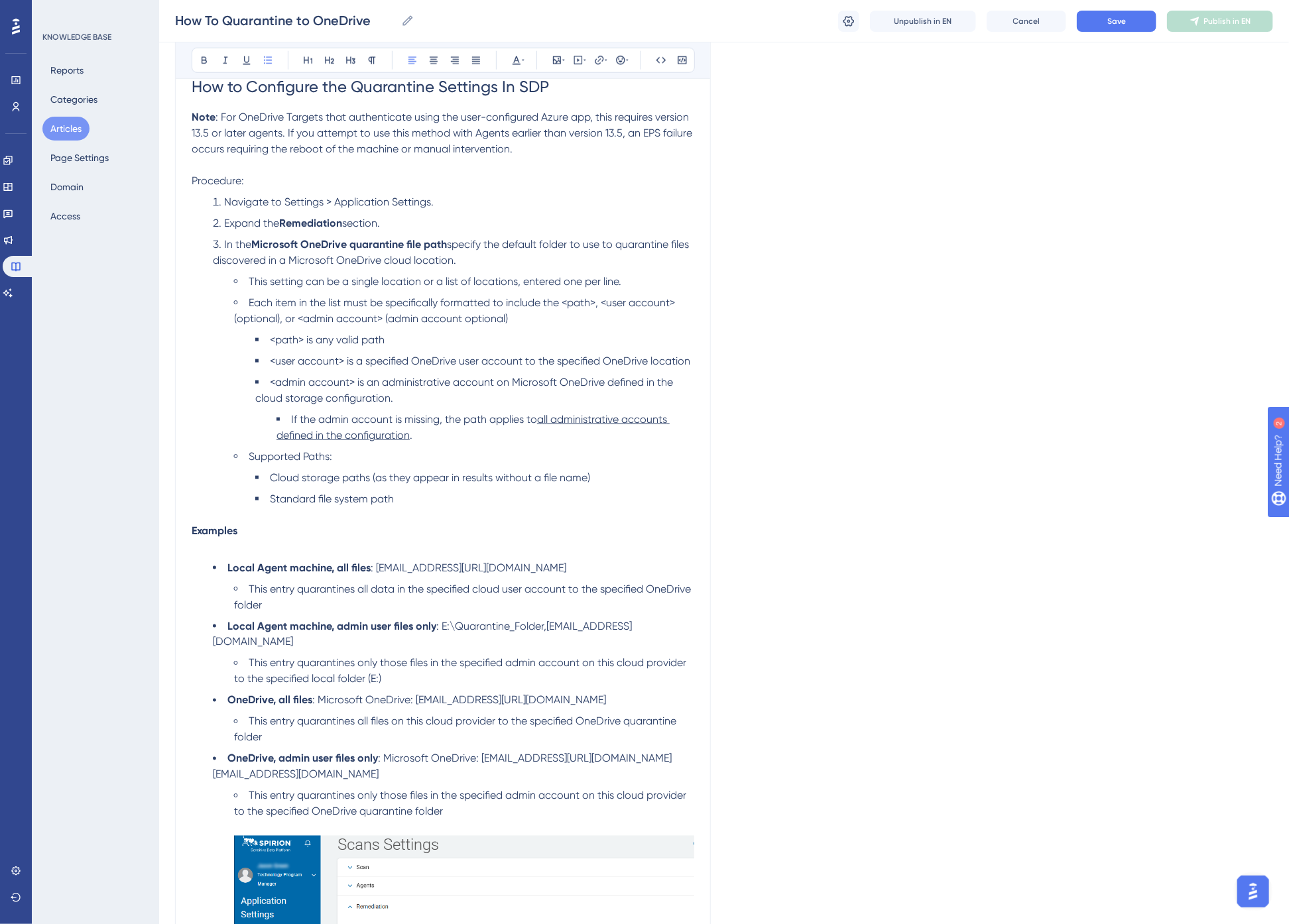
click at [284, 318] on span "Each item in the list must be specifically formatted to include the <path>, <us…" at bounding box center [456, 311] width 444 height 28
click at [1112, 22] on span "Save" at bounding box center [1117, 21] width 19 height 10
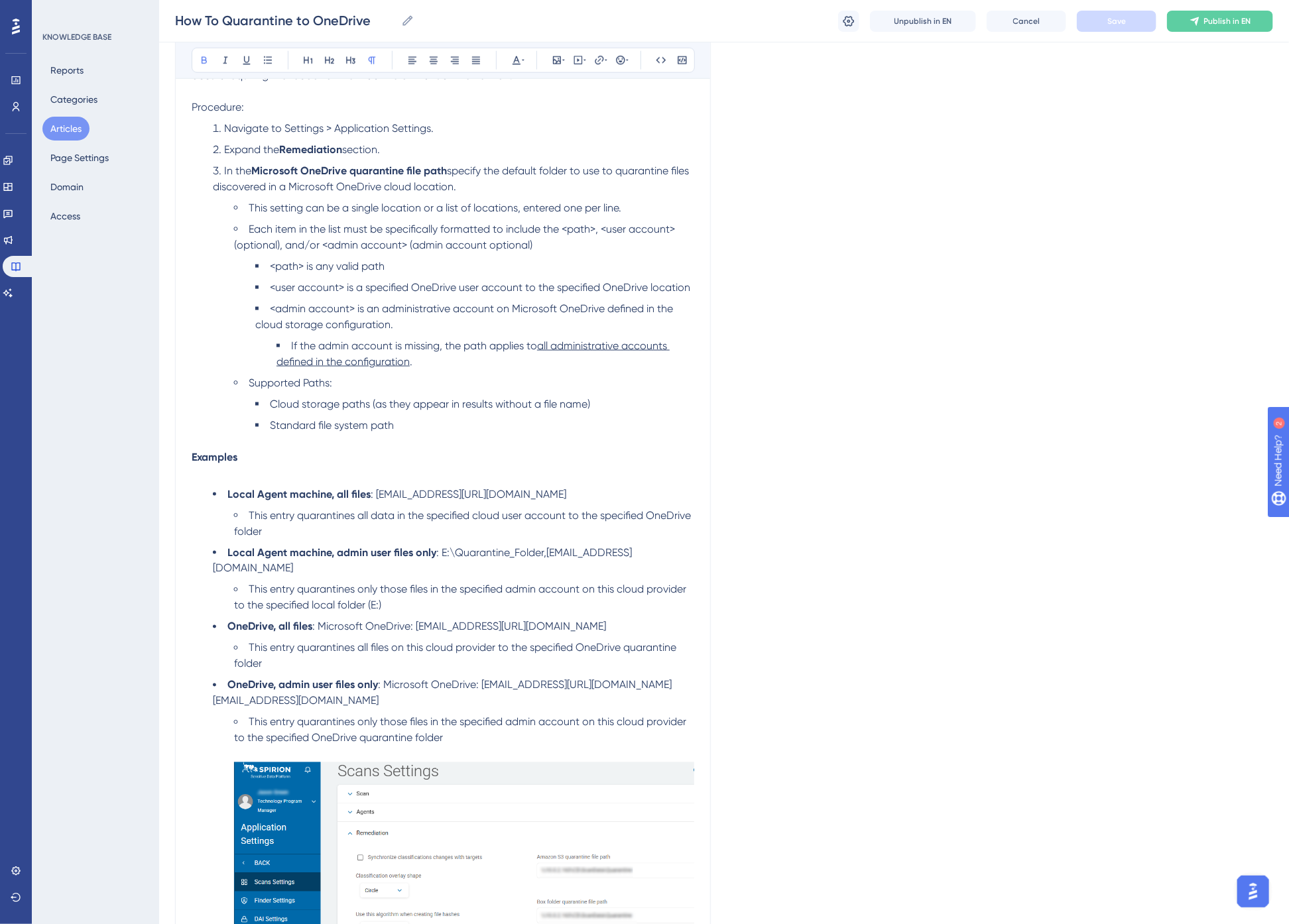
click at [233, 473] on p at bounding box center [443, 473] width 502 height 16
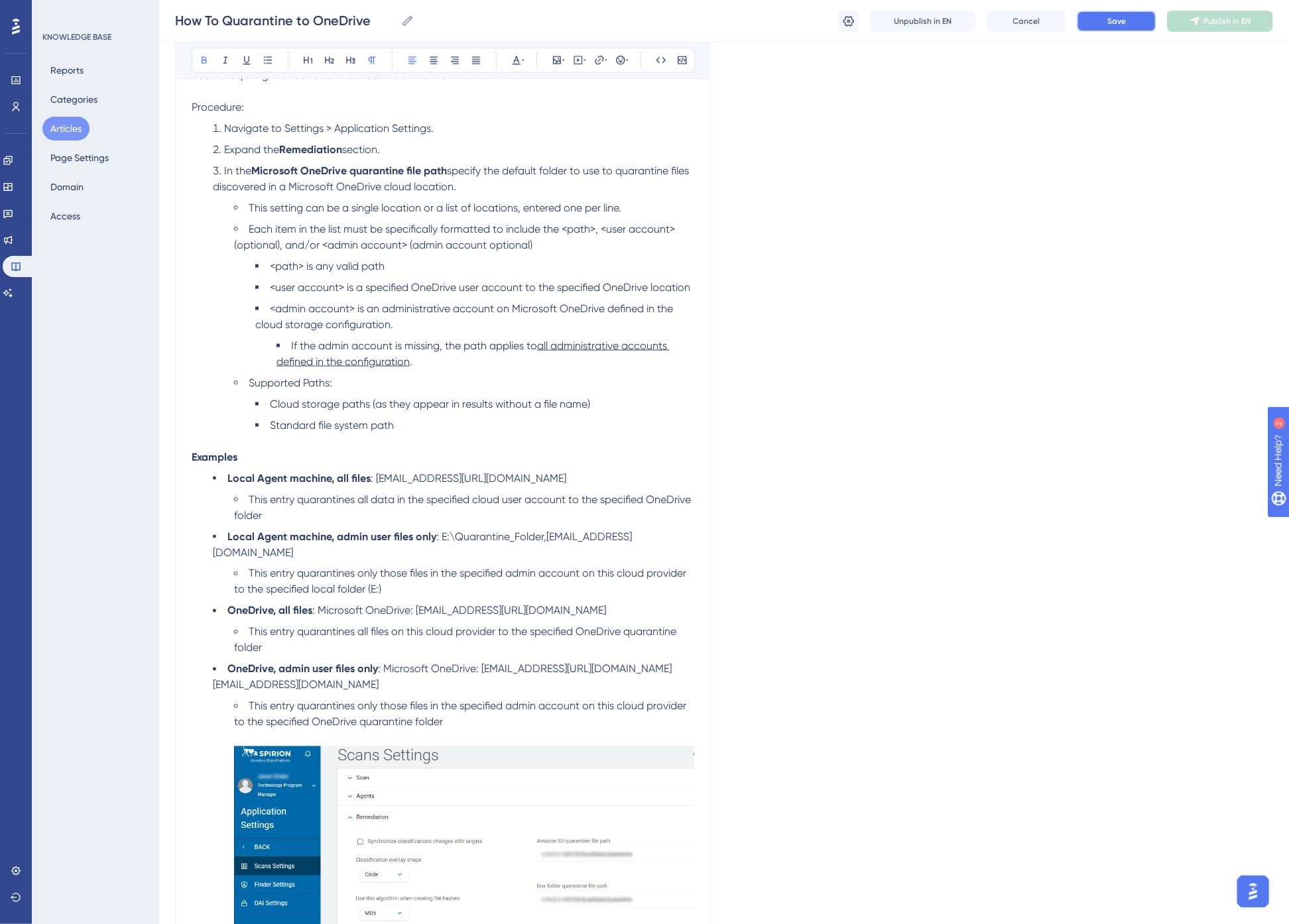
click at [1130, 21] on button "Save" at bounding box center [1117, 21] width 79 height 21
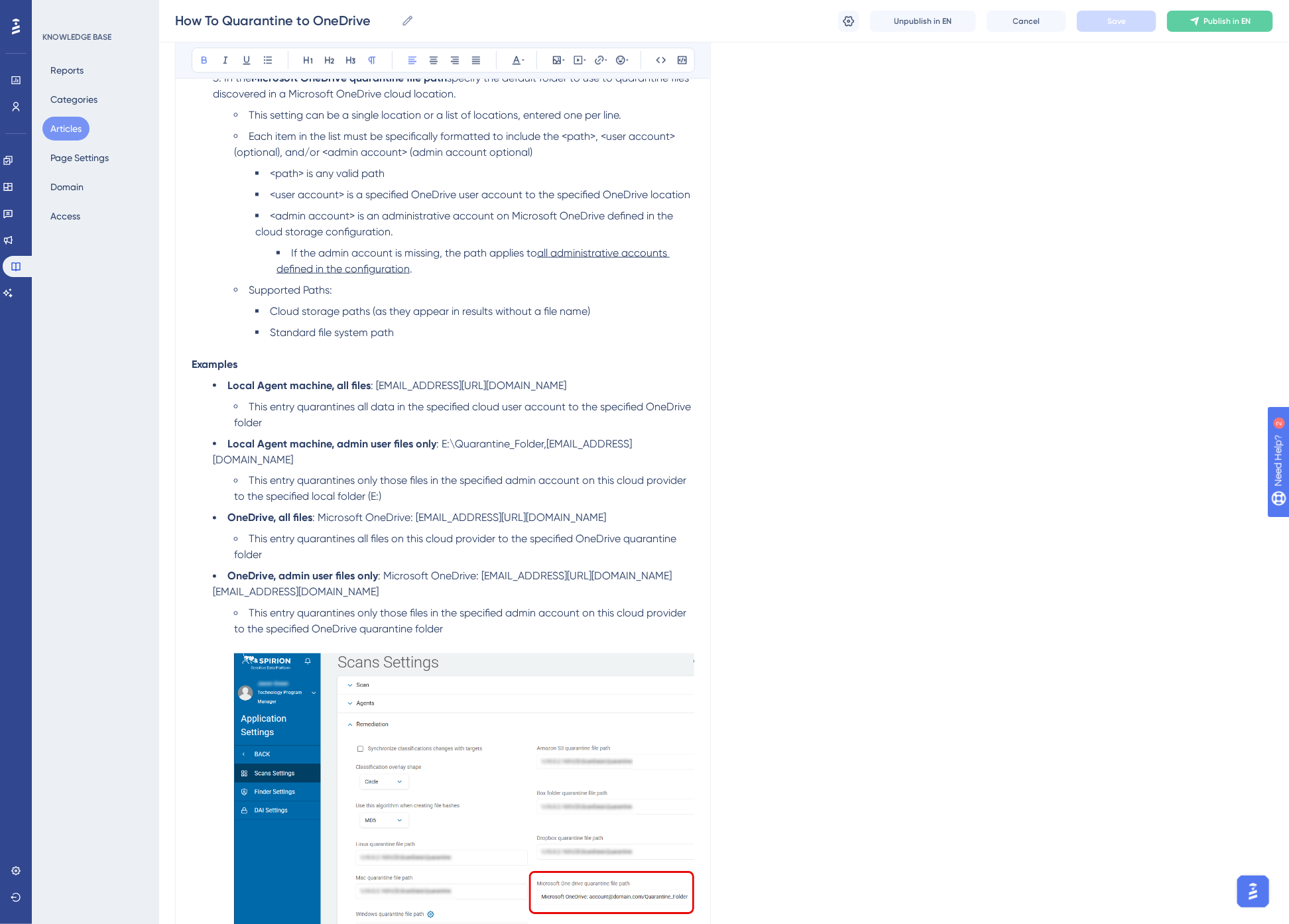
scroll to position [774, 0]
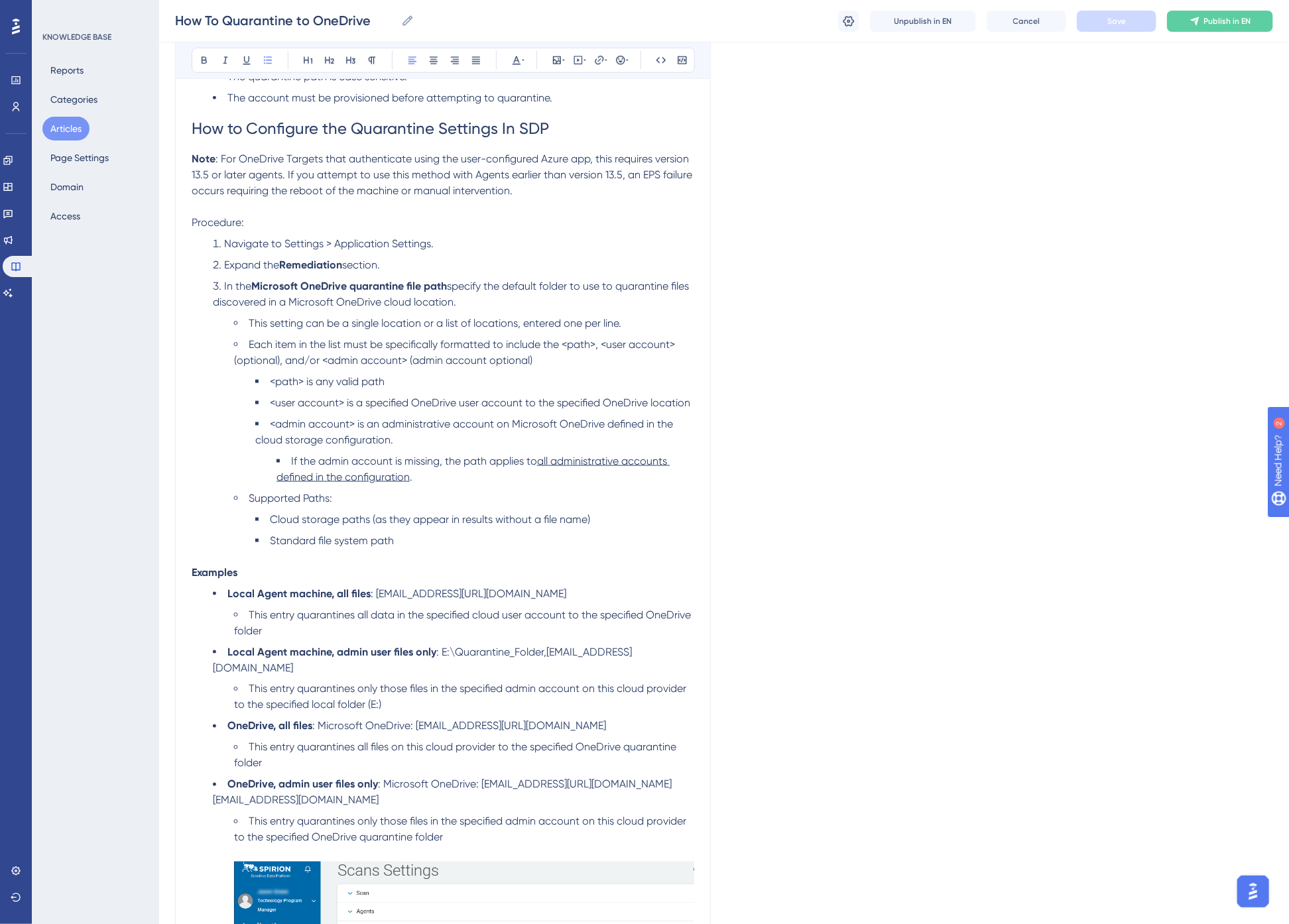
click at [354, 500] on li "Supported Paths:" at bounding box center [464, 498] width 460 height 16
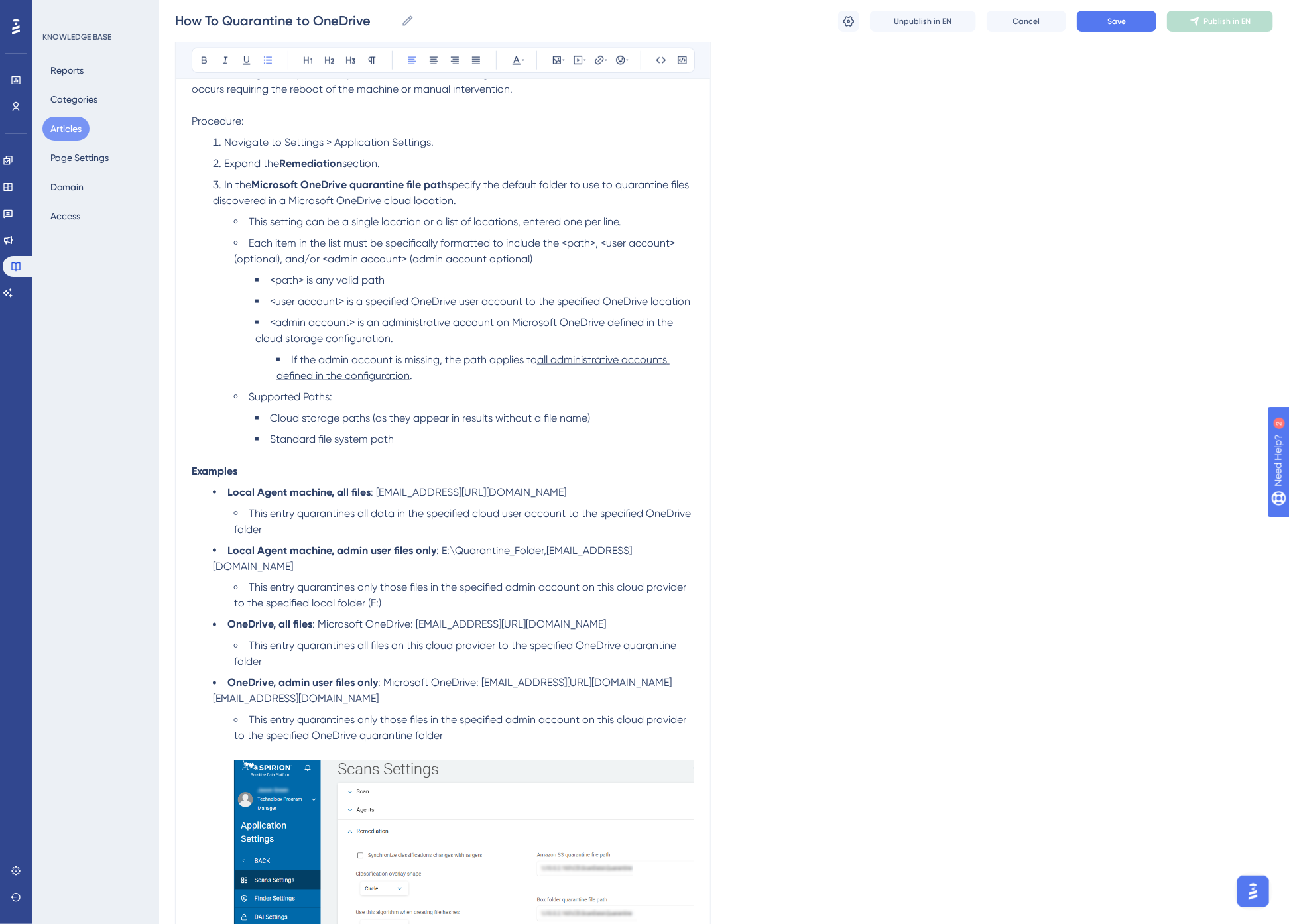
scroll to position [1068, 0]
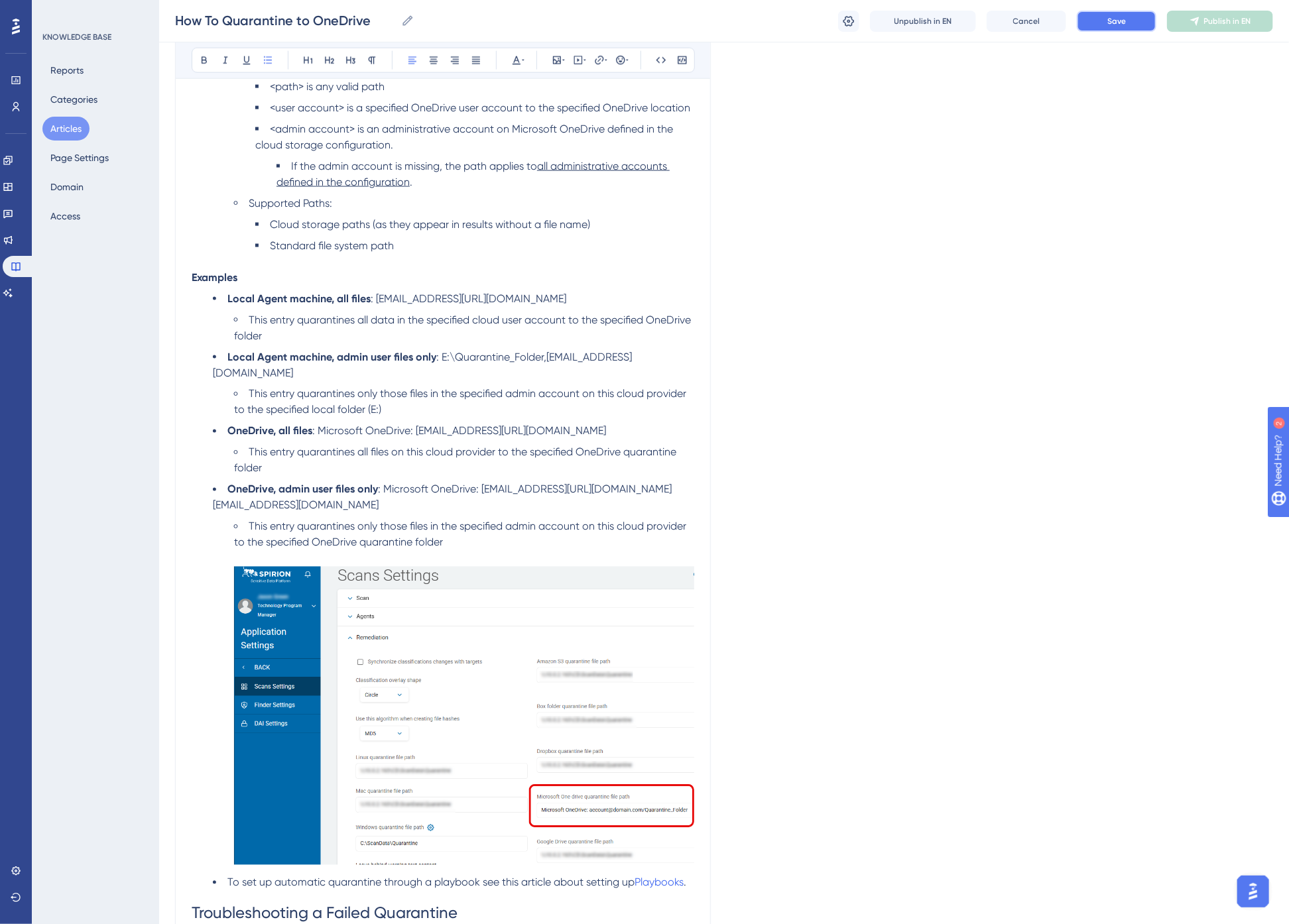
click at [1122, 16] on span "Save" at bounding box center [1117, 21] width 19 height 10
click at [1225, 17] on span "Publish in EN" at bounding box center [1228, 21] width 47 height 10
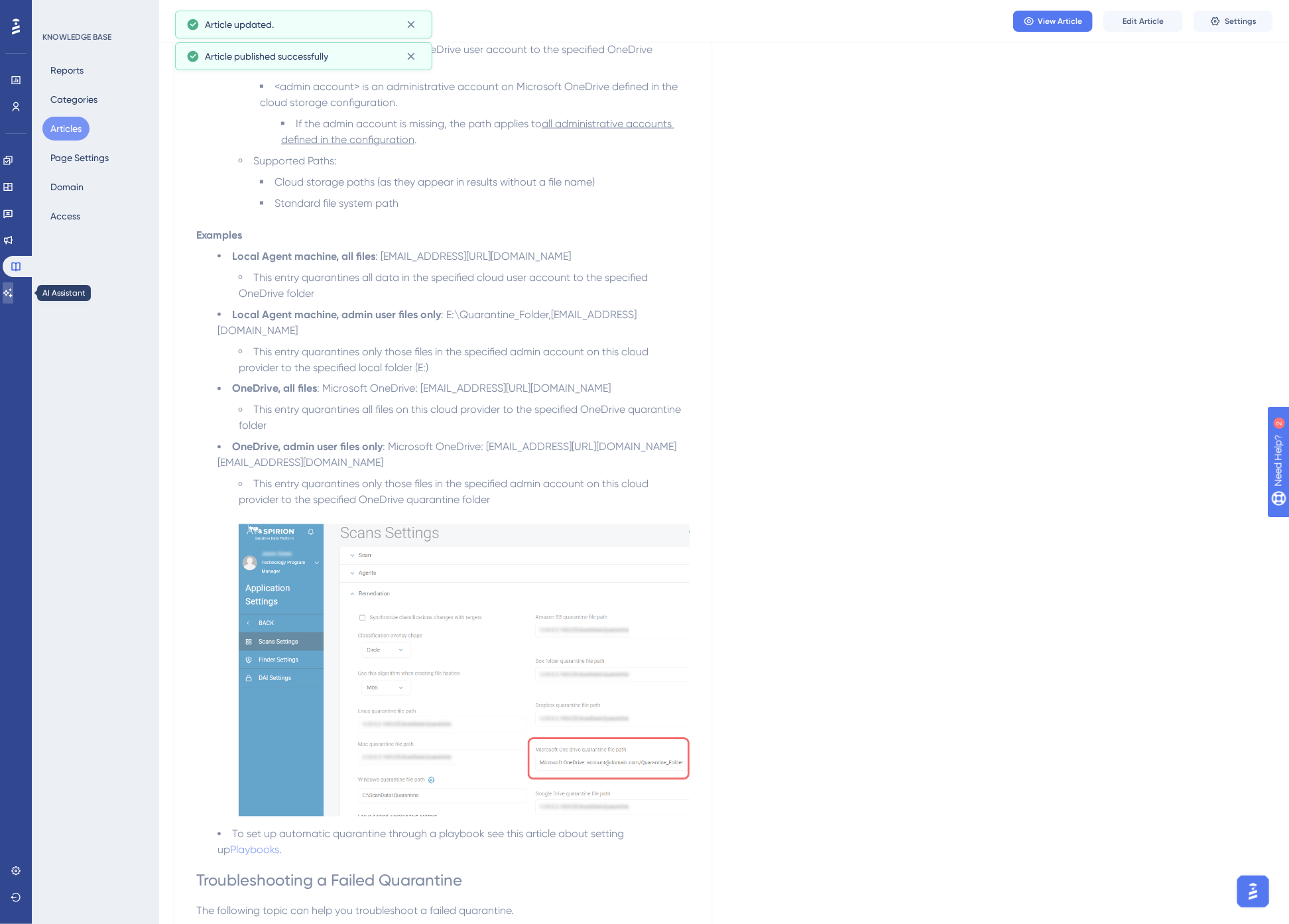
click at [12, 289] on icon at bounding box center [8, 293] width 10 height 10
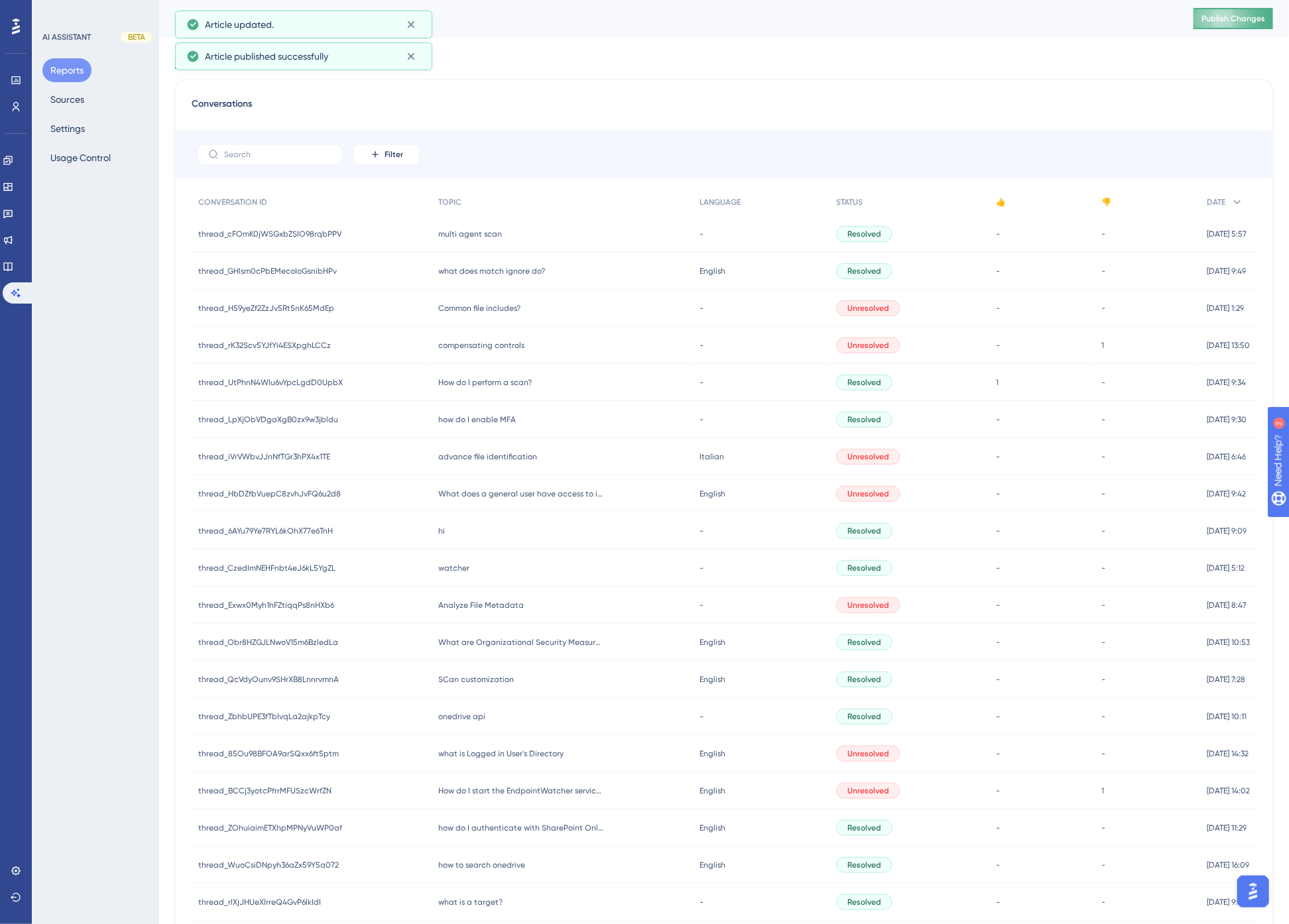
click at [1248, 19] on span "Publish Changes" at bounding box center [1233, 18] width 63 height 10
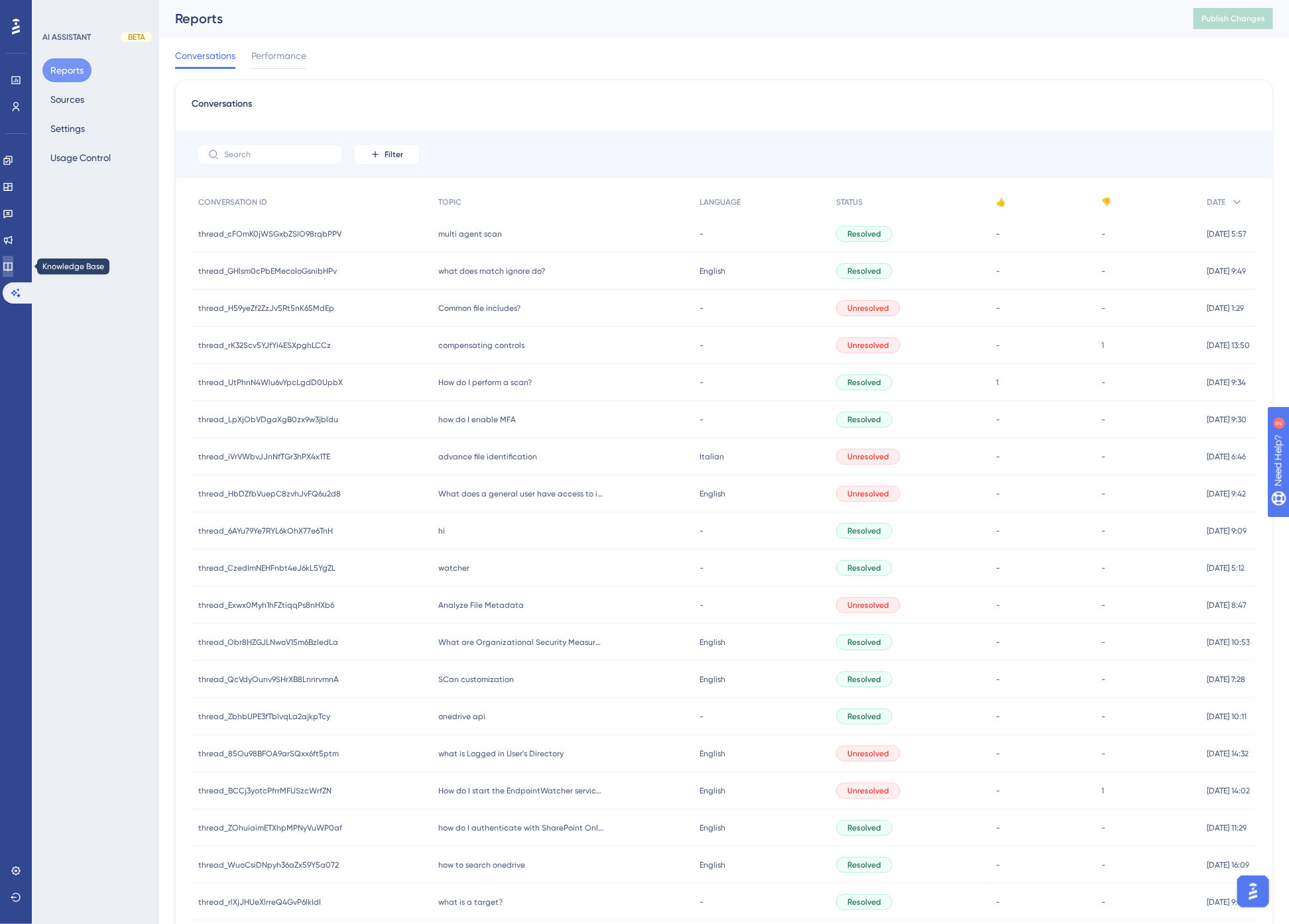
click at [13, 265] on icon at bounding box center [8, 266] width 10 height 10
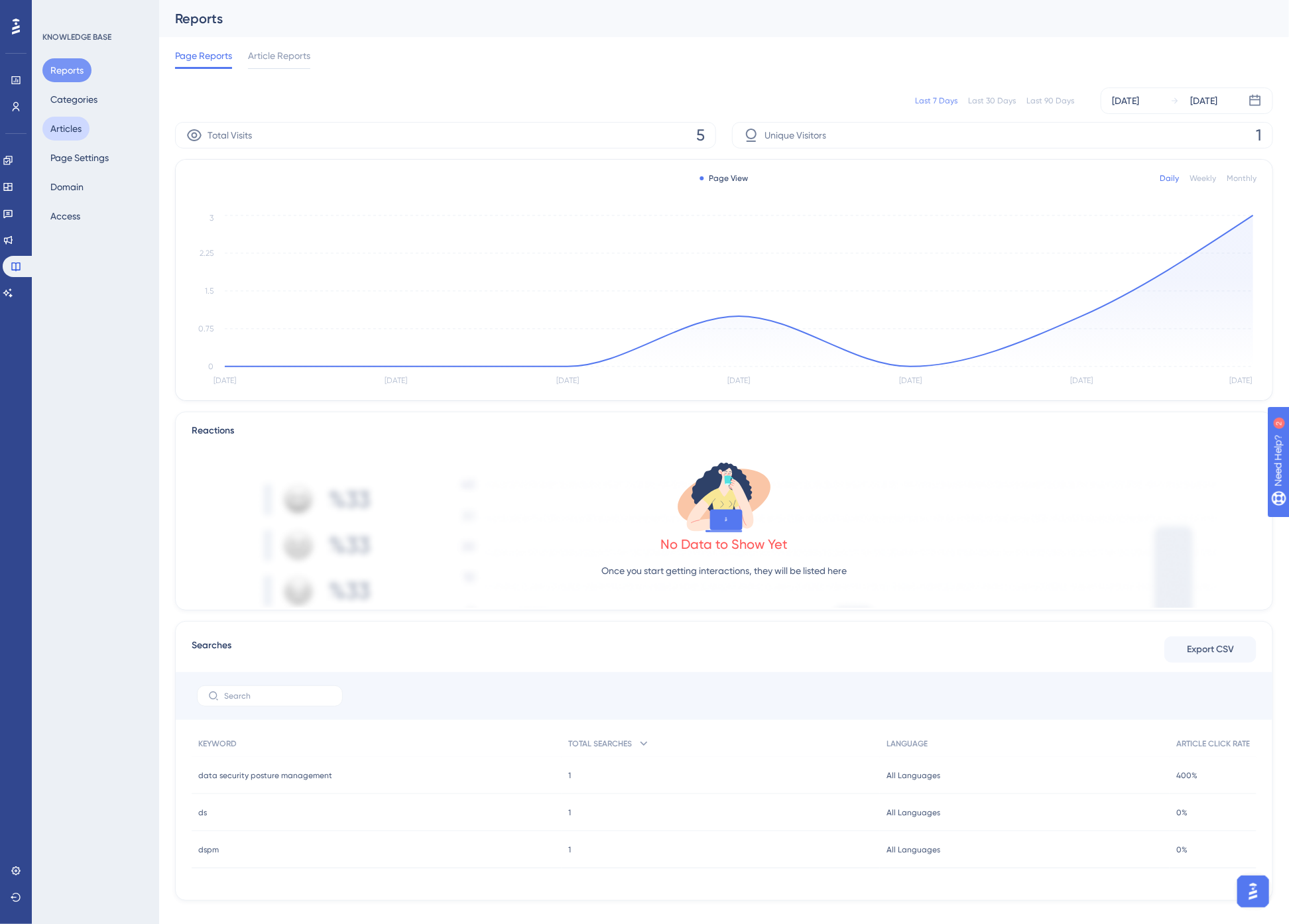
click at [70, 126] on button "Articles" at bounding box center [66, 128] width 47 height 24
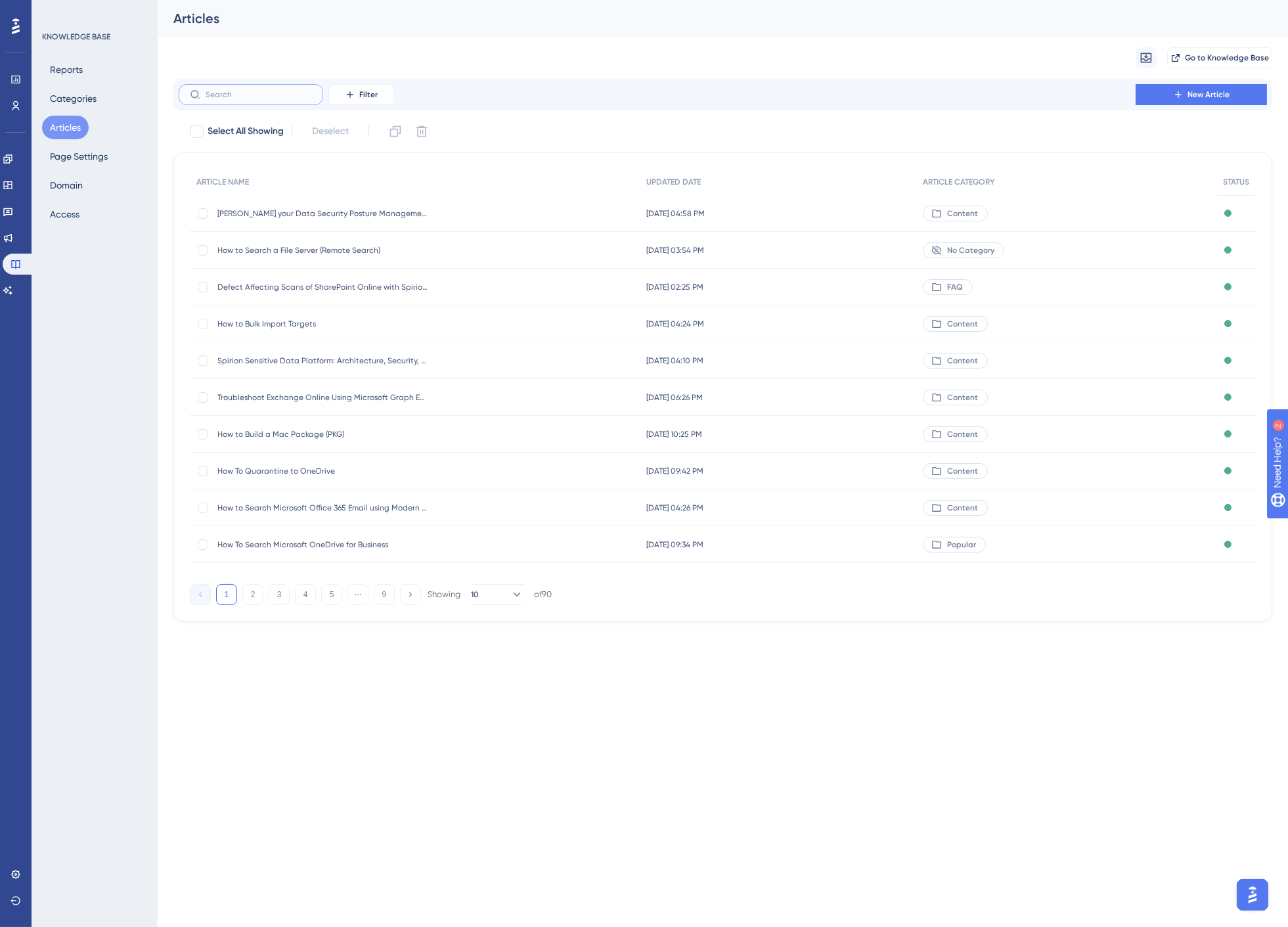
click at [281, 91] on input "text" at bounding box center [259, 94] width 107 height 9
type input "ond"
checkbox input "true"
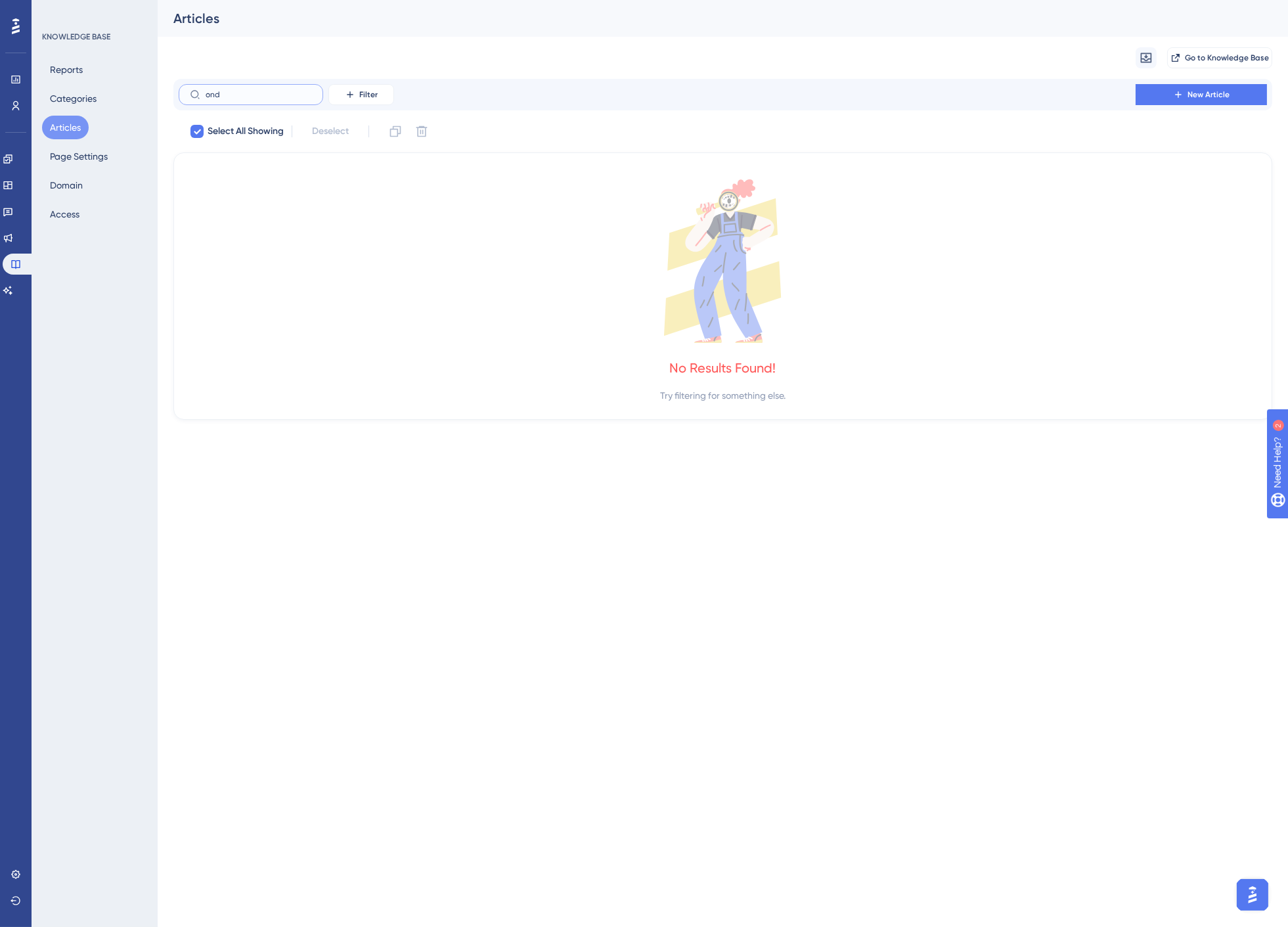
type input "on"
checkbox input "false"
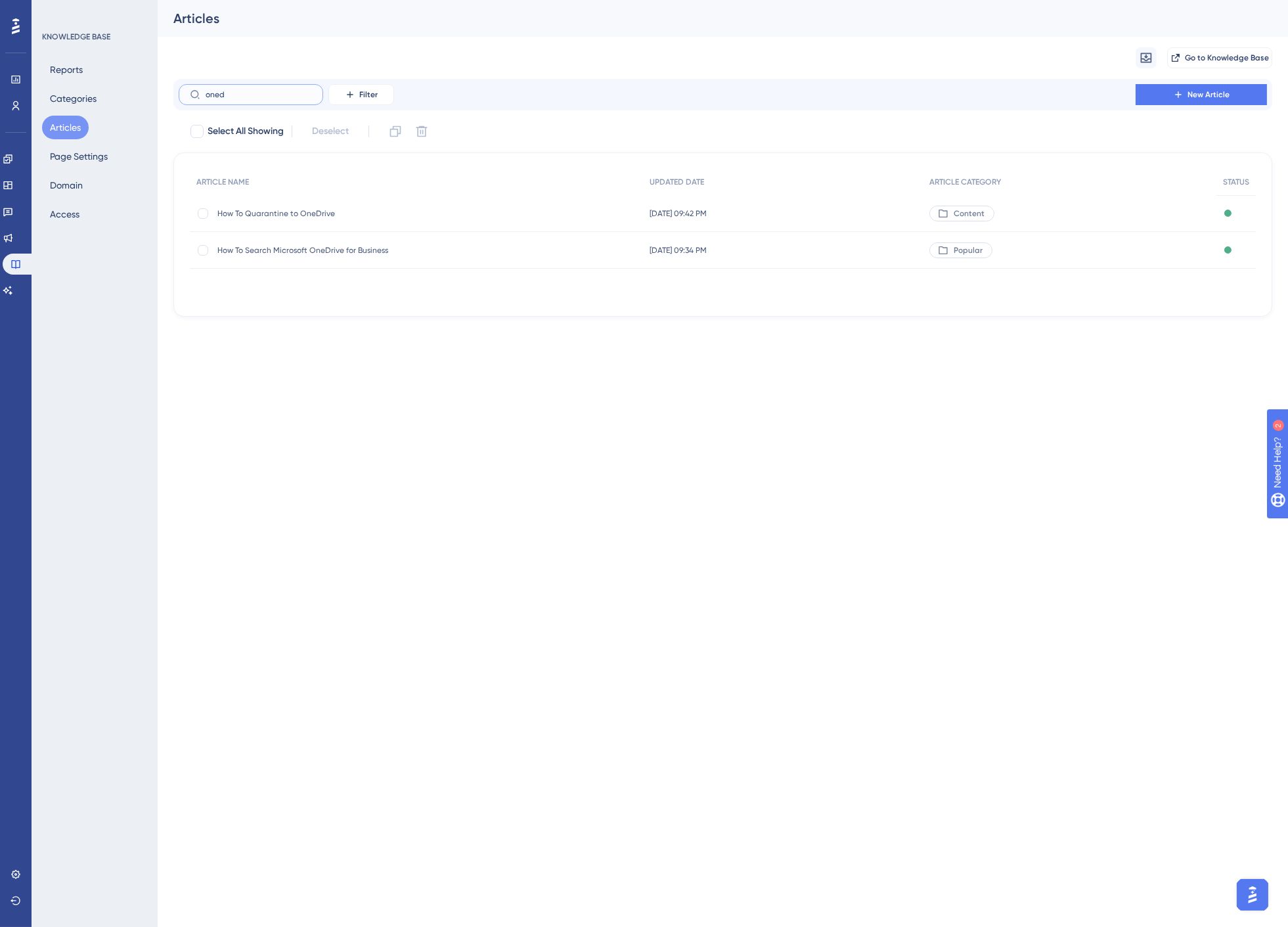
type input "oned"
click at [303, 215] on span "How To Quarantine to OneDrive" at bounding box center [322, 213] width 210 height 10
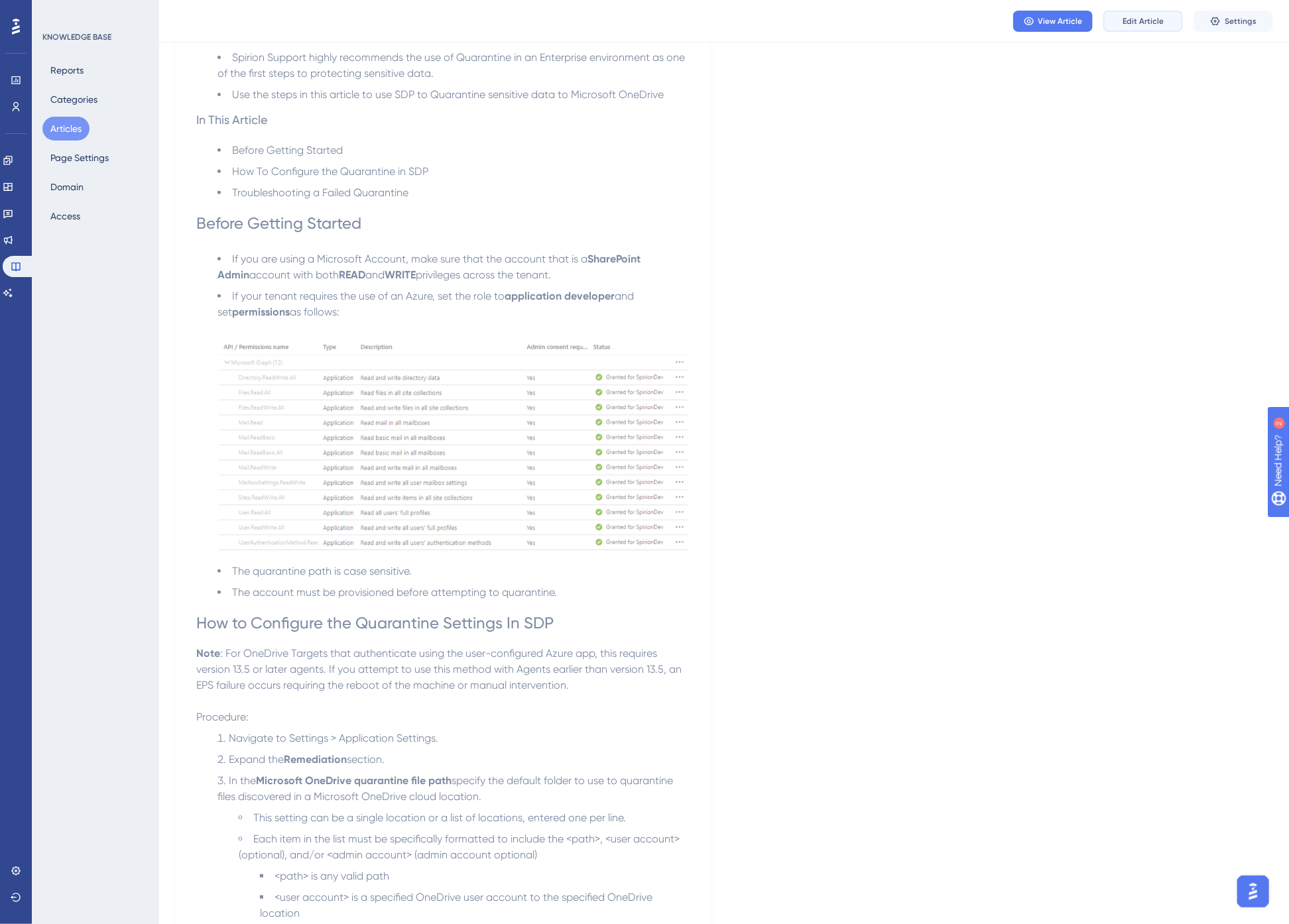
click at [1141, 13] on button "Edit Article" at bounding box center [1144, 21] width 79 height 21
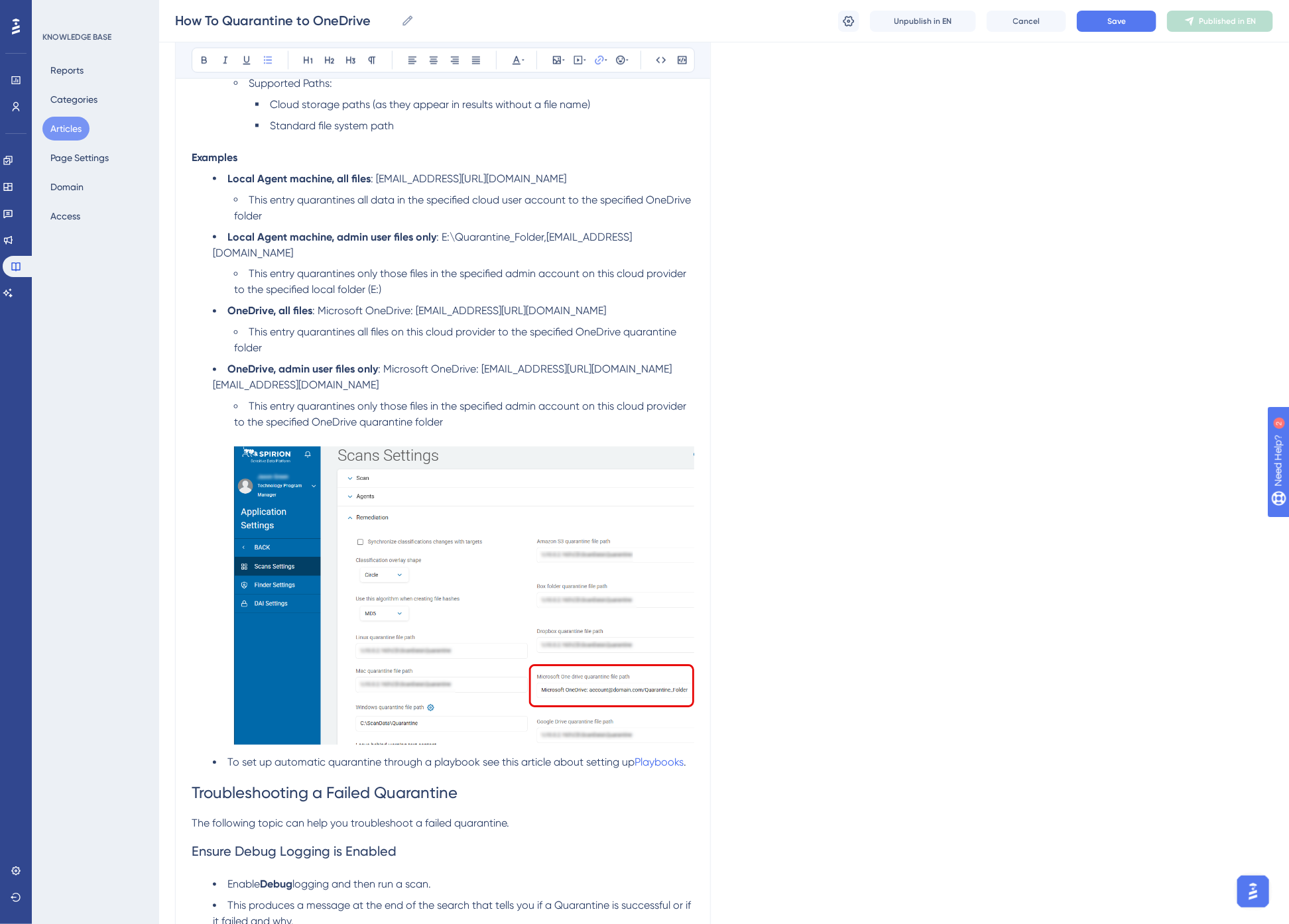
scroll to position [1216, 0]
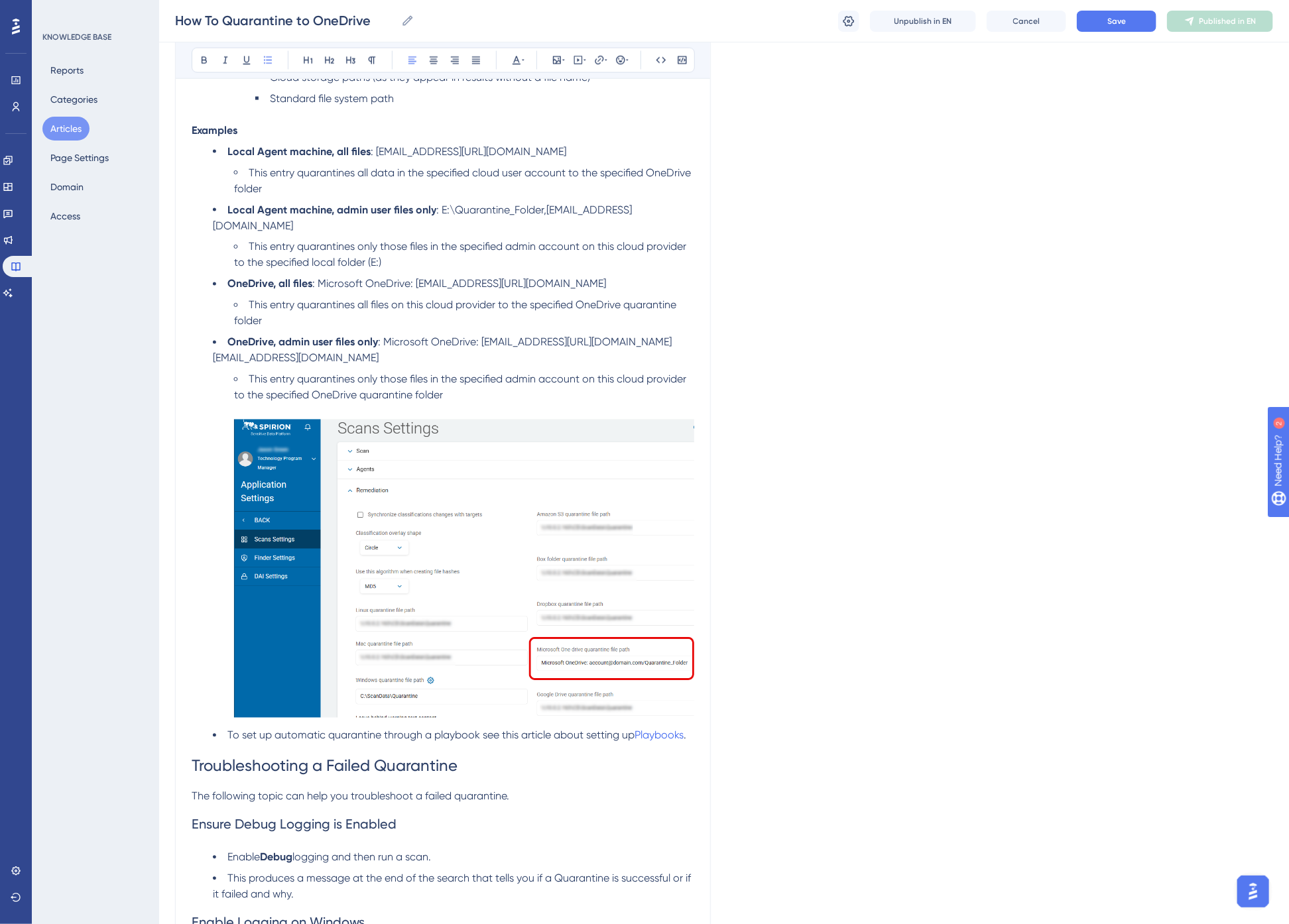
click at [459, 344] on span ": Microsoft OneDrive: [EMAIL_ADDRESS][URL][DOMAIN_NAME][EMAIL_ADDRESS][DOMAIN_N…" at bounding box center [442, 350] width 459 height 28
drag, startPoint x: 656, startPoint y: 210, endPoint x: 441, endPoint y: 213, distance: 215.0
click at [441, 213] on li "Local Agent machine, admin user files only : E:\Quarantine_Folder,[EMAIL_ADDRES…" at bounding box center [453, 218] width 482 height 32
copy span "E:\Quarantine_Folder,[EMAIL_ADDRESS][DOMAIN_NAME]"
click at [481, 299] on span "This entry quarantines all files on this cloud provider to the specified OneDri…" at bounding box center [456, 313] width 445 height 28
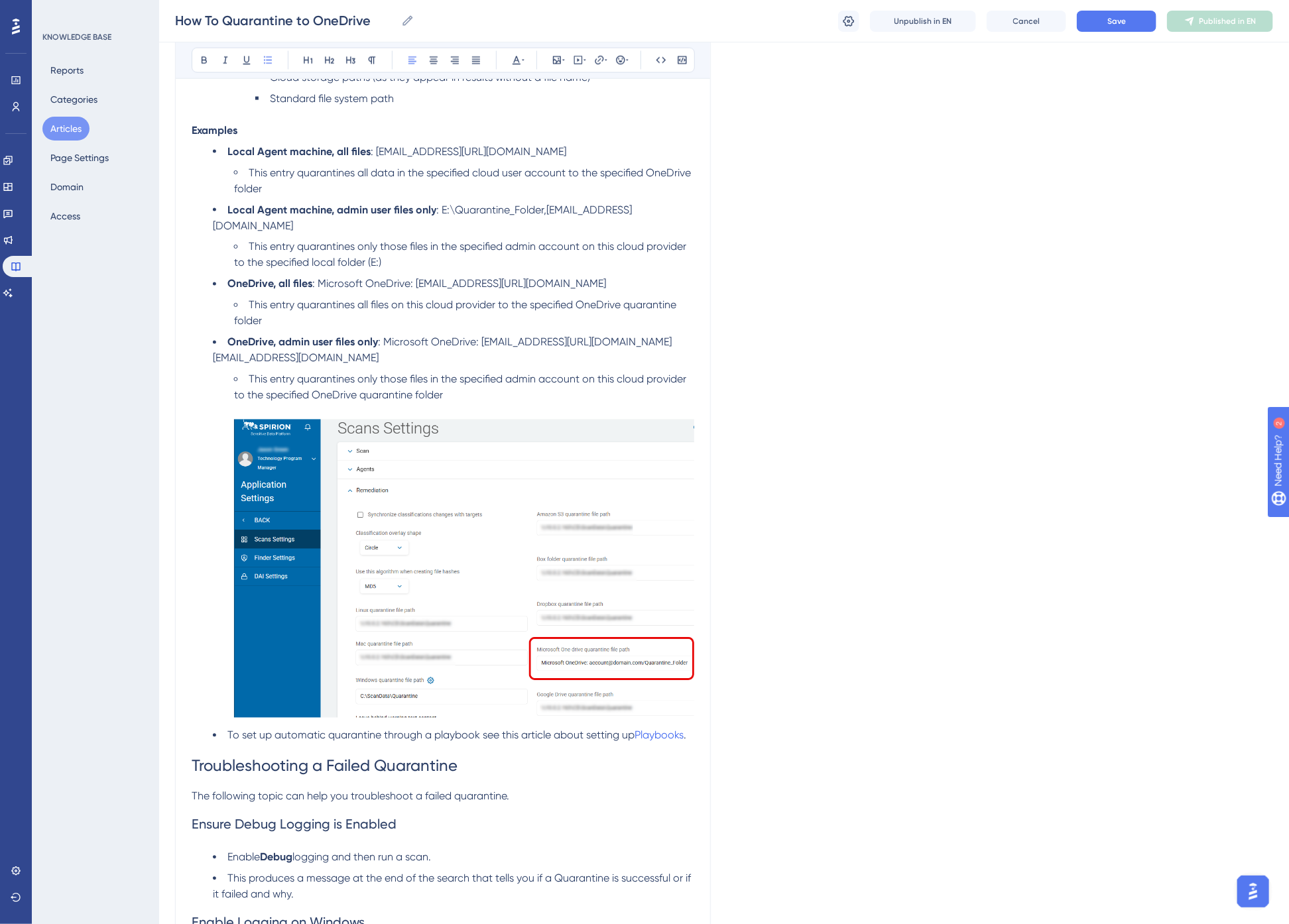
click at [992, 651] on div "Language English (Default) How To Quarantine to OneDrive Spirion highly recomme…" at bounding box center [723, 370] width 1098 height 3002
click at [746, 602] on div "Language English (Default) How To Quarantine to OneDrive Spirion highly recomme…" at bounding box center [723, 370] width 1098 height 3002
